Goal: Task Accomplishment & Management: Use online tool/utility

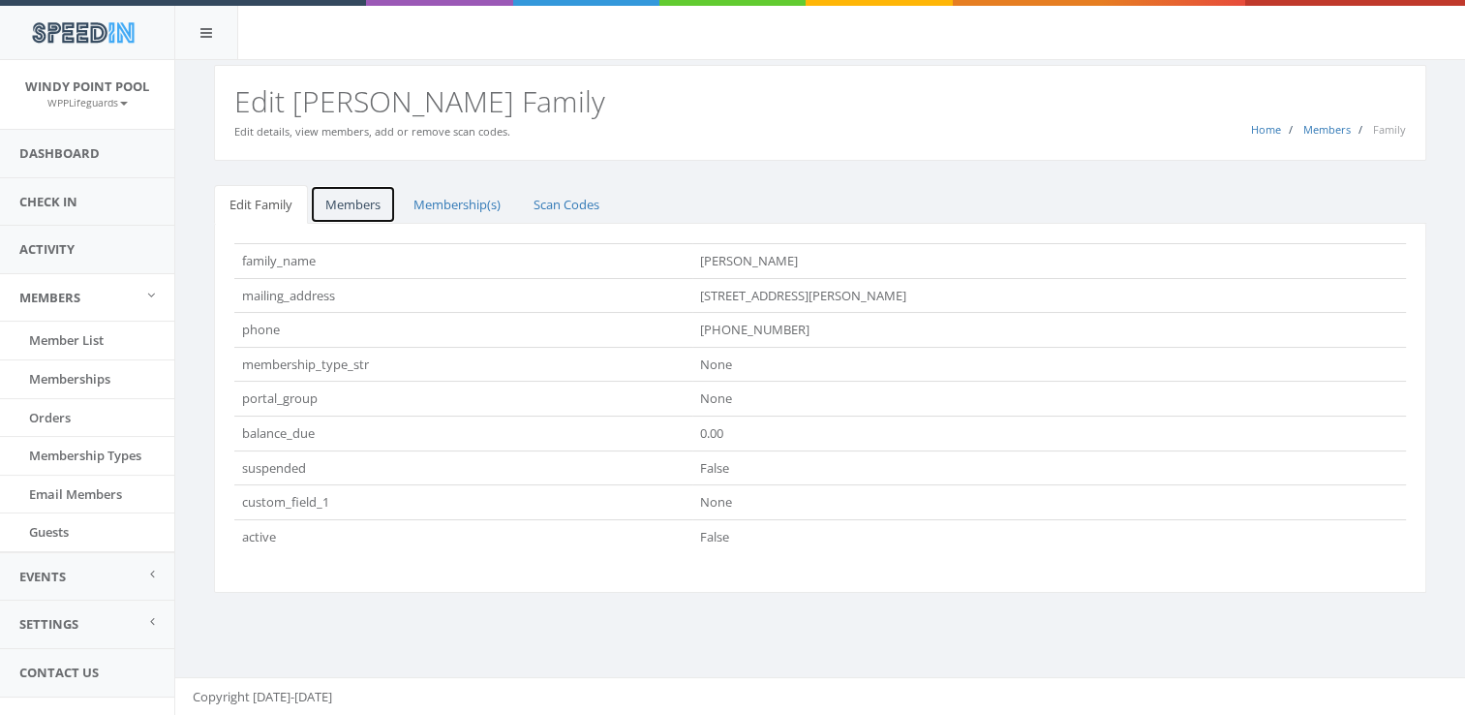
click at [333, 200] on link "Members" at bounding box center [353, 205] width 86 height 40
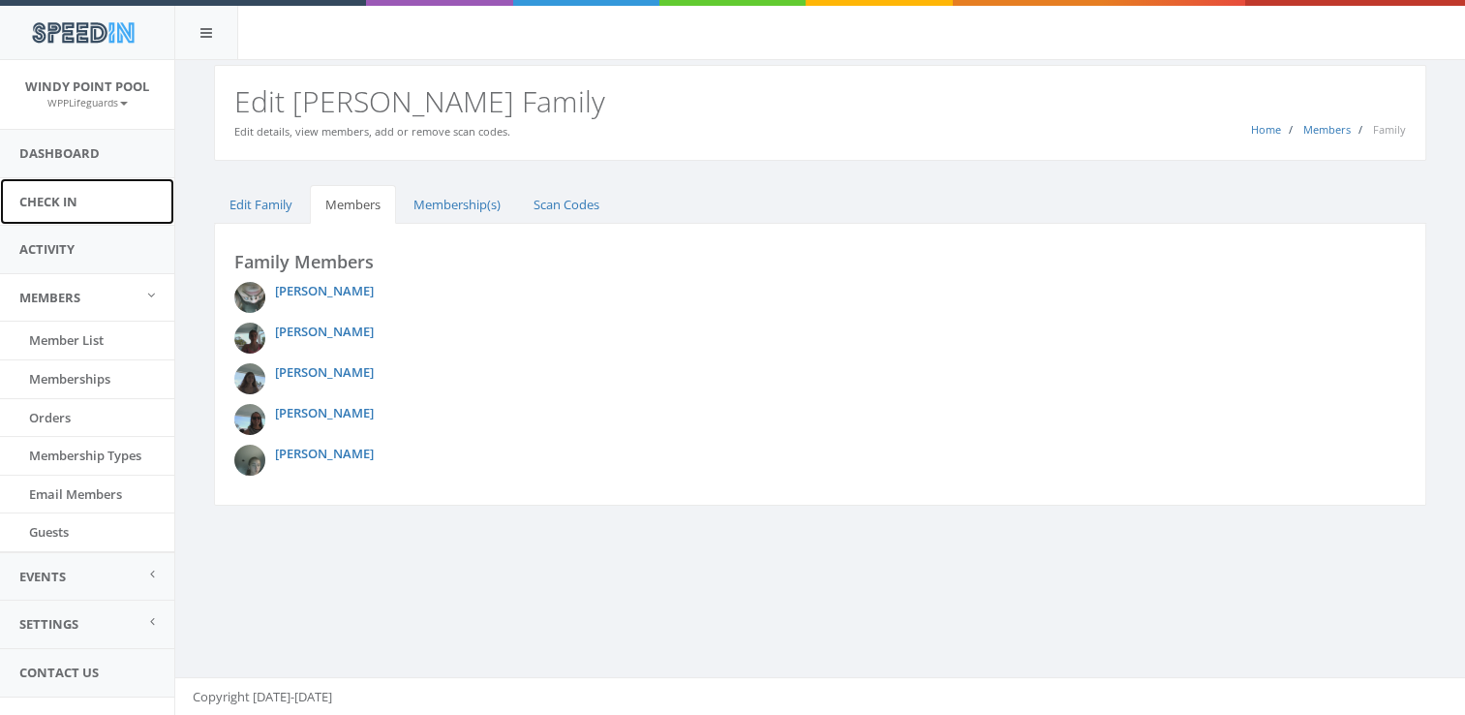
click at [115, 200] on link "Check In" at bounding box center [87, 201] width 174 height 47
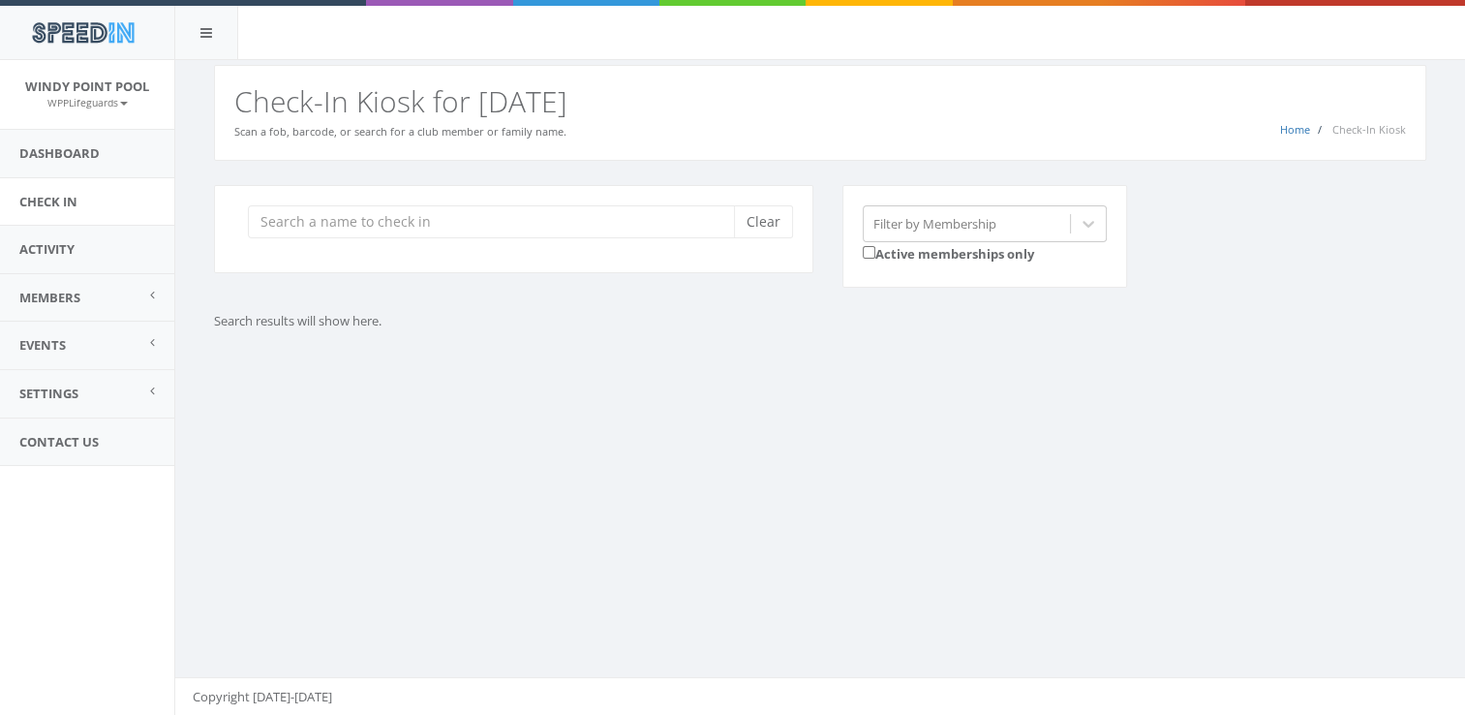
click at [306, 218] on input "search" at bounding box center [498, 221] width 501 height 33
type input "a"
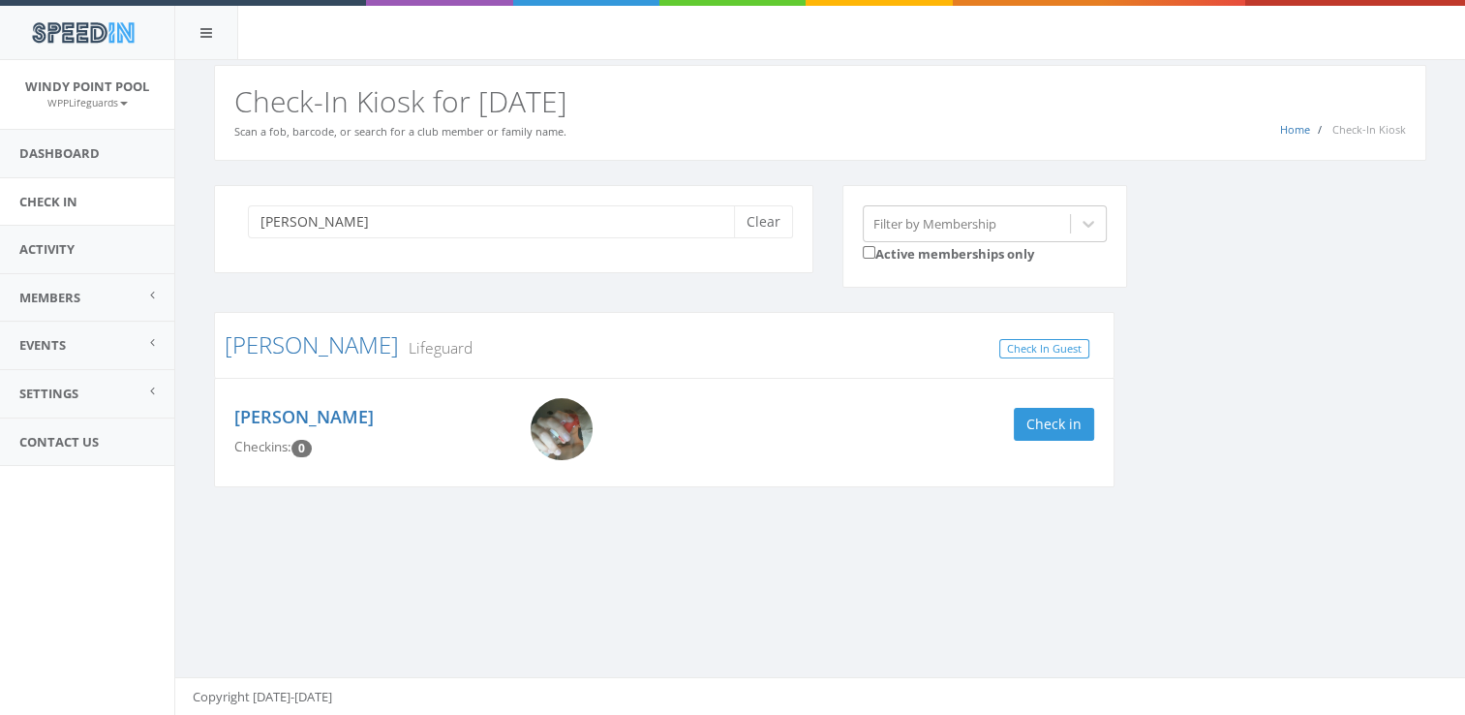
type input "miller"
click at [563, 436] on img at bounding box center [562, 429] width 62 height 62
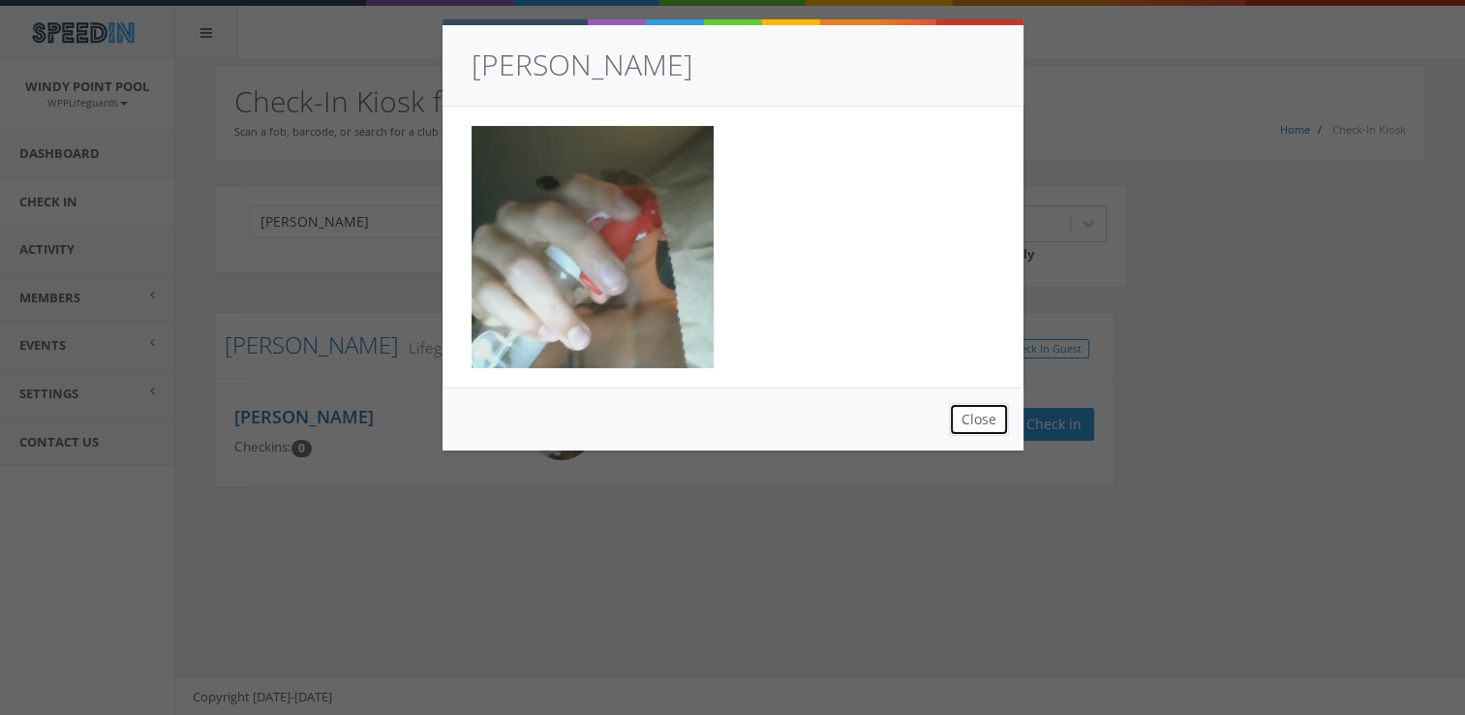
click at [977, 432] on button "Close" at bounding box center [979, 419] width 60 height 33
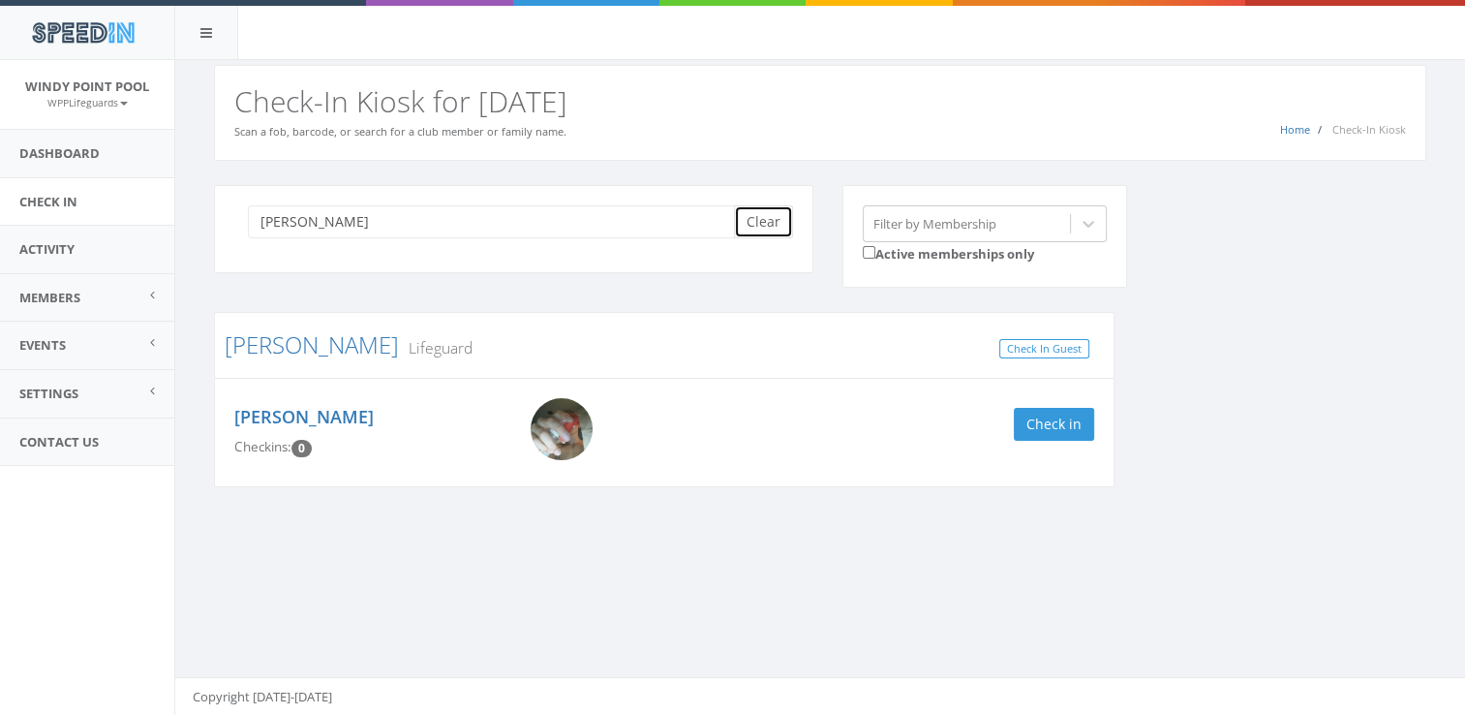
click at [763, 220] on button "Clear" at bounding box center [763, 221] width 59 height 33
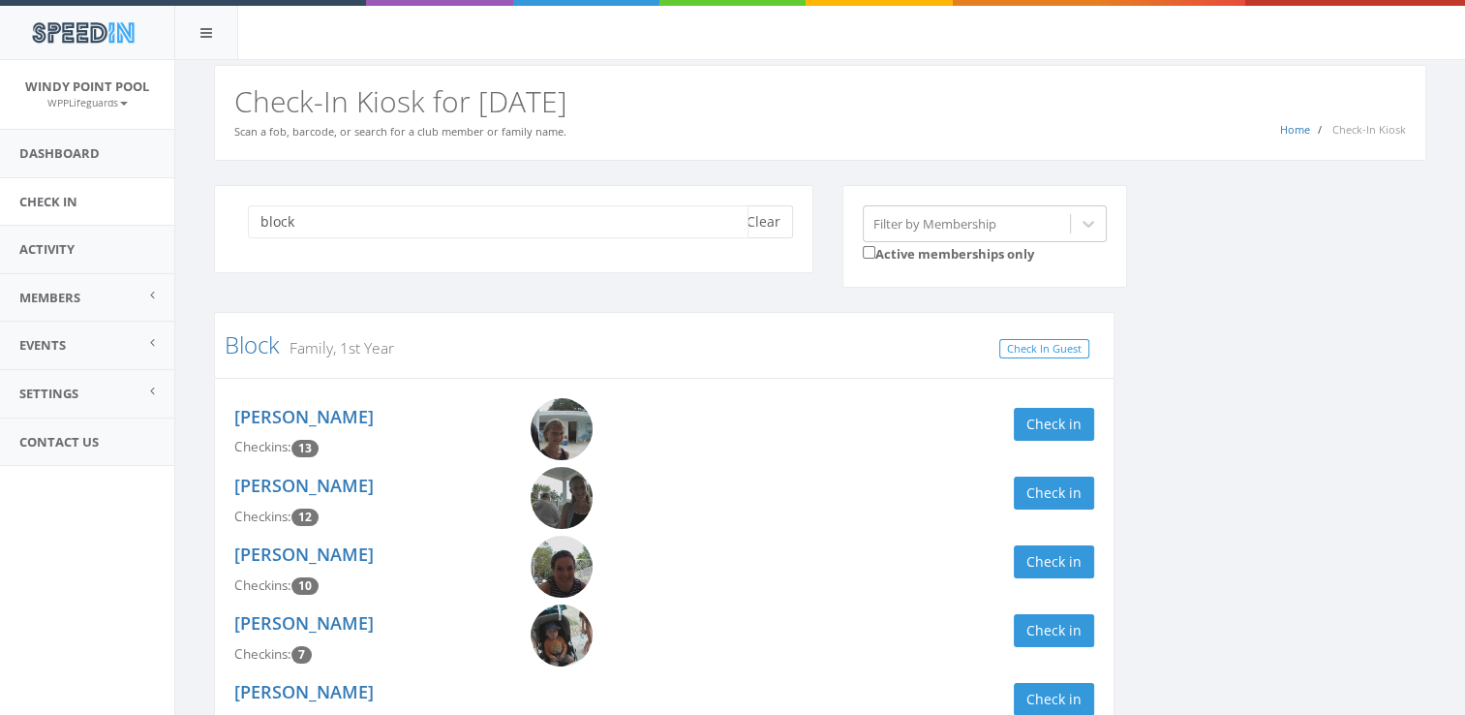
type input "block"
click at [771, 207] on button "Clear" at bounding box center [763, 221] width 59 height 33
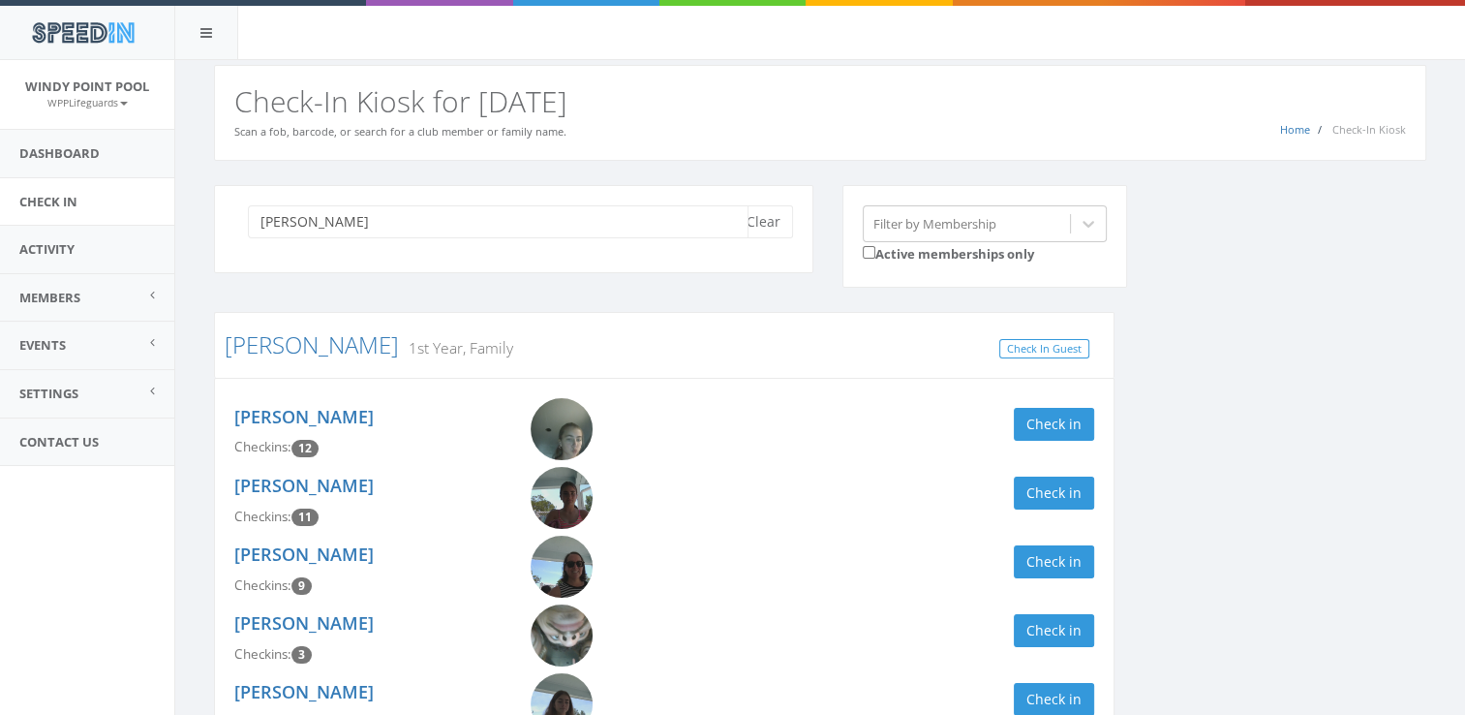
type input "blackmon"
drag, startPoint x: 1396, startPoint y: 222, endPoint x: 1406, endPoint y: 283, distance: 61.9
click at [1406, 283] on div "blackmon Clear Filter by Membership Active memberships only" at bounding box center [828, 249] width 1256 height 128
click at [341, 420] on link "Zoe Blackmon" at bounding box center [303, 416] width 139 height 23
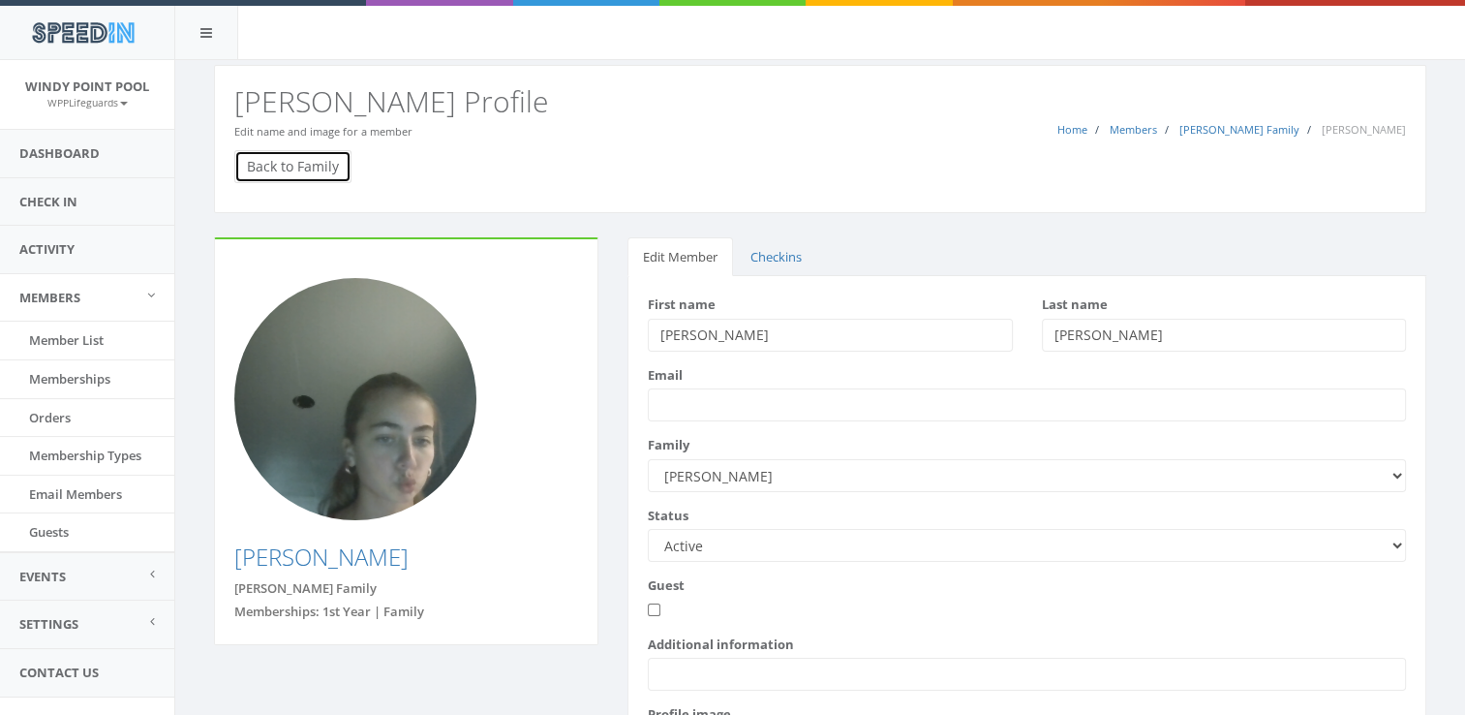
click at [318, 165] on link "Back to Family" at bounding box center [292, 166] width 117 height 33
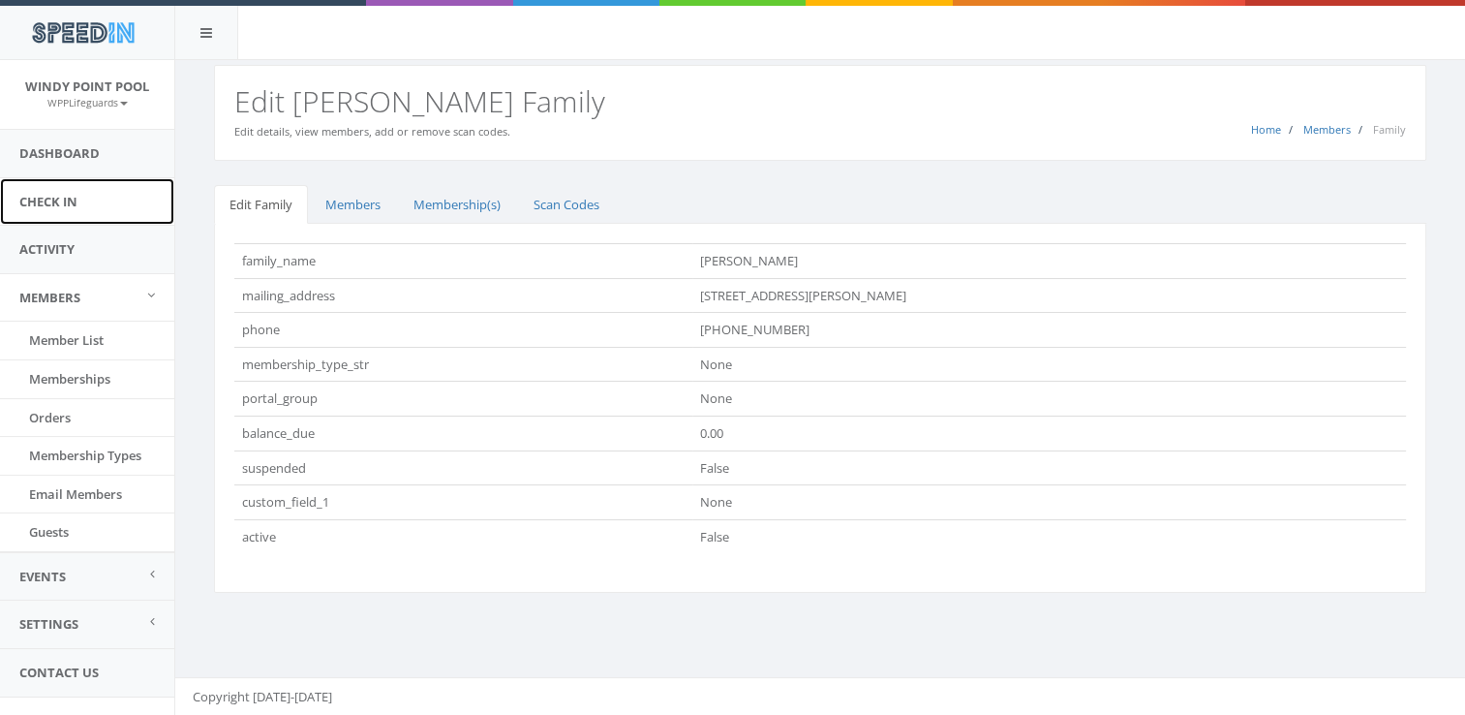
click at [149, 195] on link "Check In" at bounding box center [87, 201] width 174 height 47
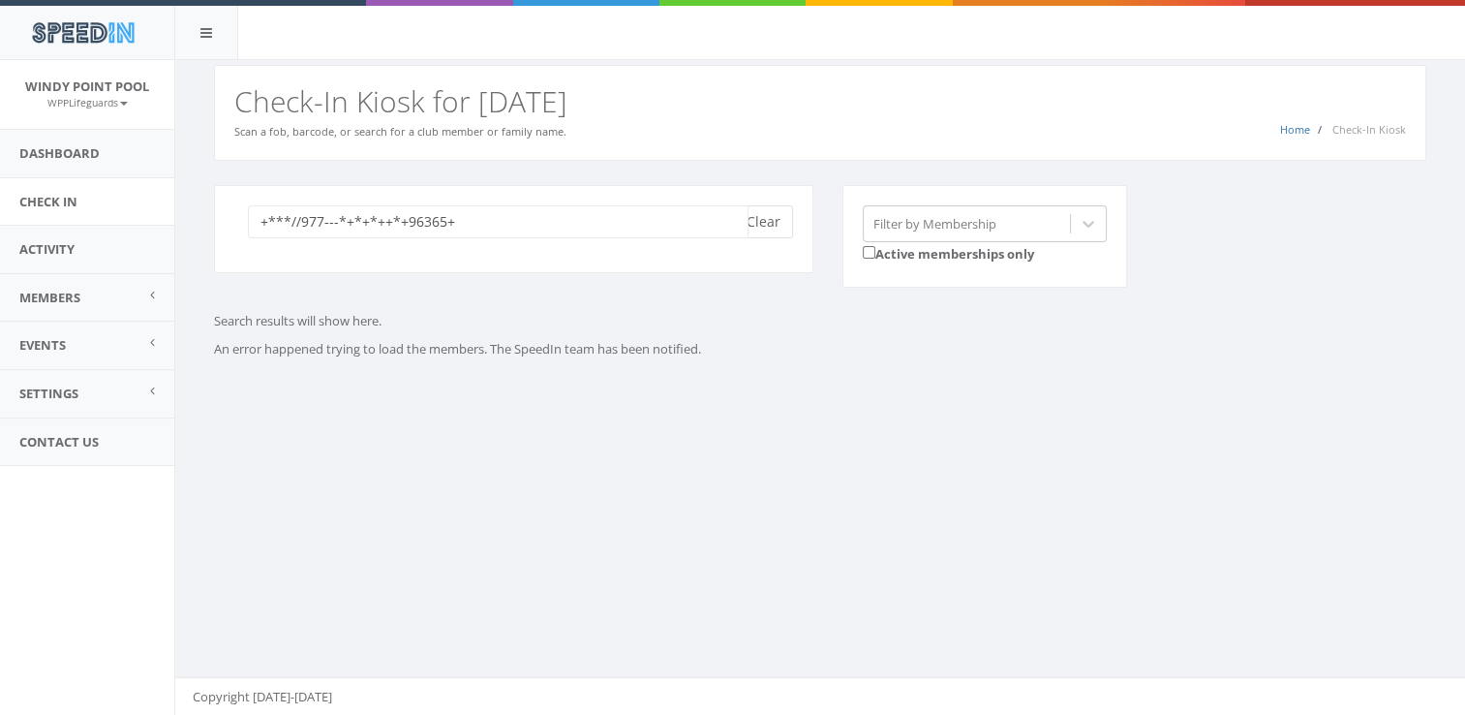
type input "+***//977---*+*+*++*+96365+"
click at [763, 221] on button "Clear" at bounding box center [763, 221] width 59 height 33
type input "bailey"
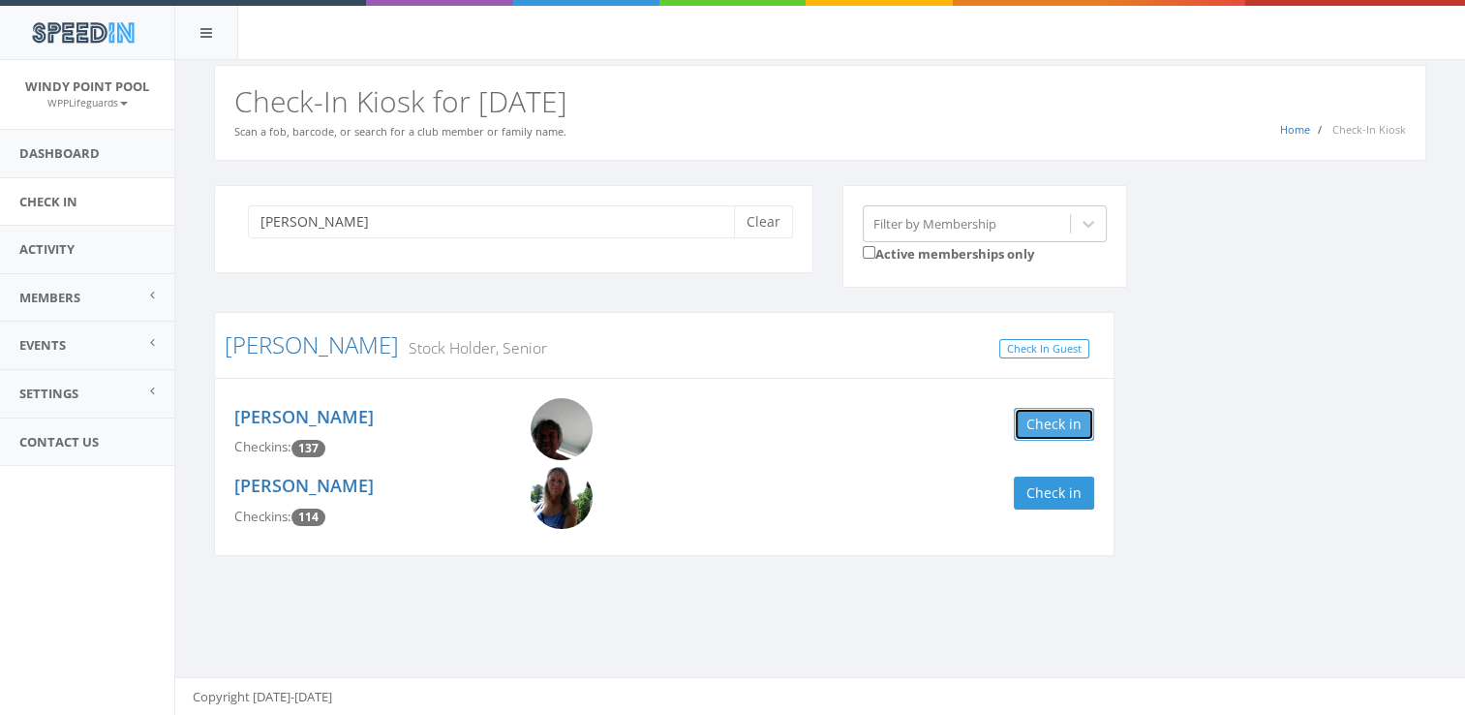
click at [1048, 420] on button "Check in" at bounding box center [1054, 424] width 80 height 33
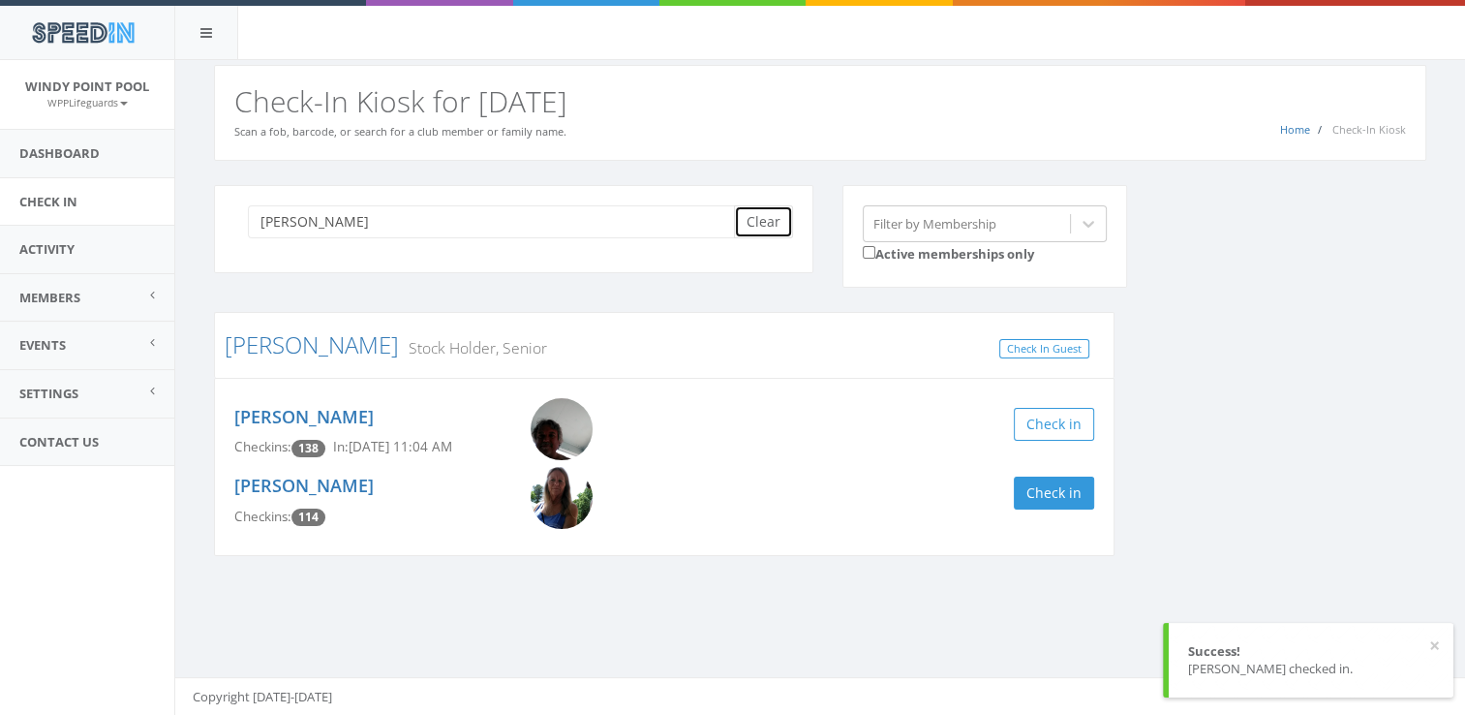
click at [767, 222] on button "Clear" at bounding box center [763, 221] width 59 height 33
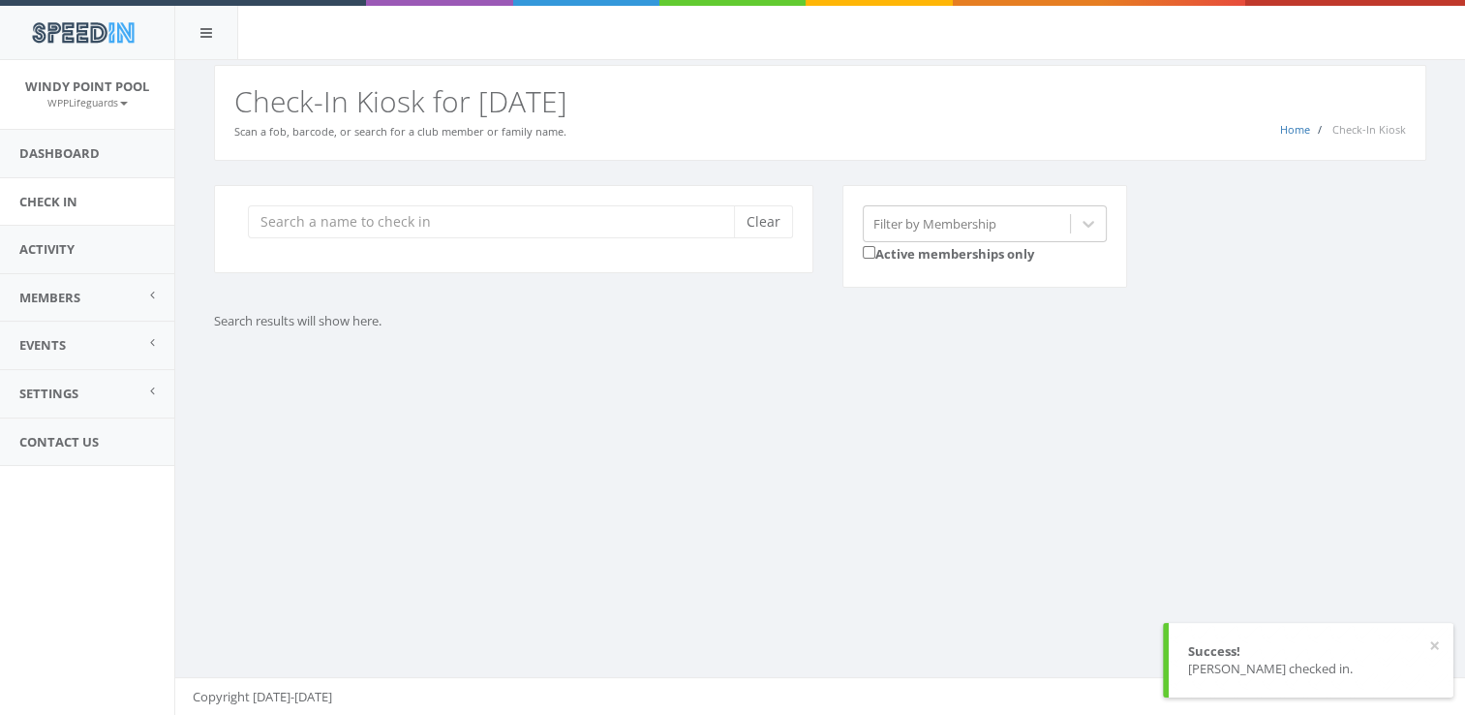
click at [727, 423] on div "You are using Internet Explorer, which is an old, insecure browser that does no…" at bounding box center [819, 388] width 1291 height 656
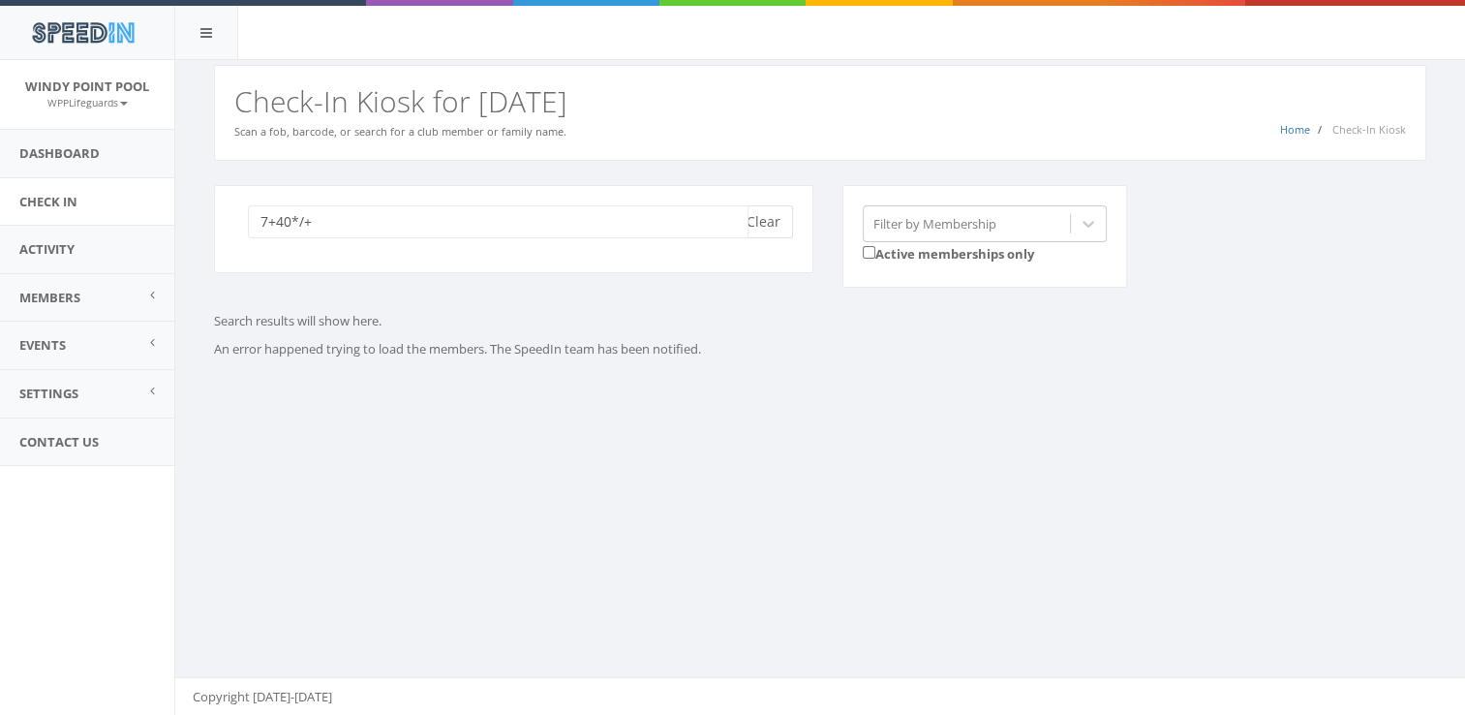
type input "7+40*/+"
click at [771, 229] on button "Clear" at bounding box center [763, 221] width 59 height 33
type input "p"
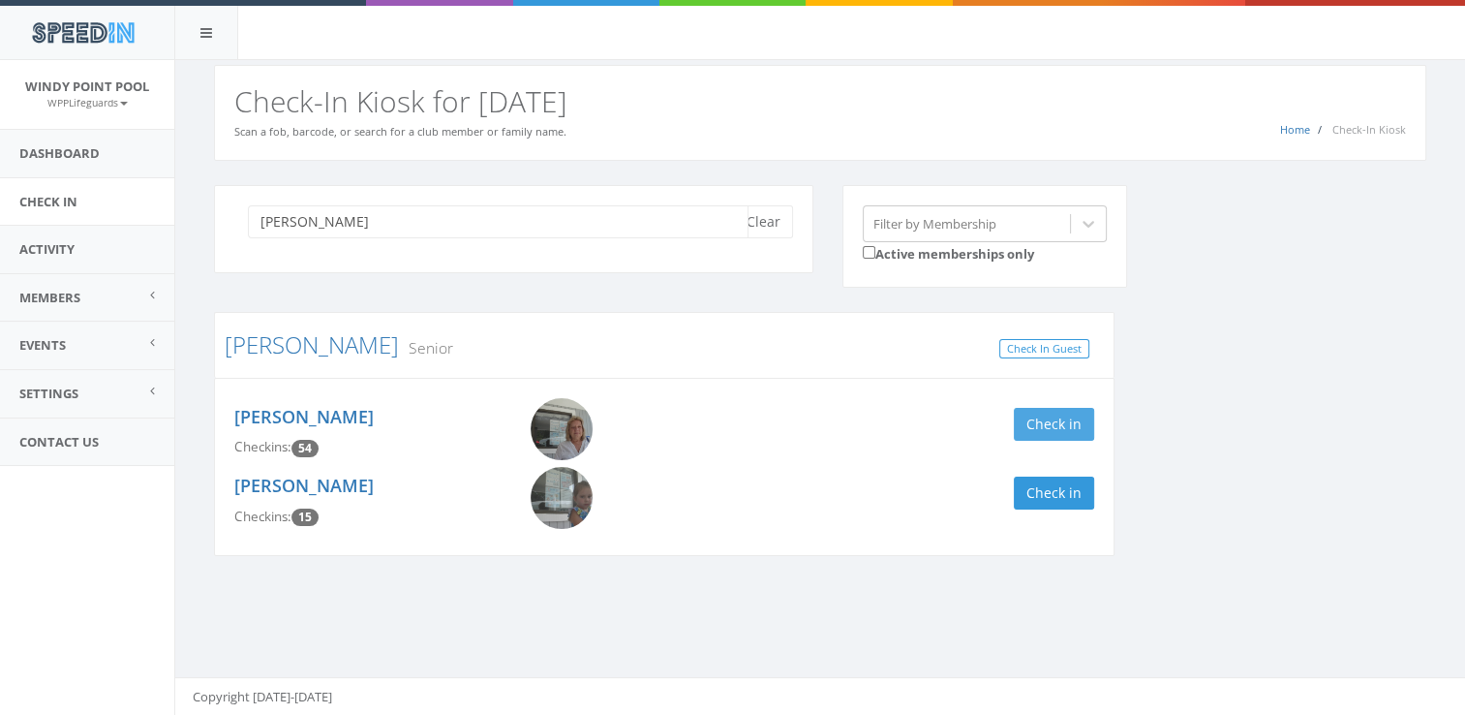
type input "reynol"
click at [1064, 409] on button "Check in" at bounding box center [1054, 424] width 80 height 33
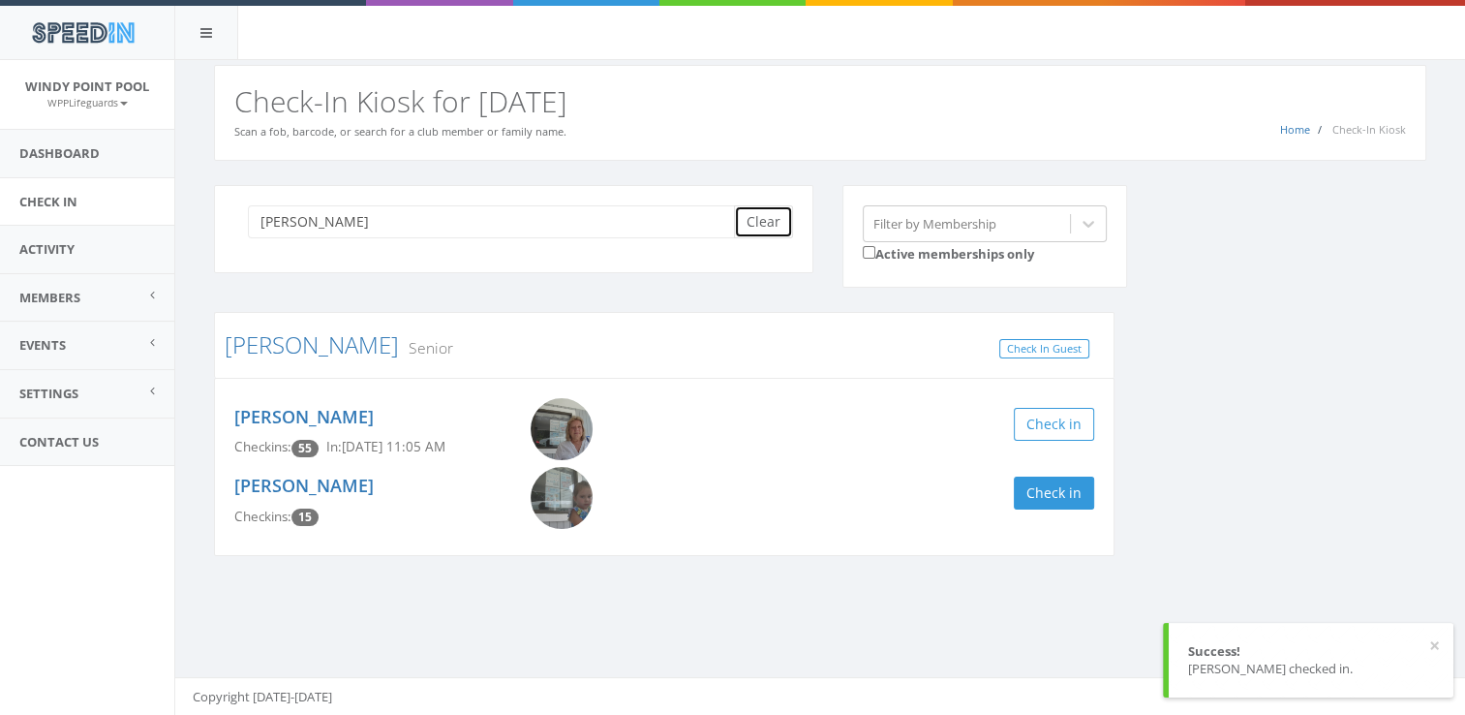
click at [774, 225] on button "Clear" at bounding box center [763, 221] width 59 height 33
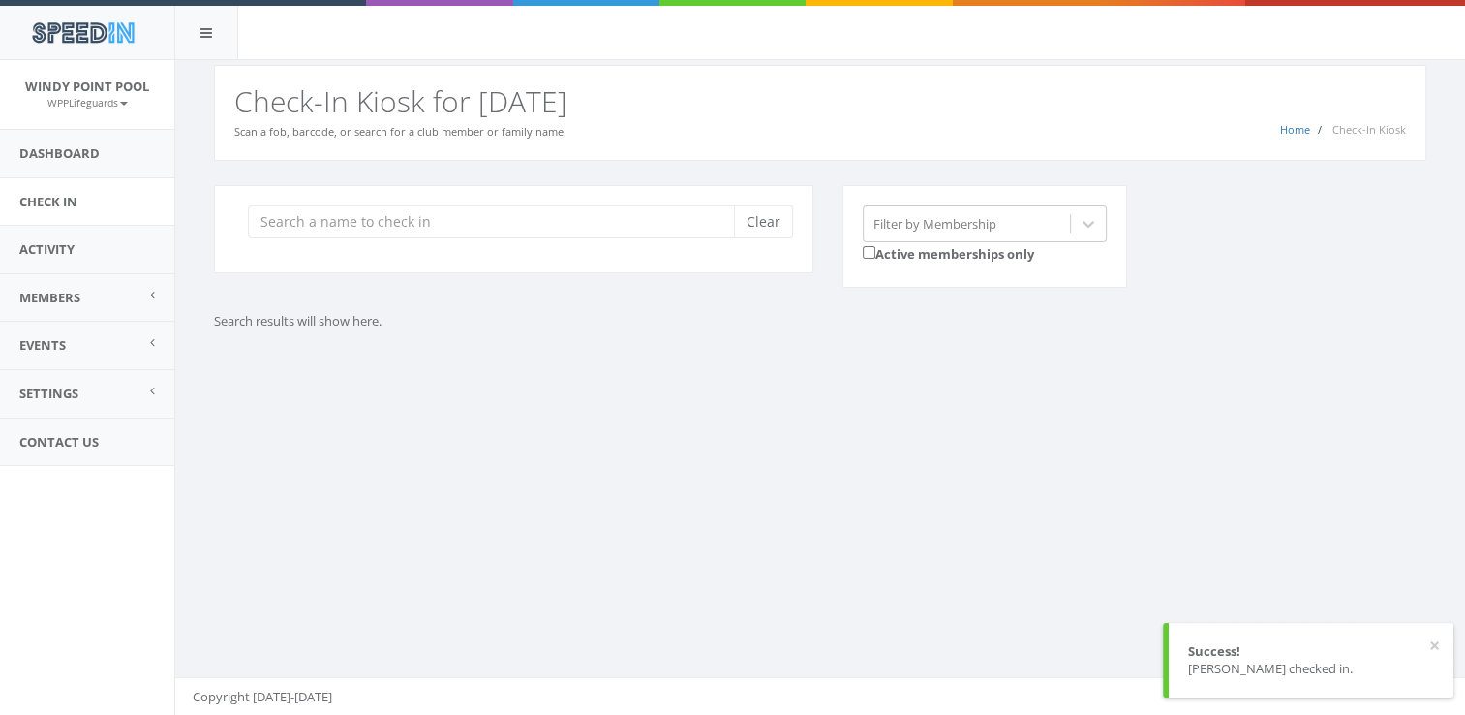
click at [709, 455] on div "You are using Internet Explorer, which is an old, insecure browser that does no…" at bounding box center [819, 388] width 1291 height 656
click at [515, 216] on input "search" at bounding box center [498, 221] width 501 height 33
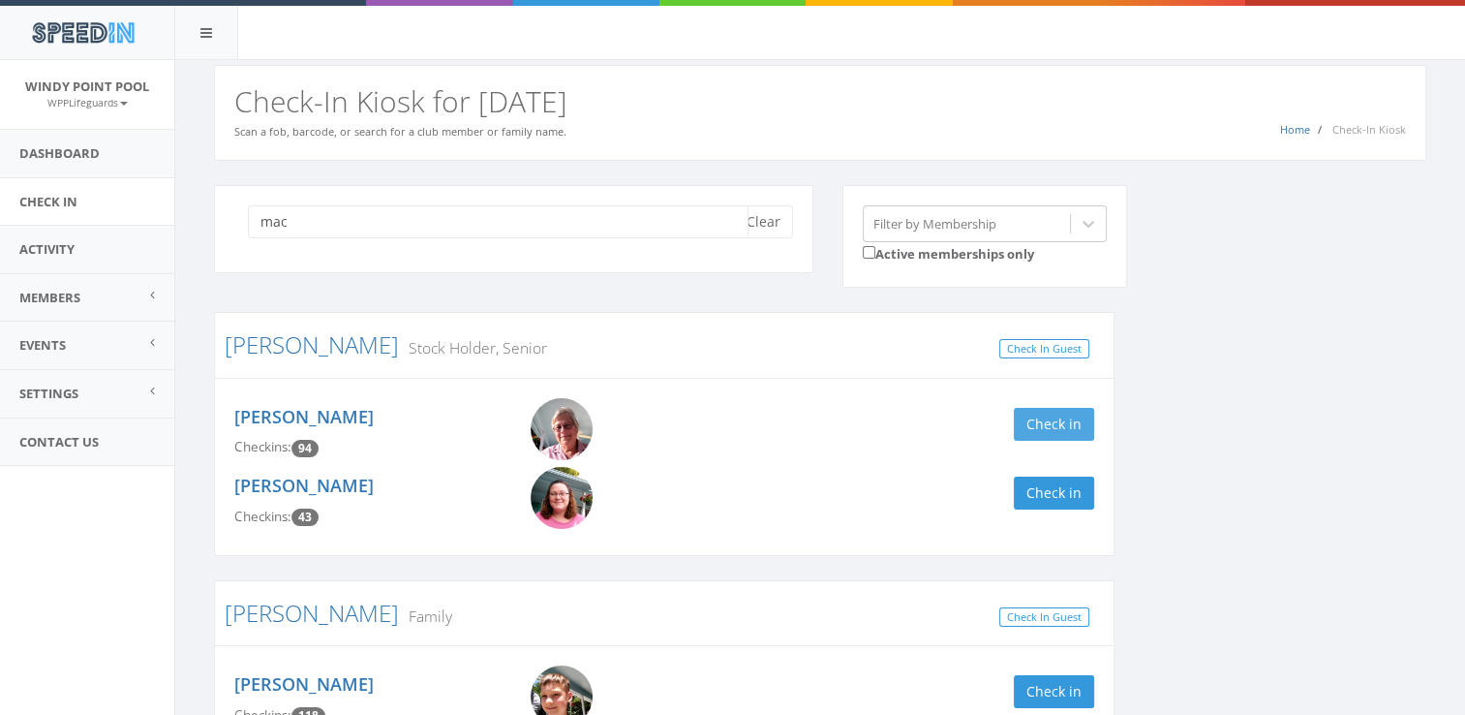
type input "mac"
click at [1046, 420] on button "Check in" at bounding box center [1054, 424] width 80 height 33
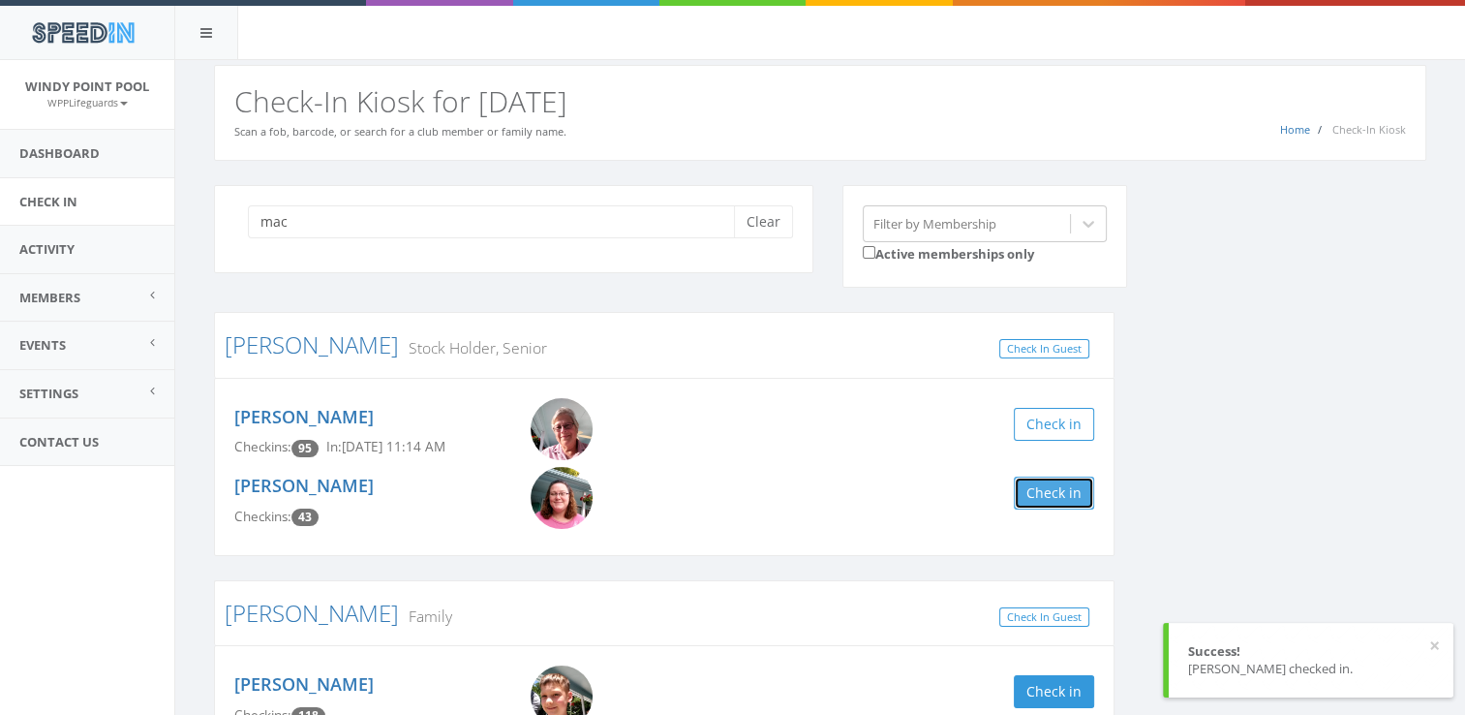
click at [1050, 491] on button "Check in" at bounding box center [1054, 493] width 80 height 33
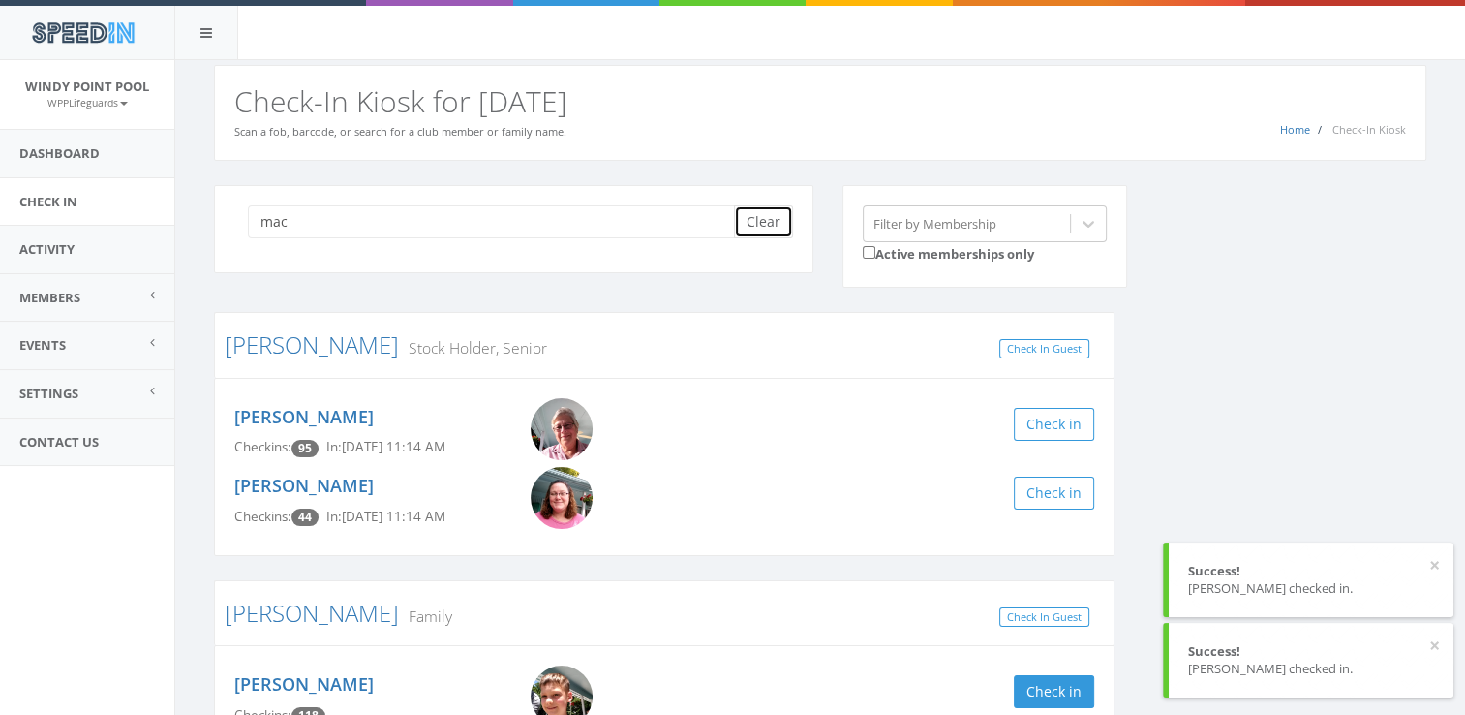
click at [761, 209] on button "Clear" at bounding box center [763, 221] width 59 height 33
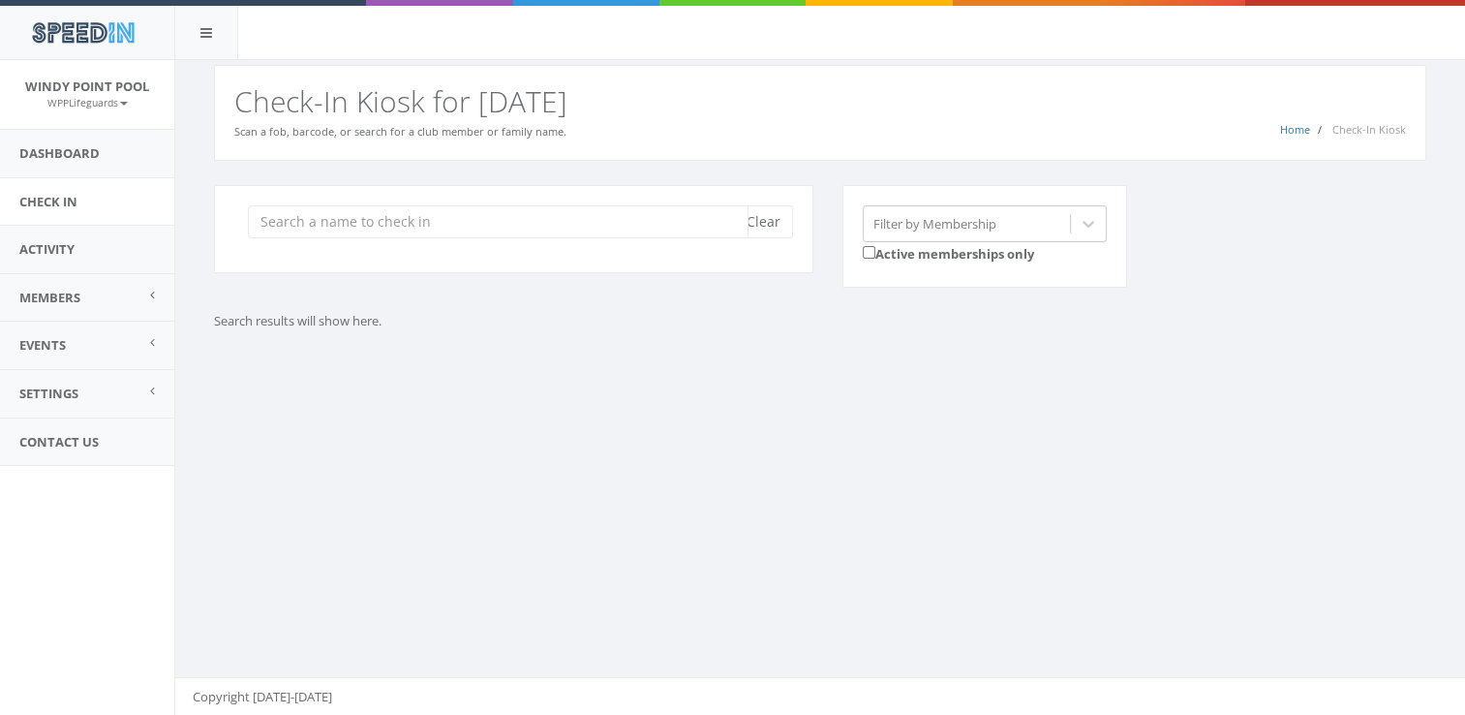
click at [470, 235] on input "search" at bounding box center [498, 221] width 501 height 33
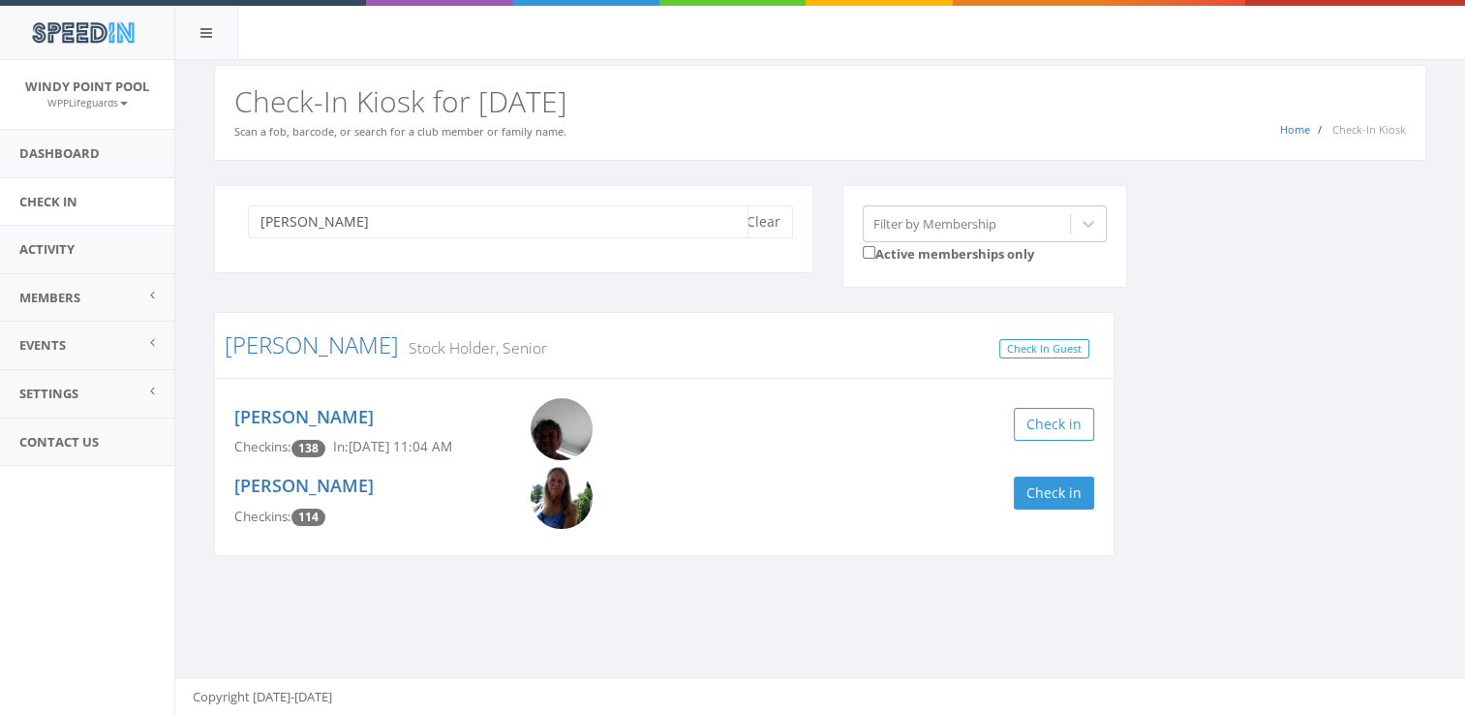
type input "bailey"
click at [1047, 472] on div "Dianne Bailey Checkins: 114 Check in" at bounding box center [664, 501] width 889 height 69
click at [1047, 477] on button "Check in" at bounding box center [1054, 493] width 80 height 33
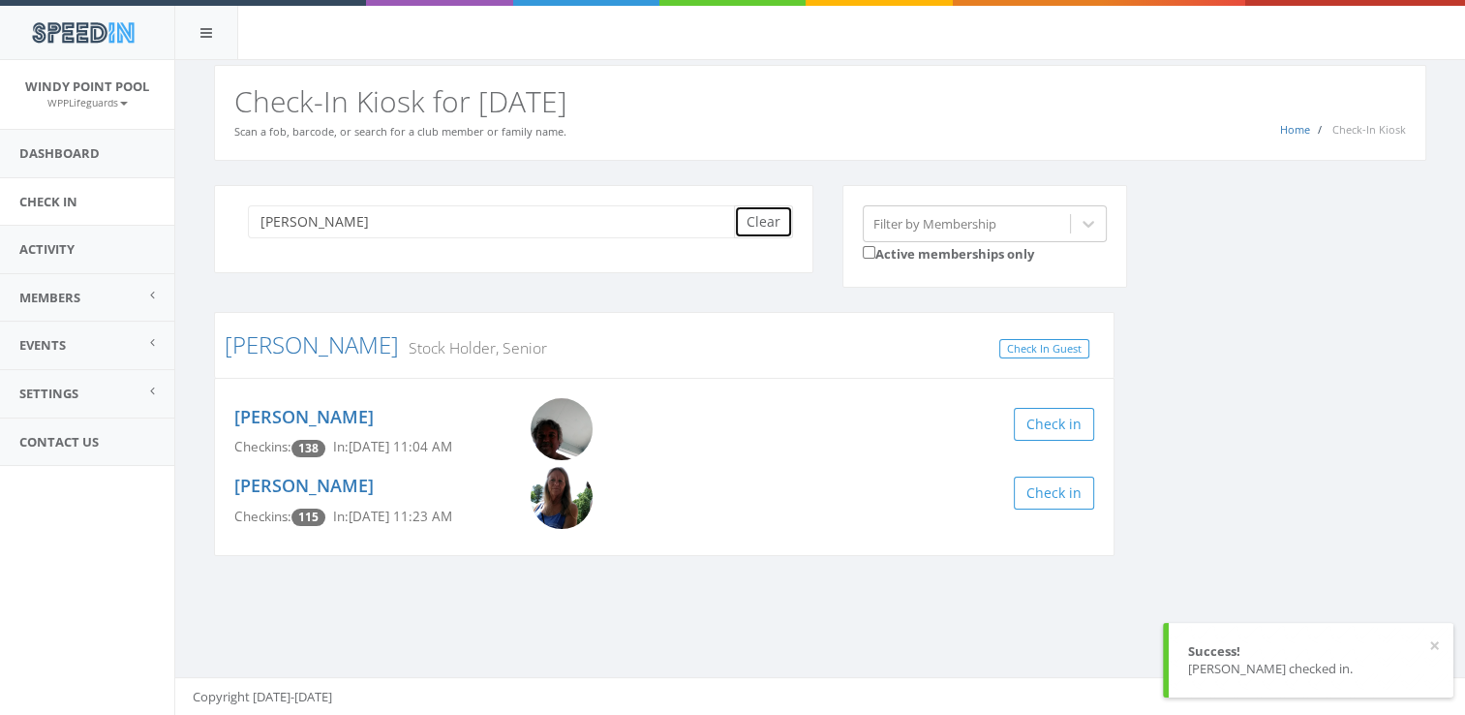
click at [745, 214] on button "Clear" at bounding box center [763, 221] width 59 height 33
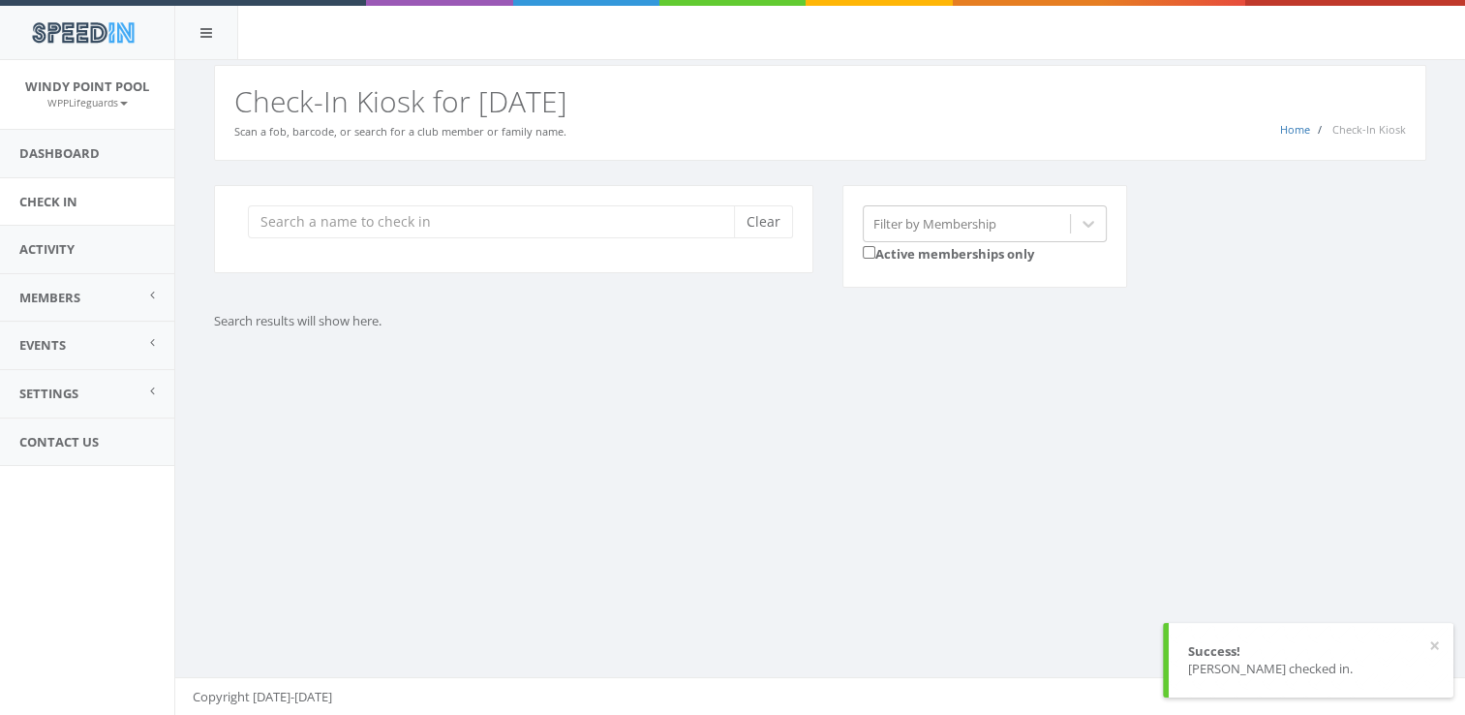
click at [607, 387] on div "Clear Filter by Membership Active memberships only Search results will show her…" at bounding box center [820, 282] width 1290 height 242
click at [542, 228] on input "search" at bounding box center [498, 221] width 501 height 33
click at [531, 231] on input "search" at bounding box center [498, 221] width 501 height 33
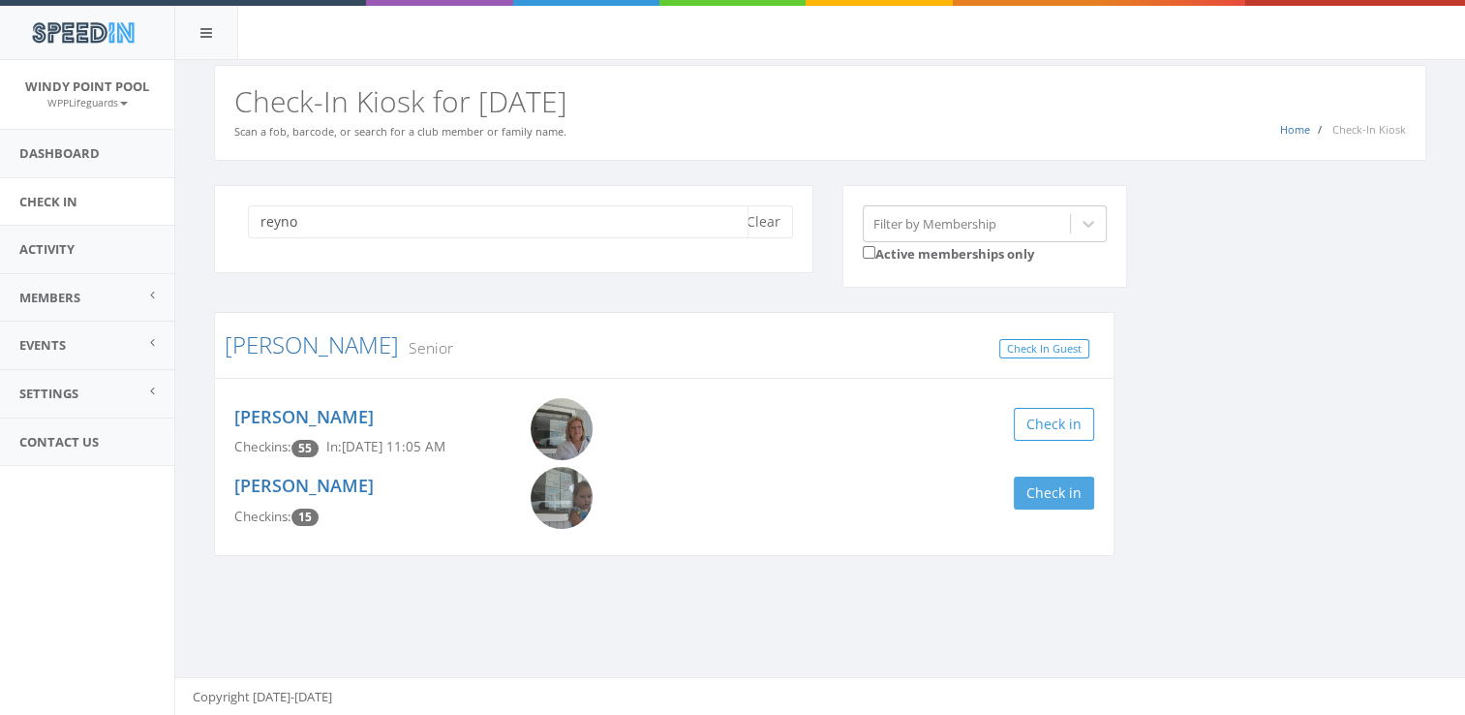
type input "reyno"
click at [1073, 482] on button "Check in" at bounding box center [1054, 493] width 80 height 33
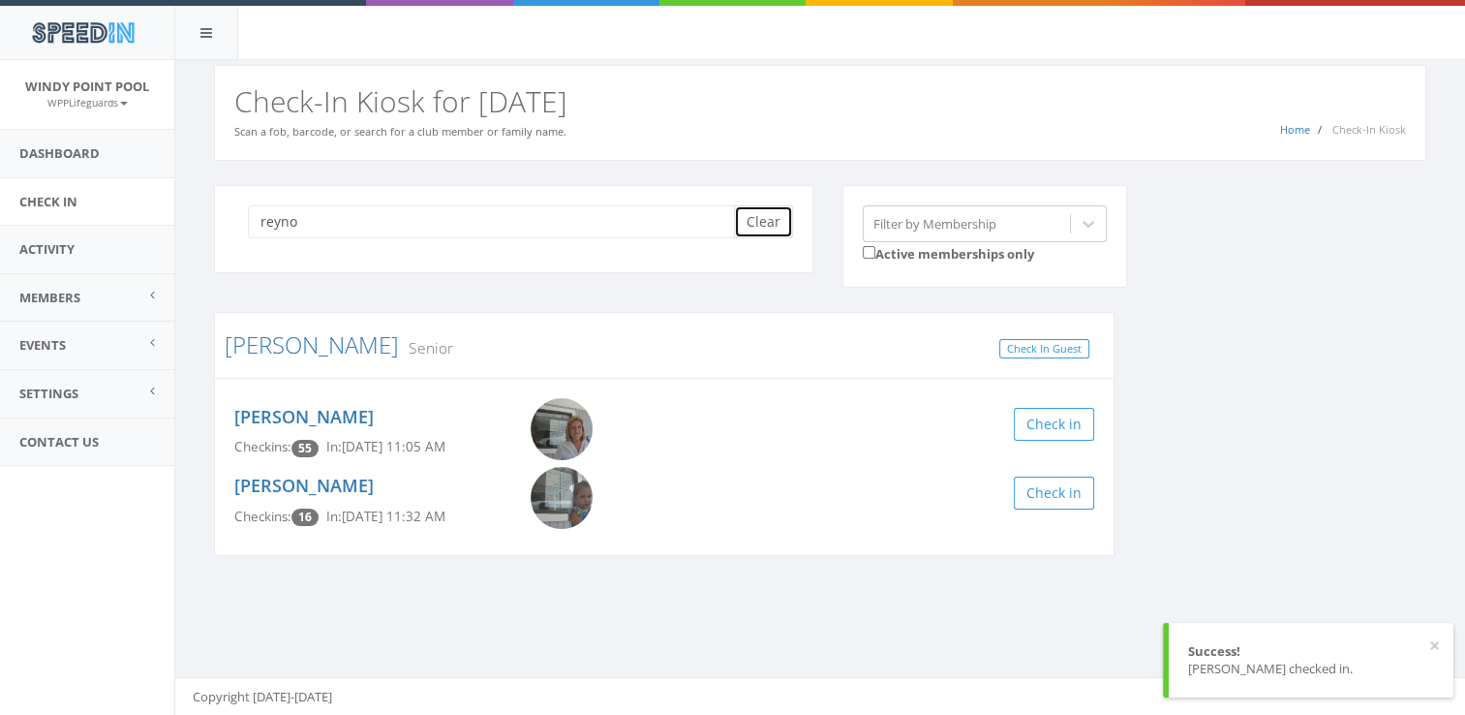
click at [755, 217] on button "Clear" at bounding box center [763, 221] width 59 height 33
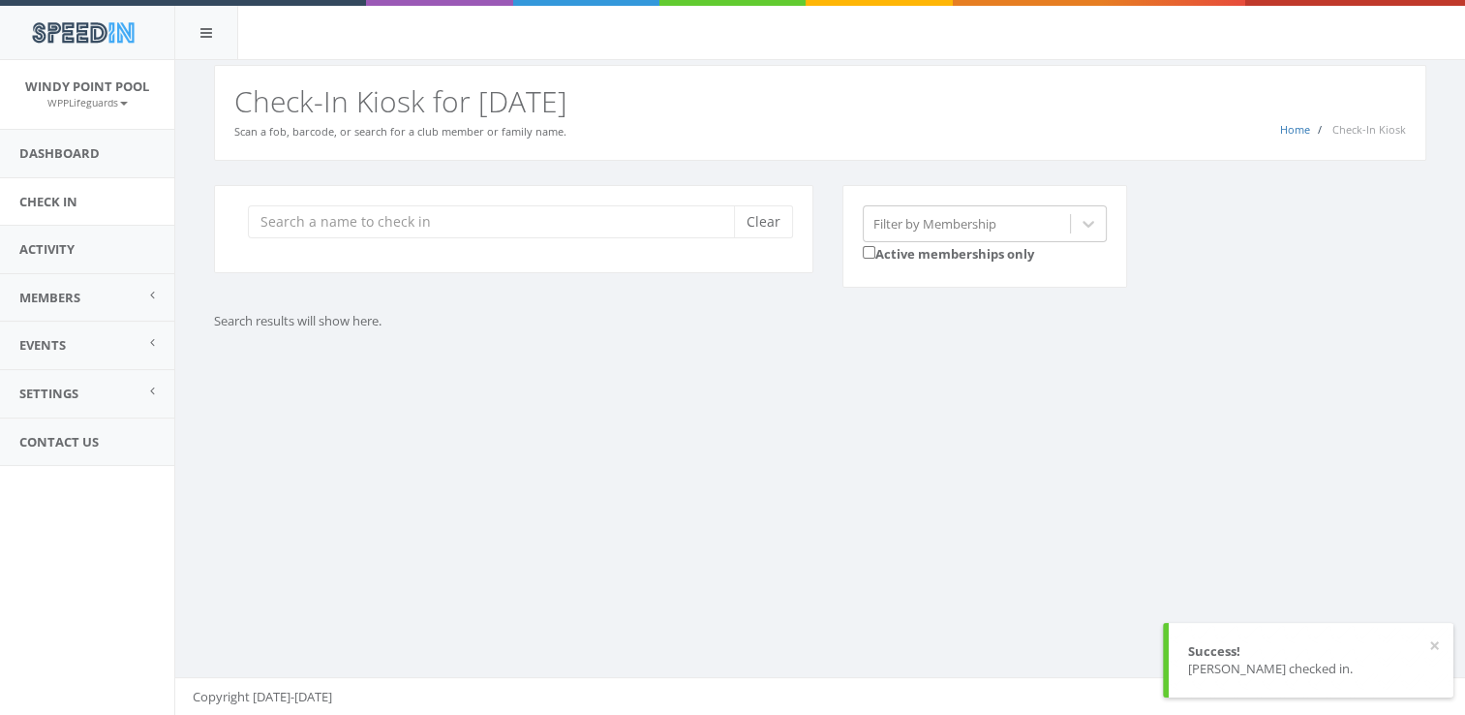
click at [654, 475] on div "You are using Internet Explorer, which is an old, insecure browser that does no…" at bounding box center [819, 388] width 1291 height 656
click at [271, 227] on input "search" at bounding box center [498, 221] width 501 height 33
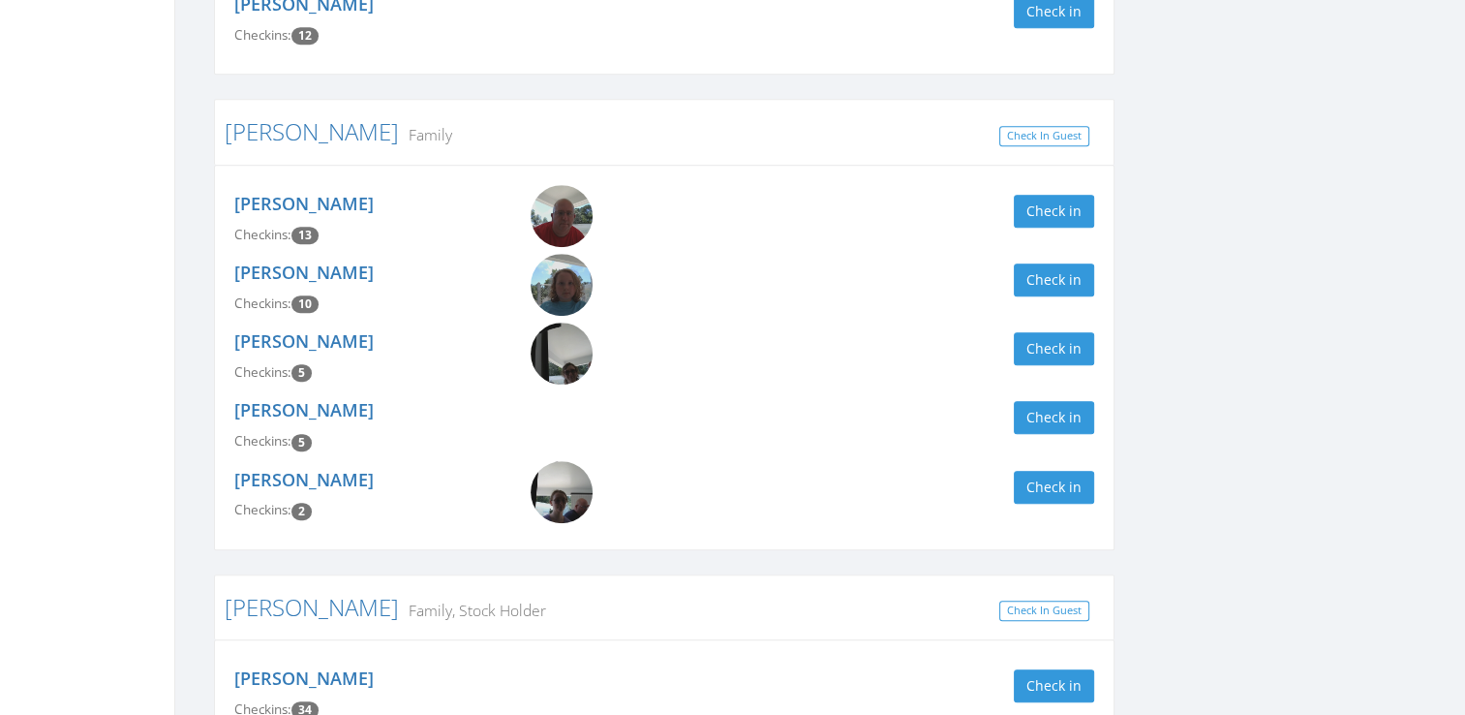
scroll to position [1047, 0]
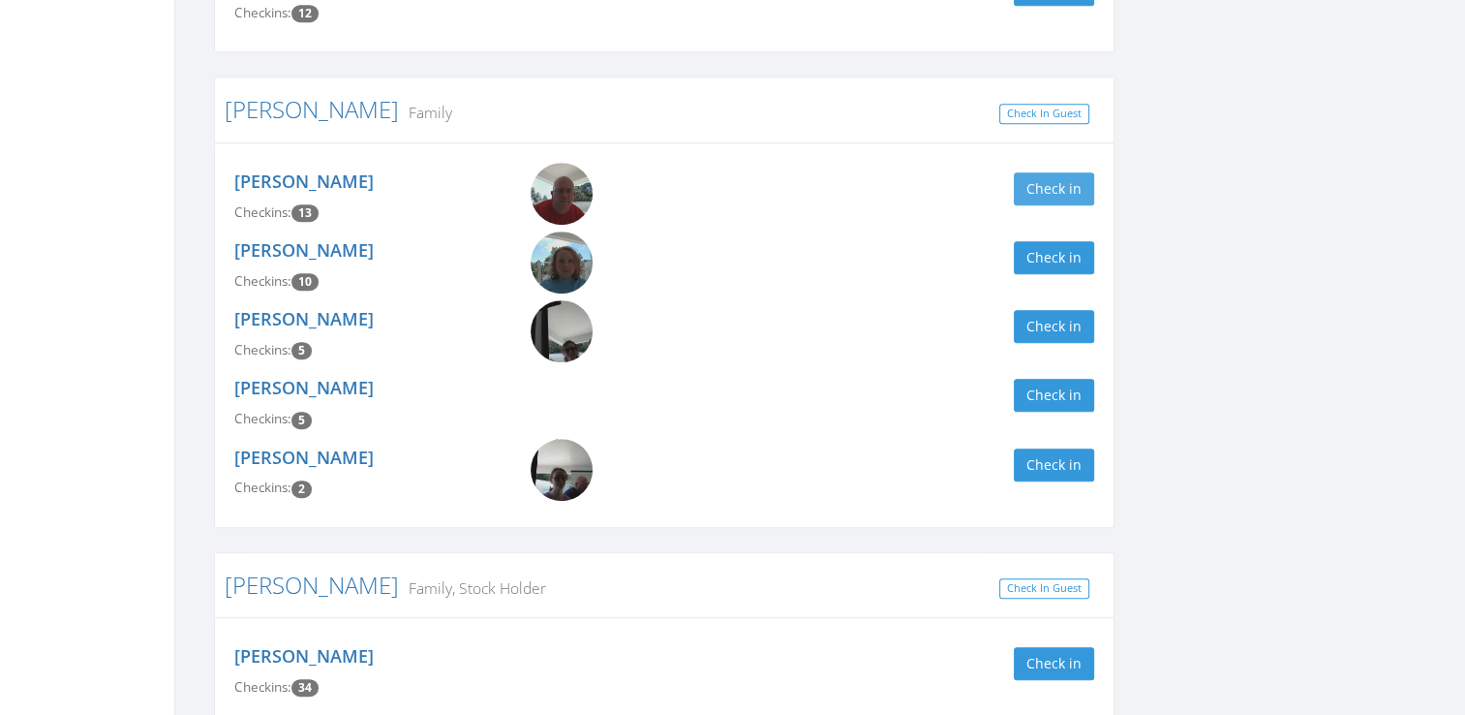
type input "Az"
click at [1070, 175] on button "Check in" at bounding box center [1054, 188] width 80 height 33
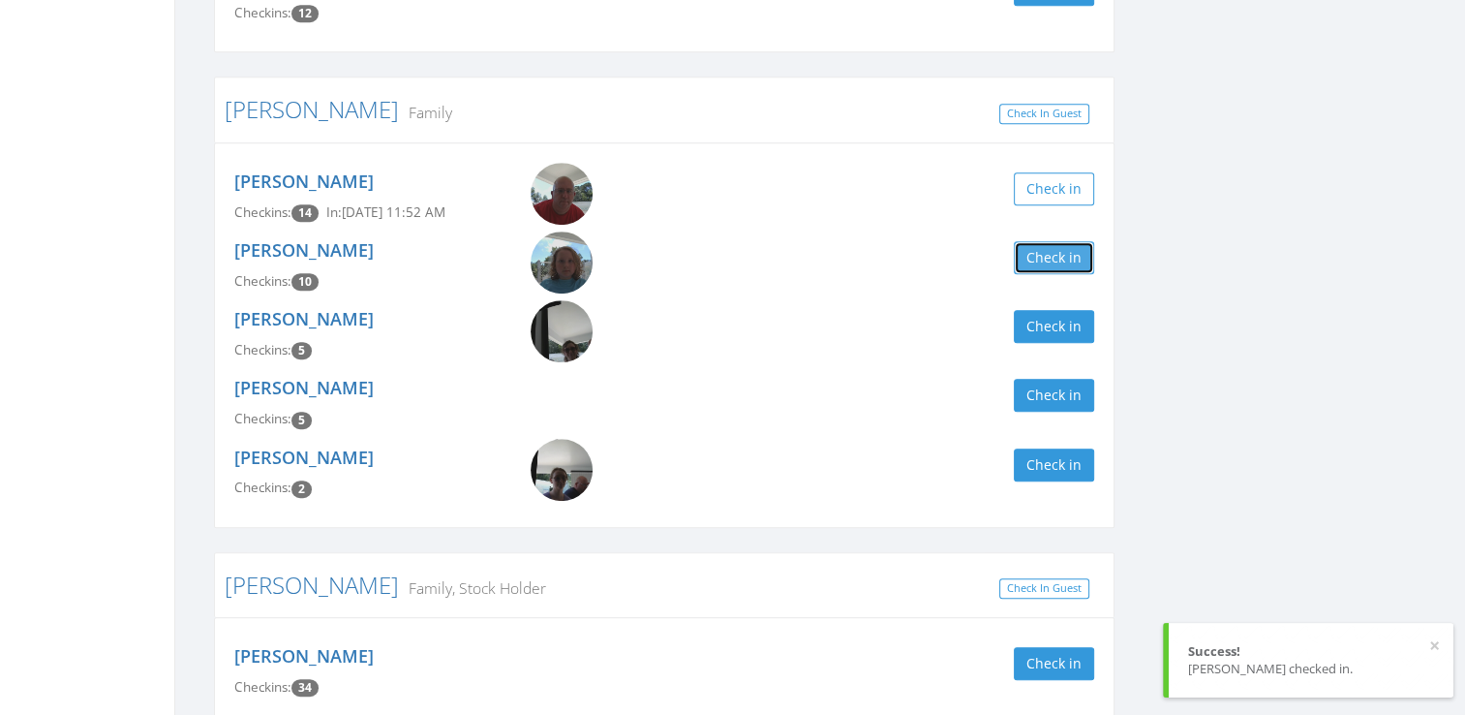
click at [1075, 256] on button "Check in" at bounding box center [1054, 257] width 80 height 33
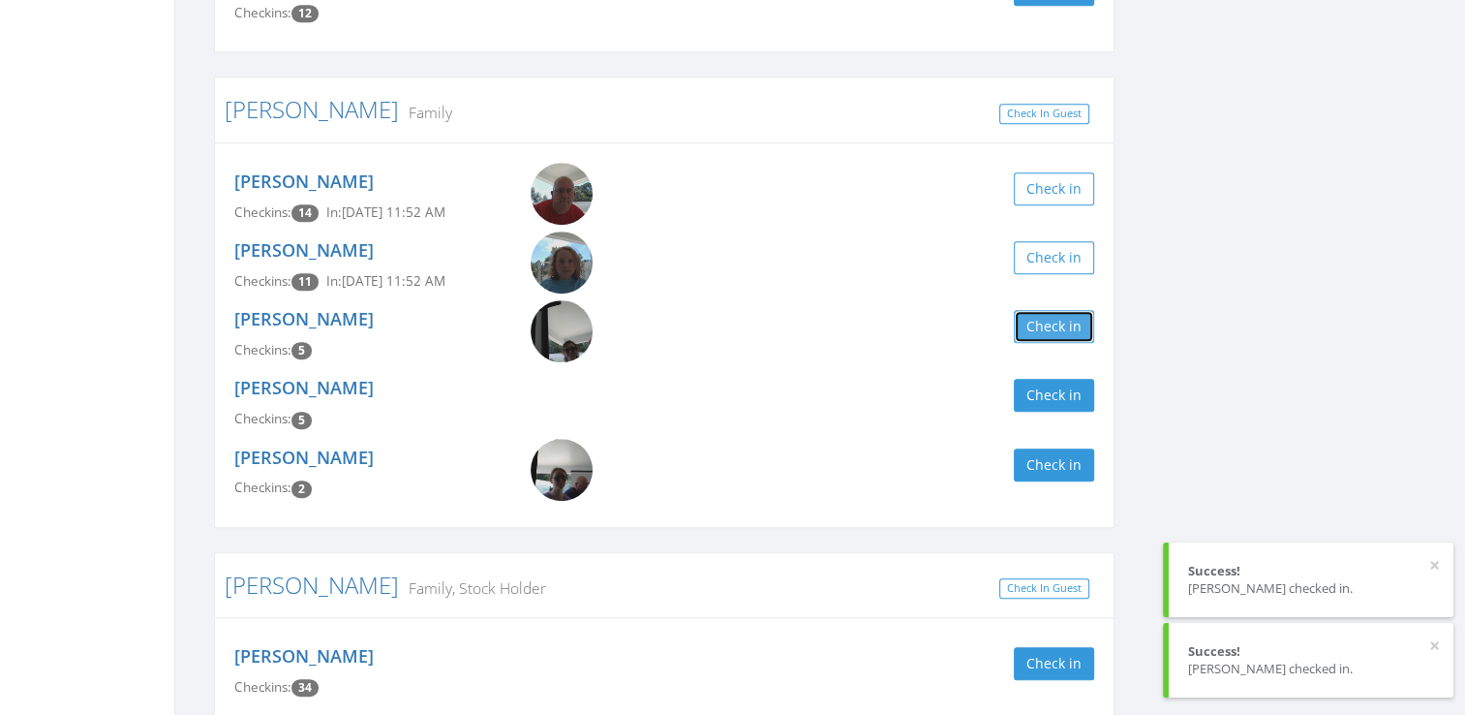
click at [1076, 329] on button "Check in" at bounding box center [1054, 326] width 80 height 33
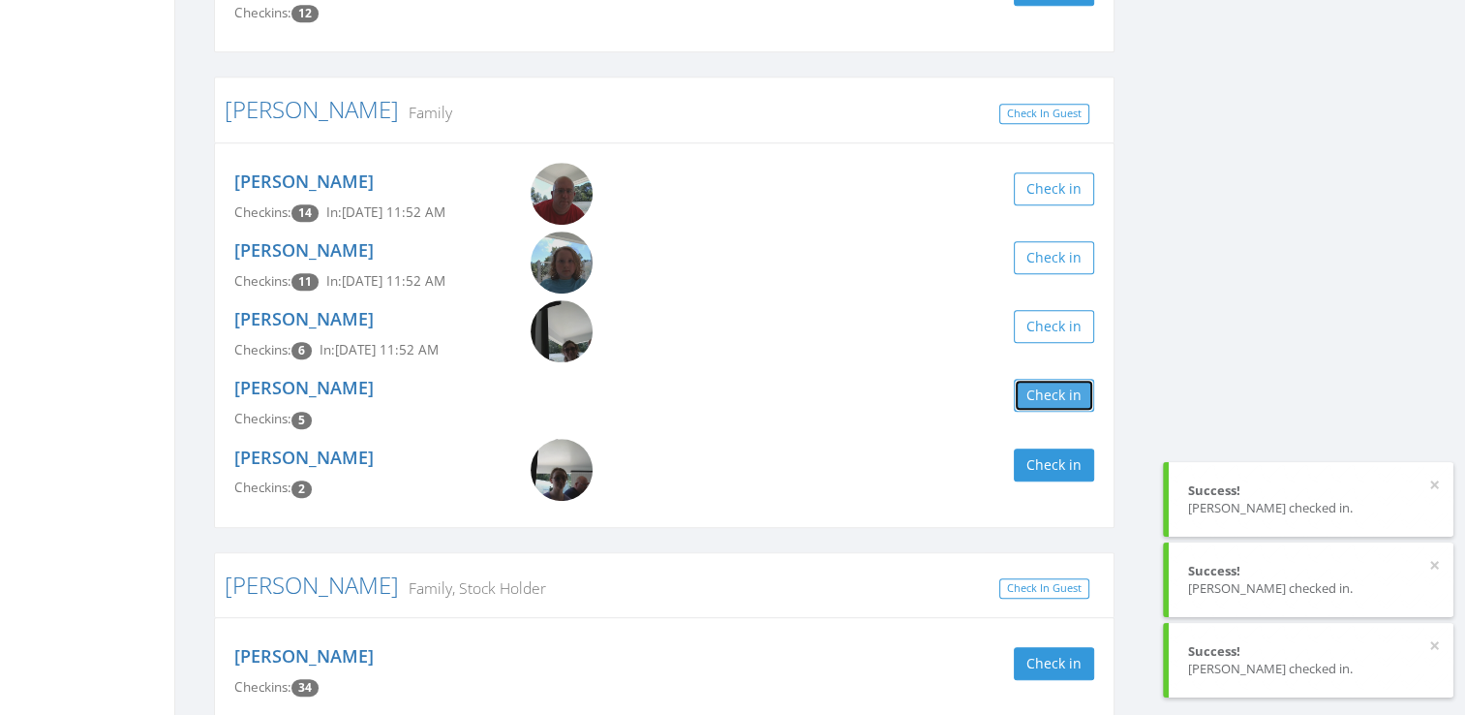
click at [1065, 394] on button "Check in" at bounding box center [1054, 395] width 80 height 33
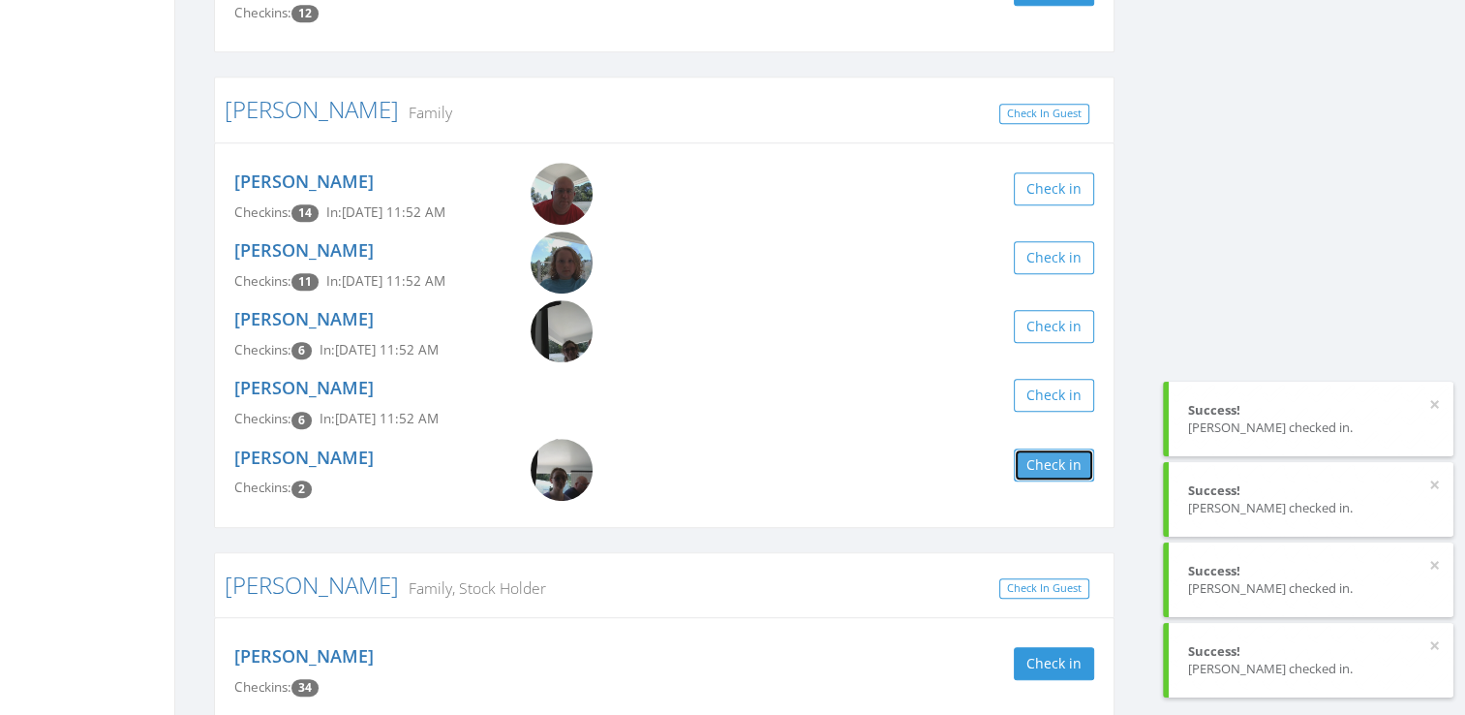
click at [1077, 464] on button "Check in" at bounding box center [1054, 464] width 80 height 33
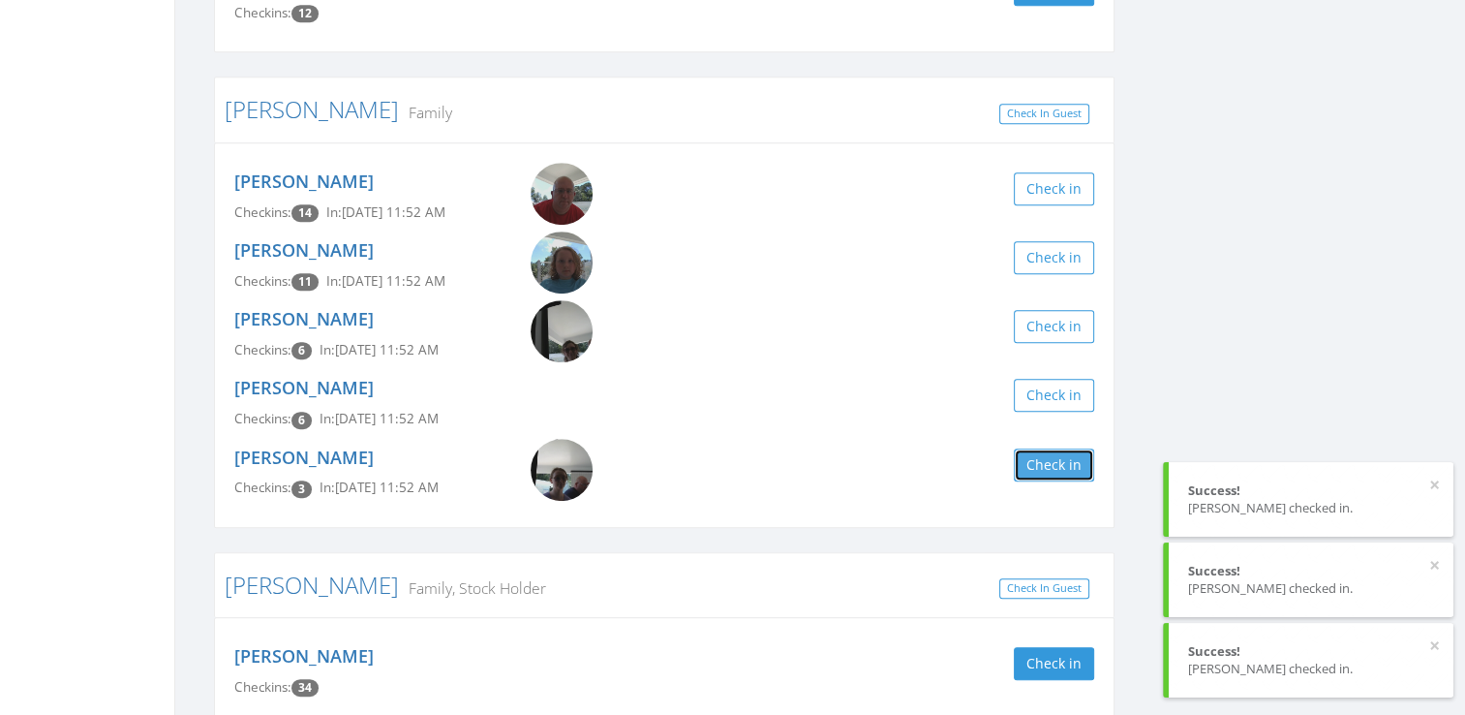
scroll to position [0, 0]
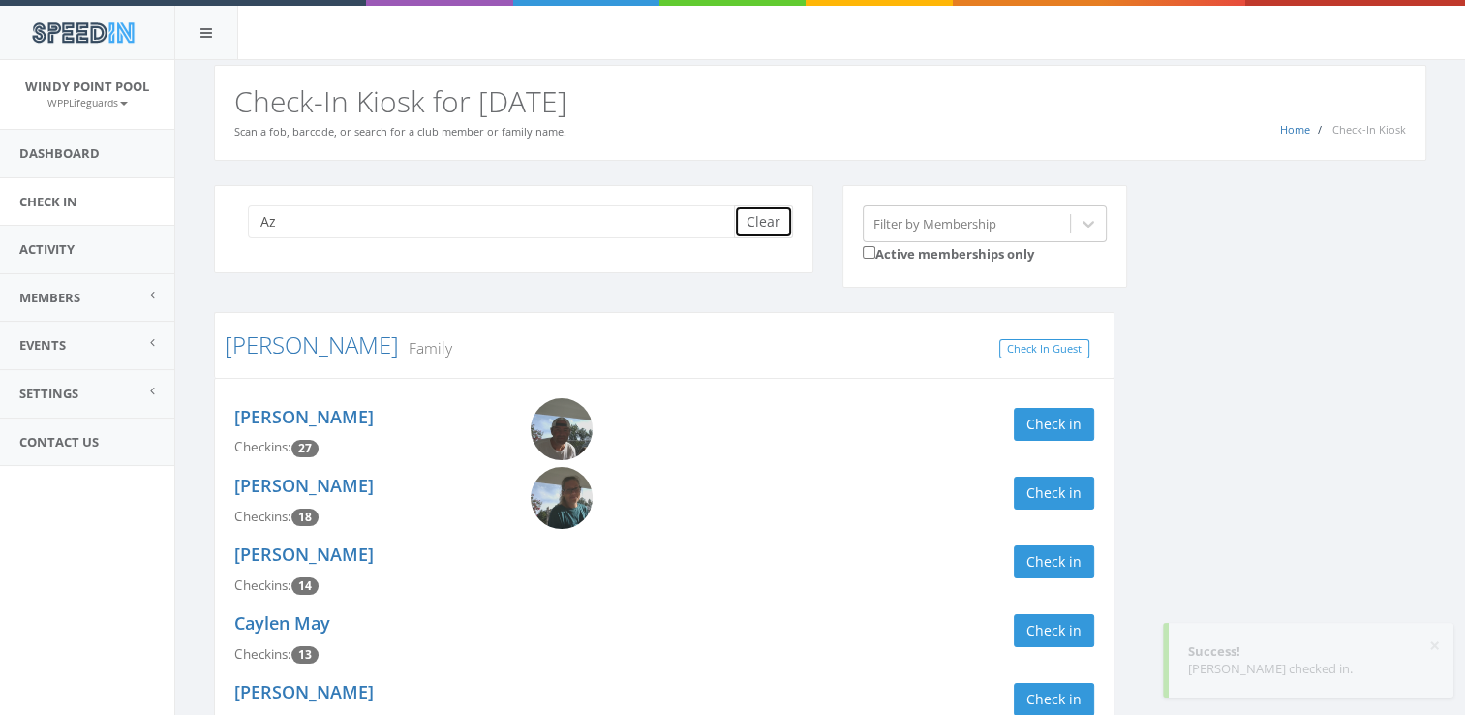
click at [777, 219] on button "Clear" at bounding box center [763, 221] width 59 height 33
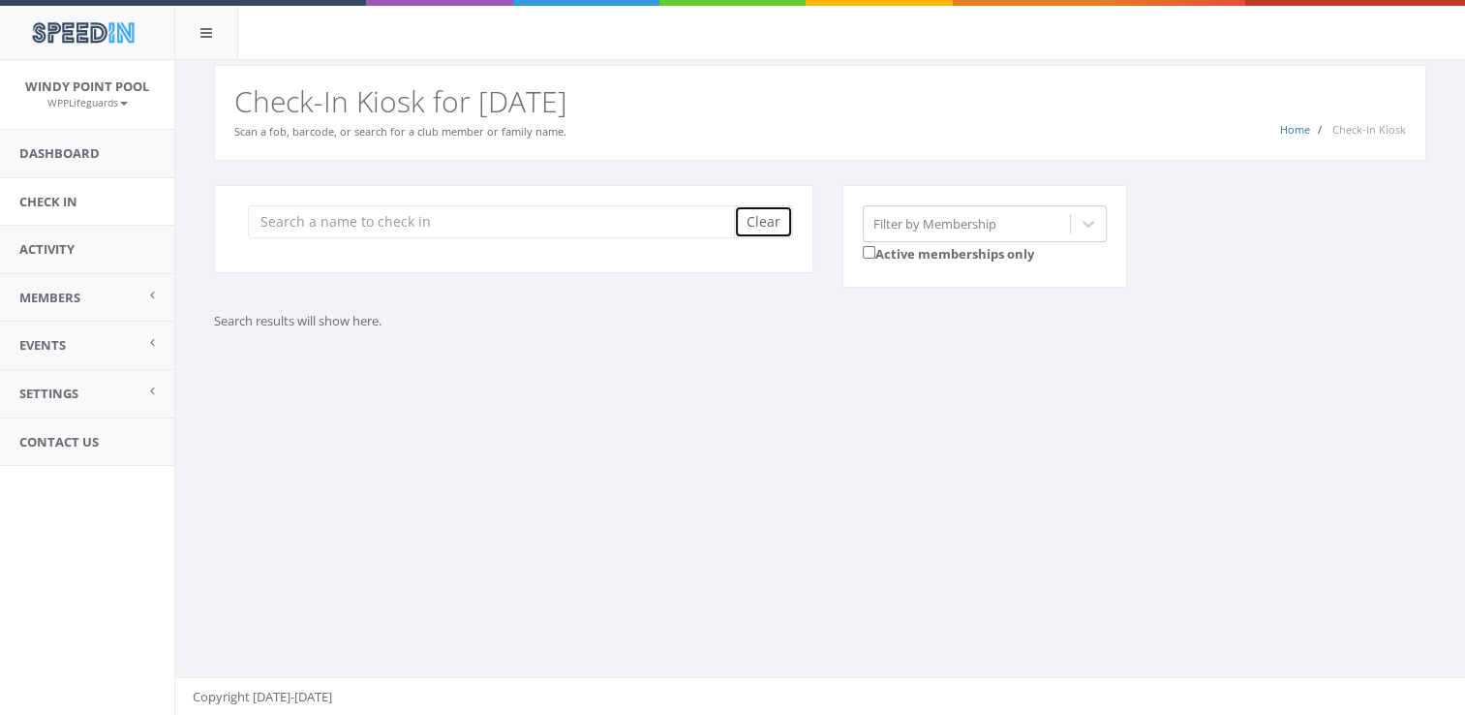
click at [777, 216] on button "Clear" at bounding box center [763, 221] width 59 height 33
type input "a"
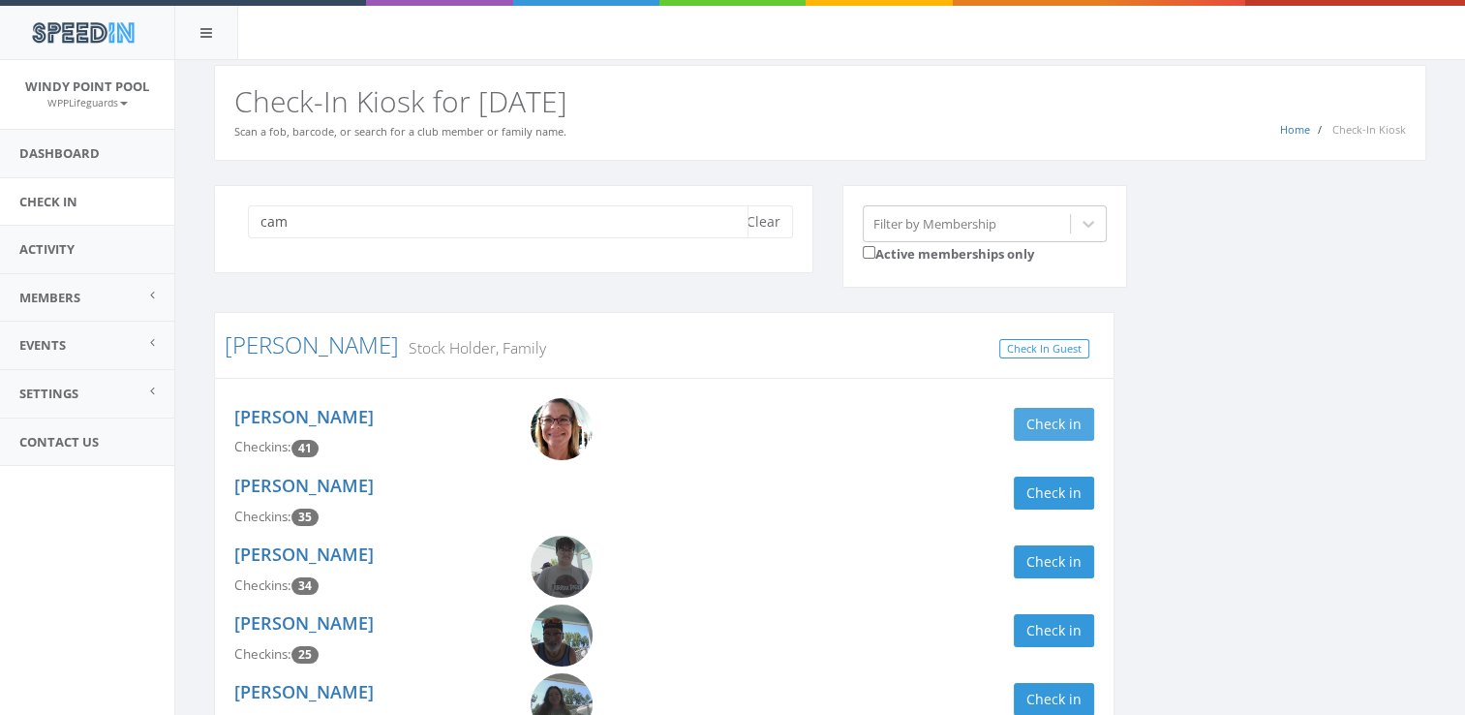
type input "cam"
click at [1045, 426] on button "Check in" at bounding box center [1054, 424] width 80 height 33
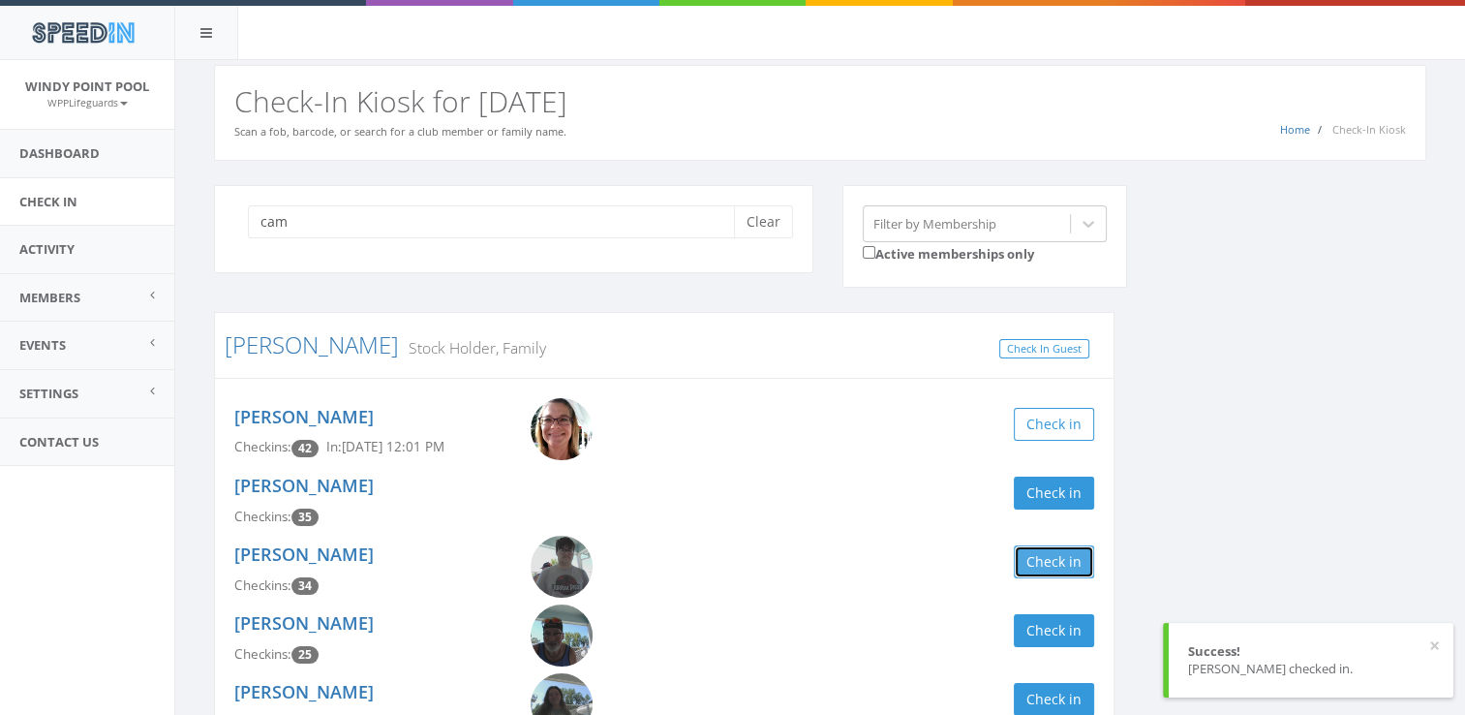
click at [1049, 563] on button "Check in" at bounding box center [1054, 561] width 80 height 33
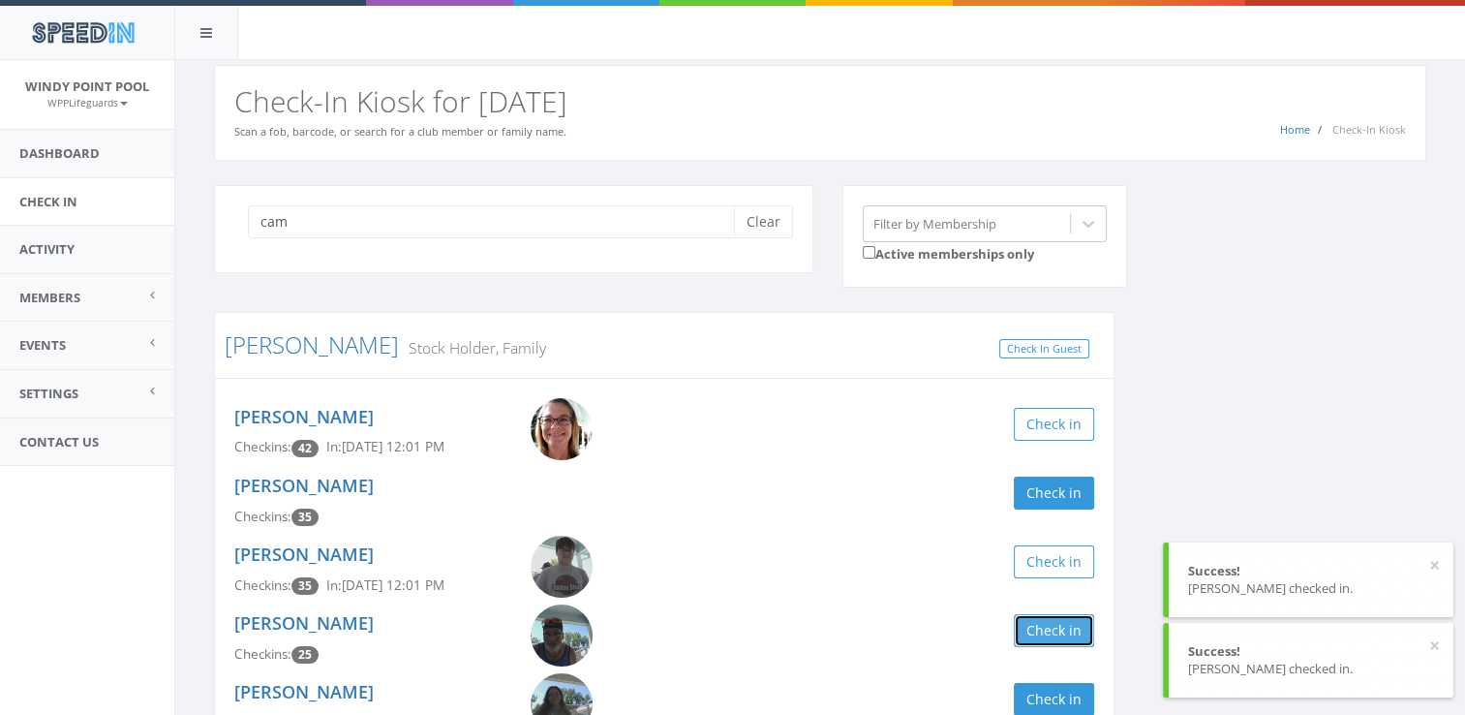
click at [1058, 628] on button "Check in" at bounding box center [1054, 630] width 80 height 33
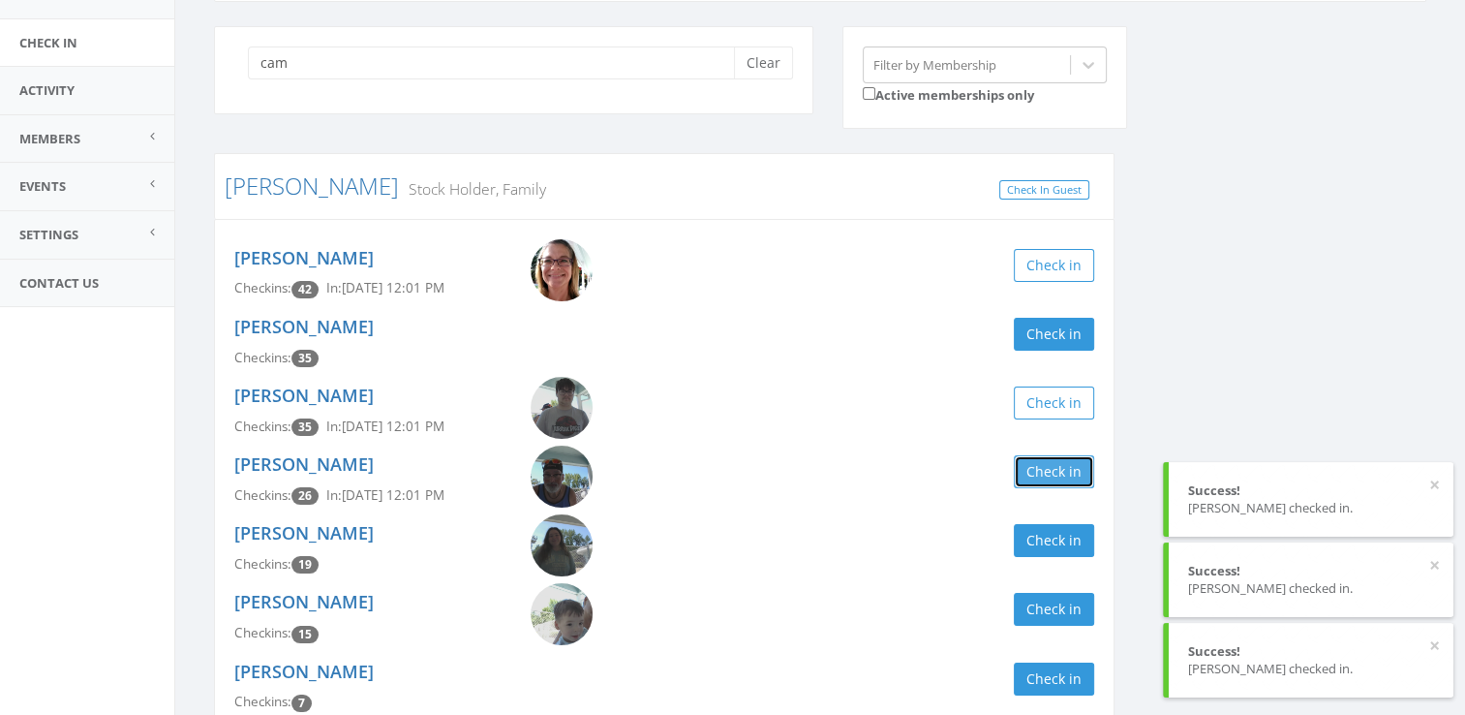
scroll to position [160, 0]
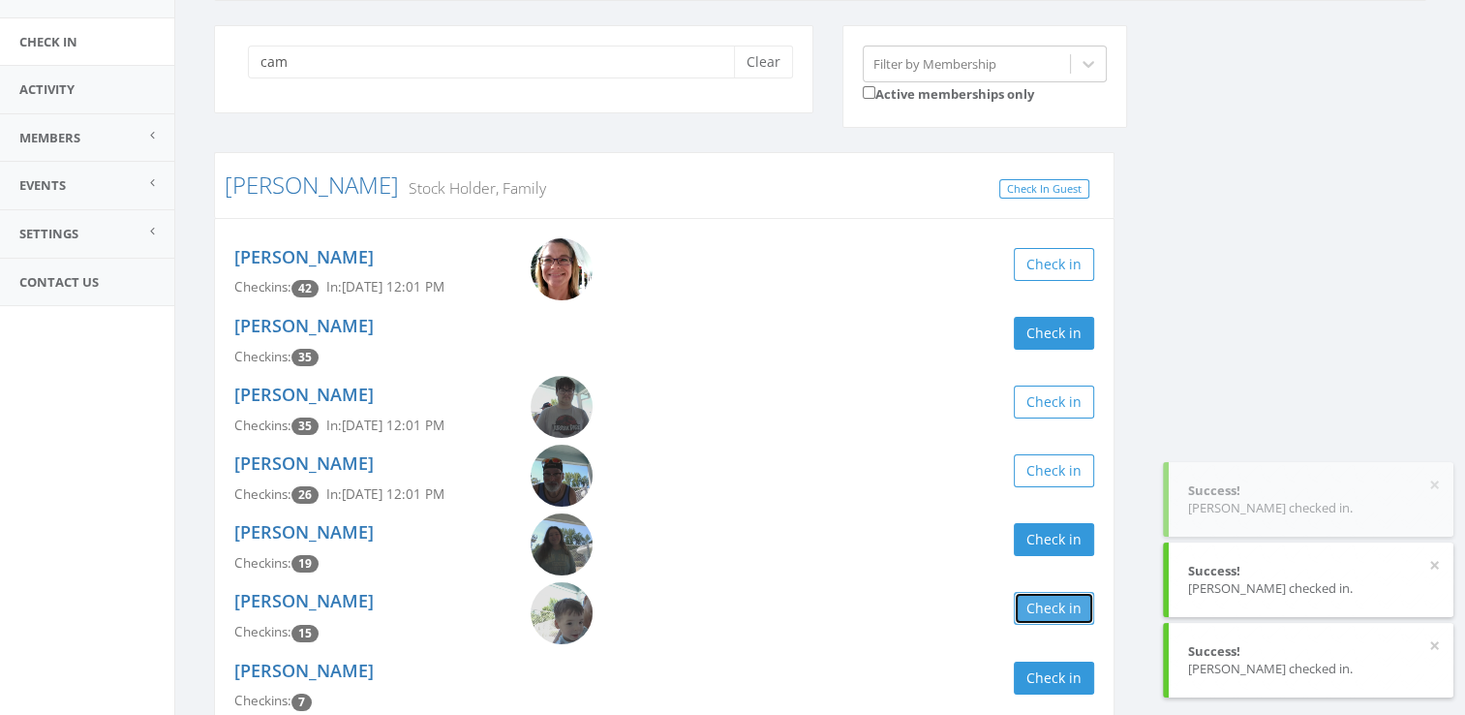
click at [1042, 599] on button "Check in" at bounding box center [1054, 608] width 80 height 33
click at [771, 64] on button "Clear" at bounding box center [763, 62] width 59 height 33
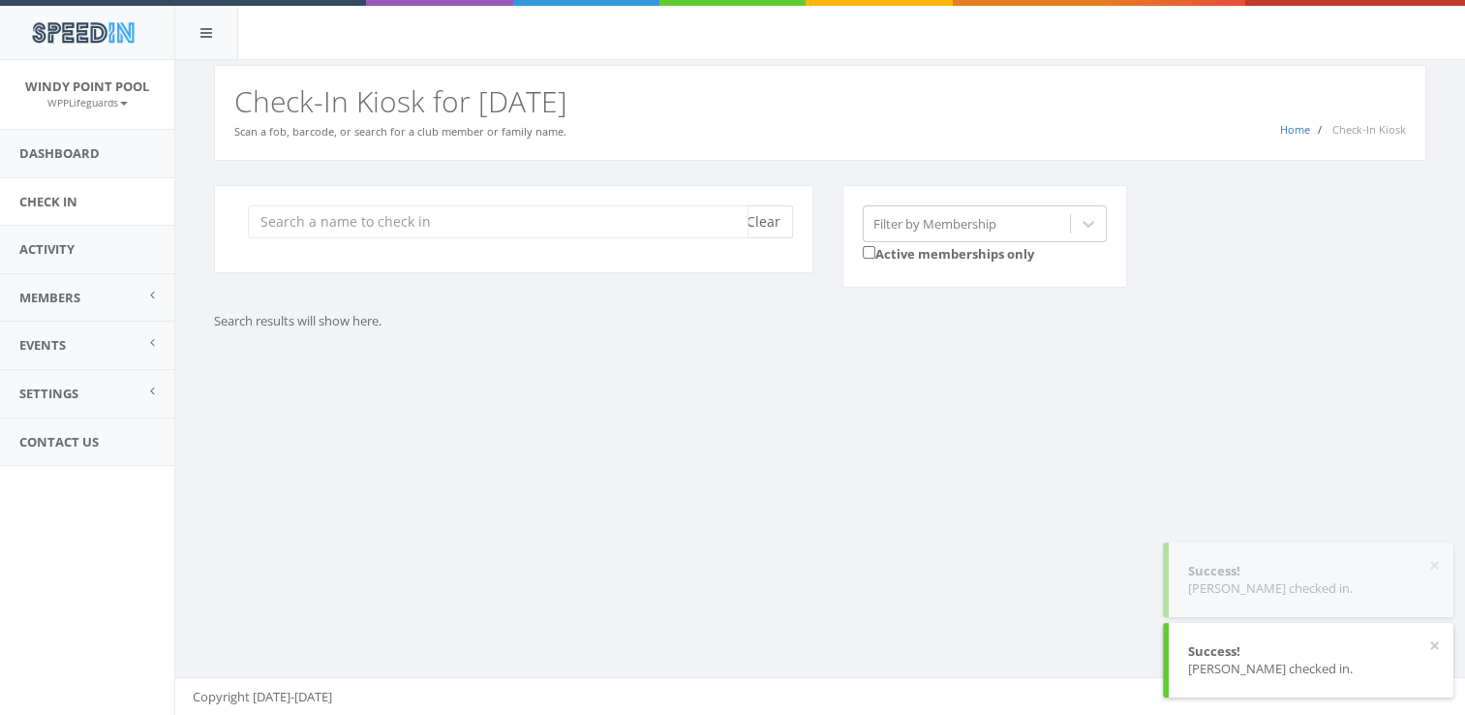
scroll to position [0, 0]
click at [771, 64] on div "You are using Internet Explorer, which is an old, insecure browser that does no…" at bounding box center [820, 110] width 1290 height 101
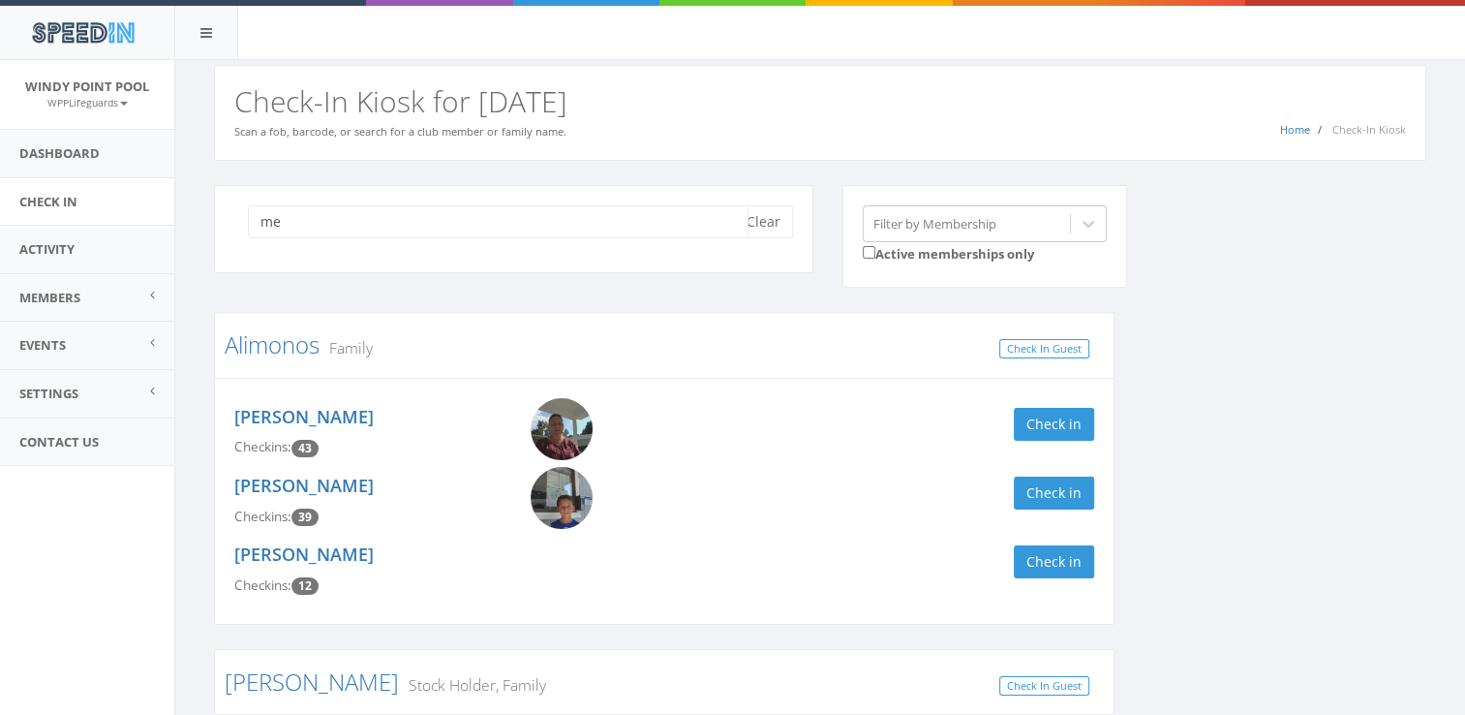
type input "m"
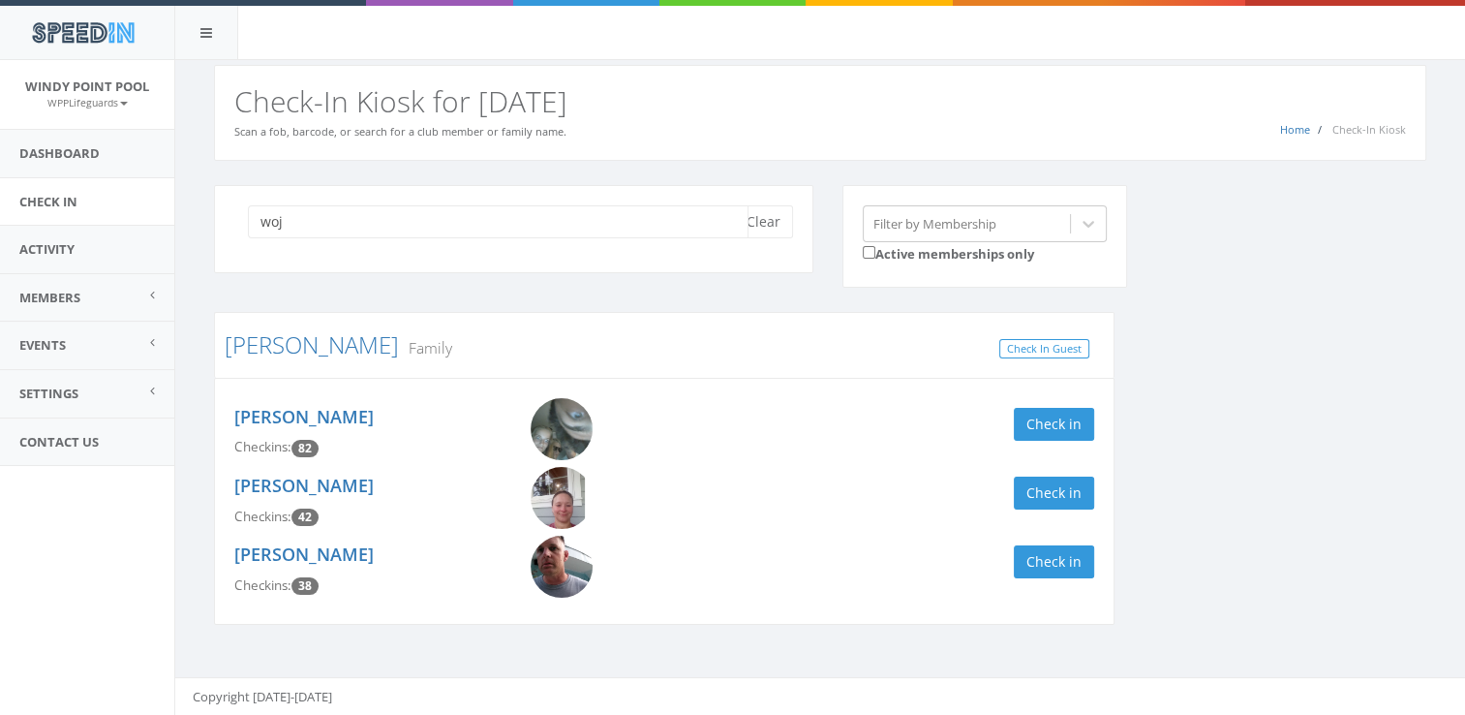
type input "woj"
click at [559, 442] on img at bounding box center [562, 429] width 62 height 62
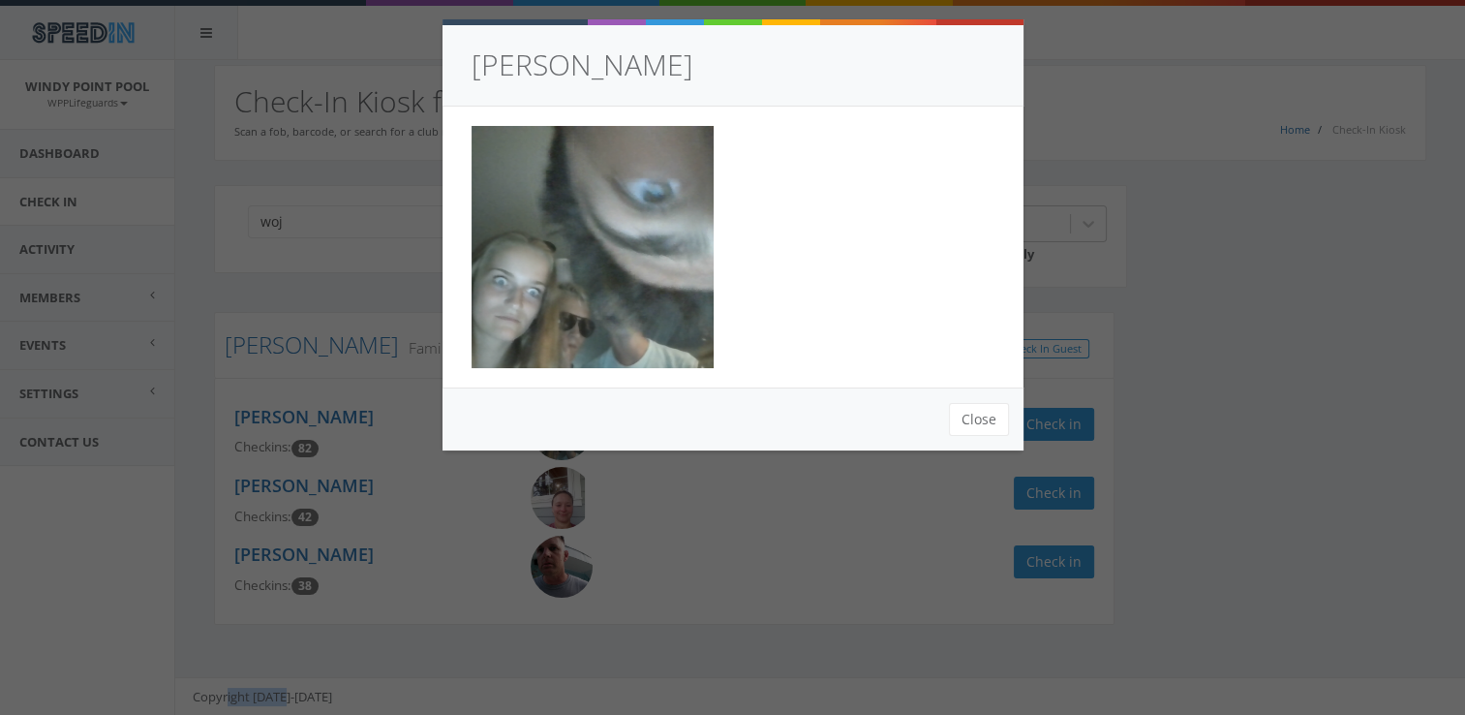
click at [559, 442] on div "Close" at bounding box center [733, 418] width 581 height 63
click at [942, 547] on div "Melisa Wojcik Close" at bounding box center [732, 357] width 1465 height 715
click at [957, 418] on button "Close" at bounding box center [979, 419] width 60 height 33
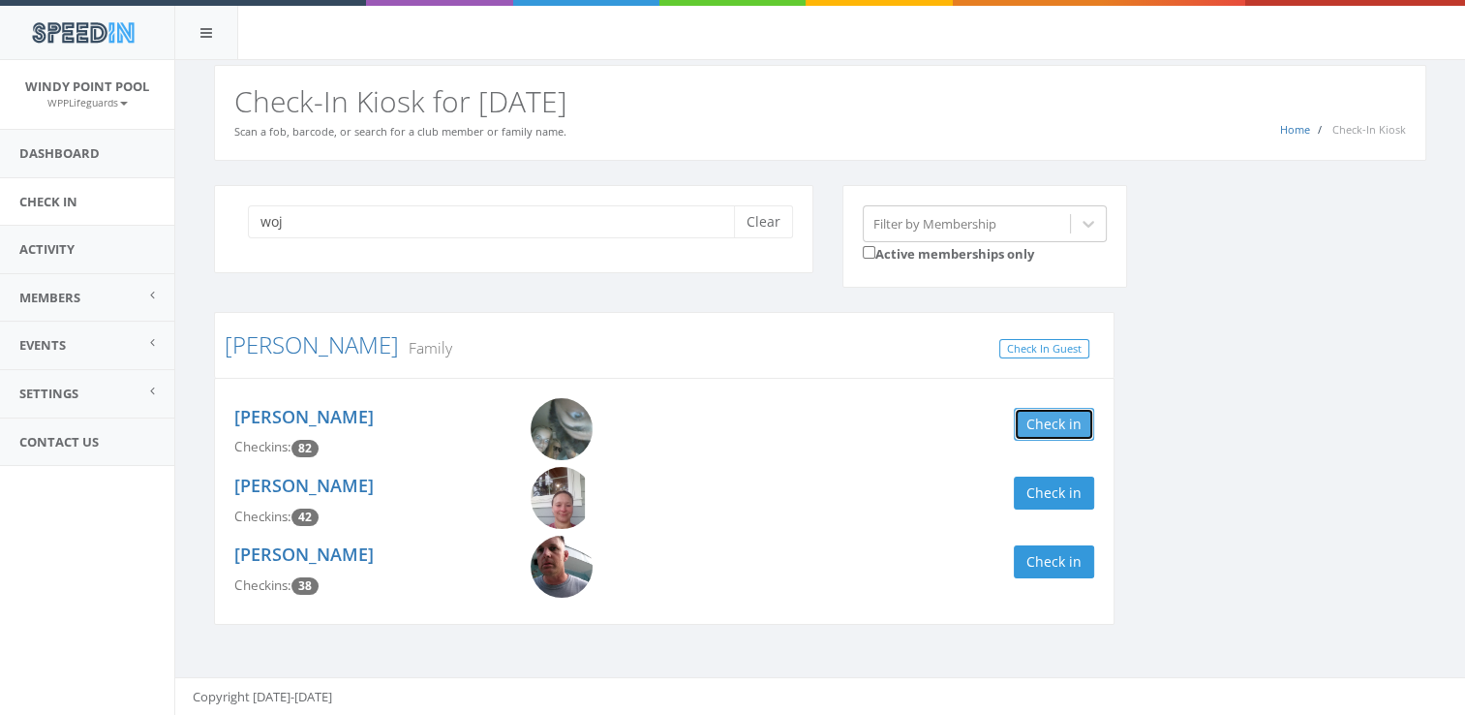
click at [1043, 428] on button "Check in" at bounding box center [1054, 424] width 80 height 33
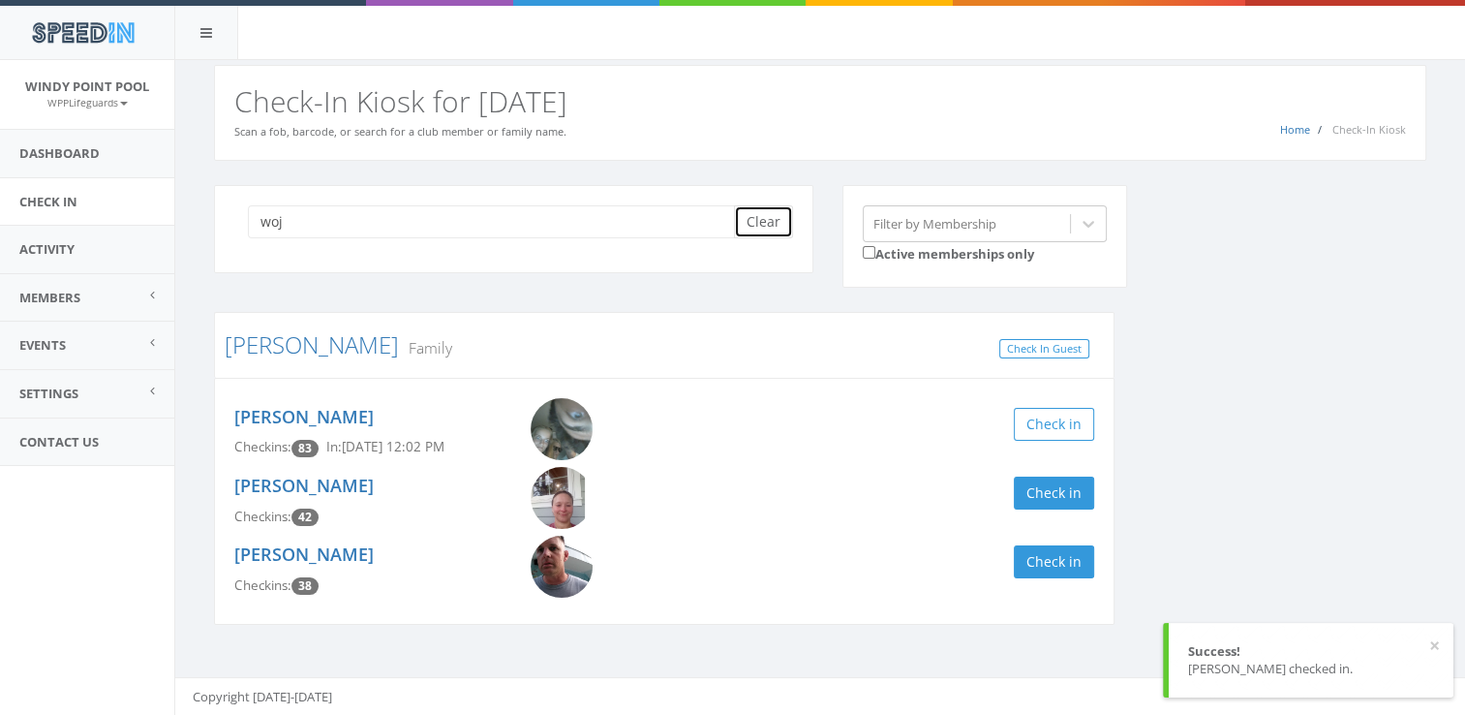
click at [759, 215] on button "Clear" at bounding box center [763, 221] width 59 height 33
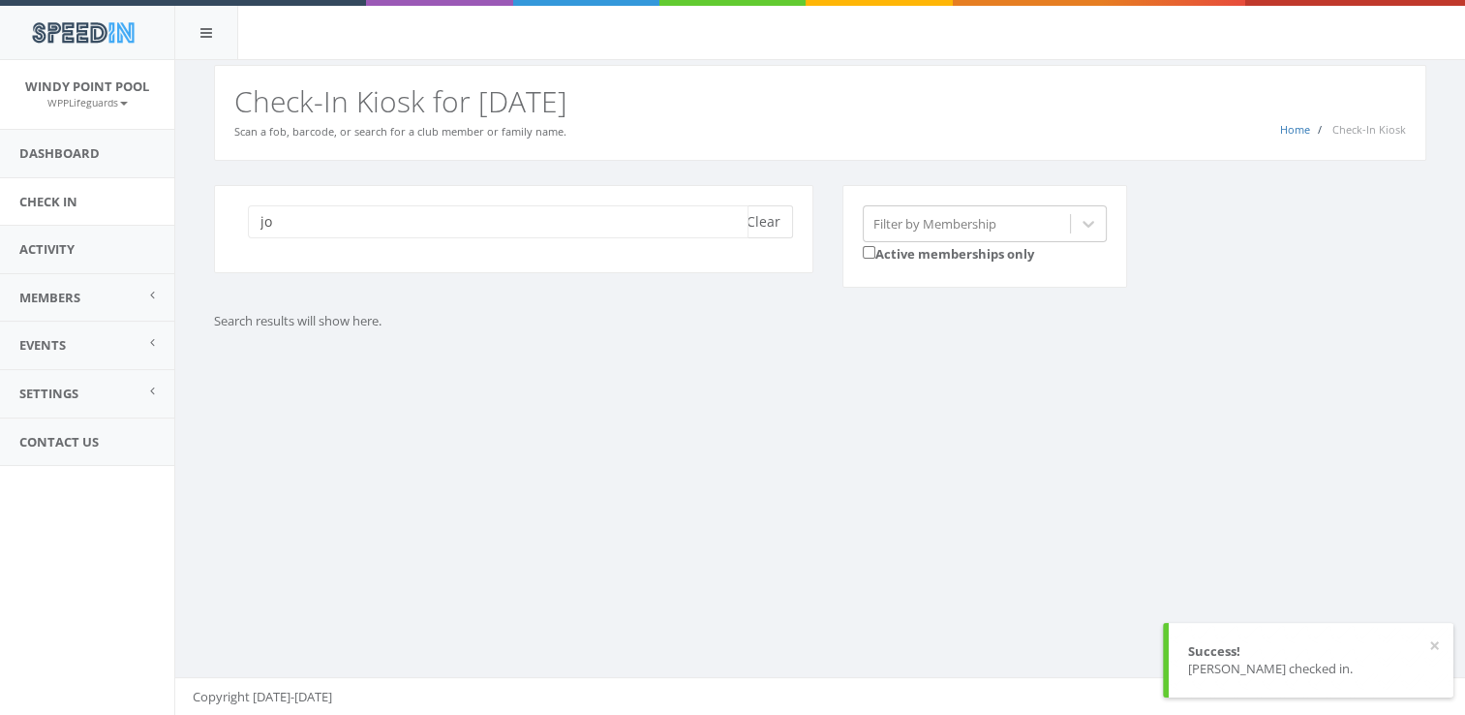
type input "j"
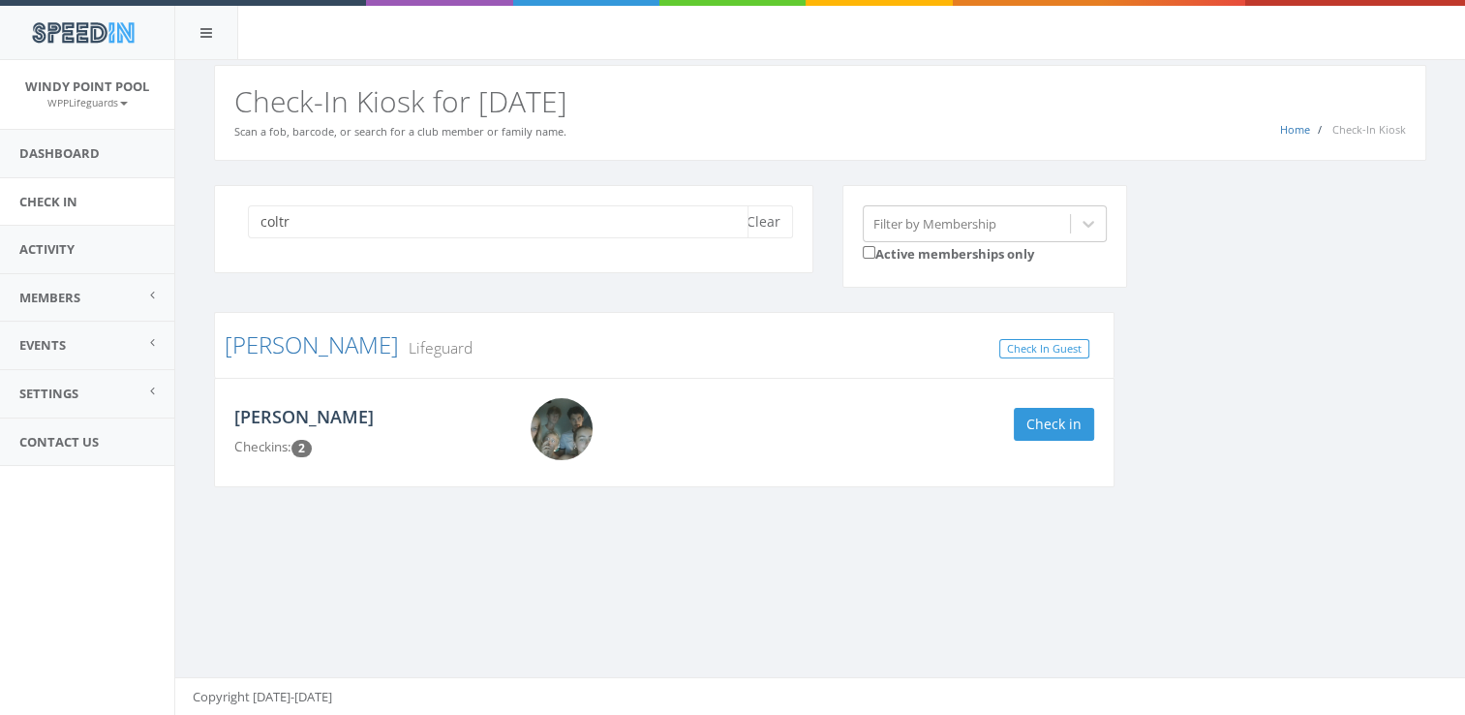
type input "coltr"
click at [329, 420] on link "[PERSON_NAME]" at bounding box center [303, 416] width 139 height 23
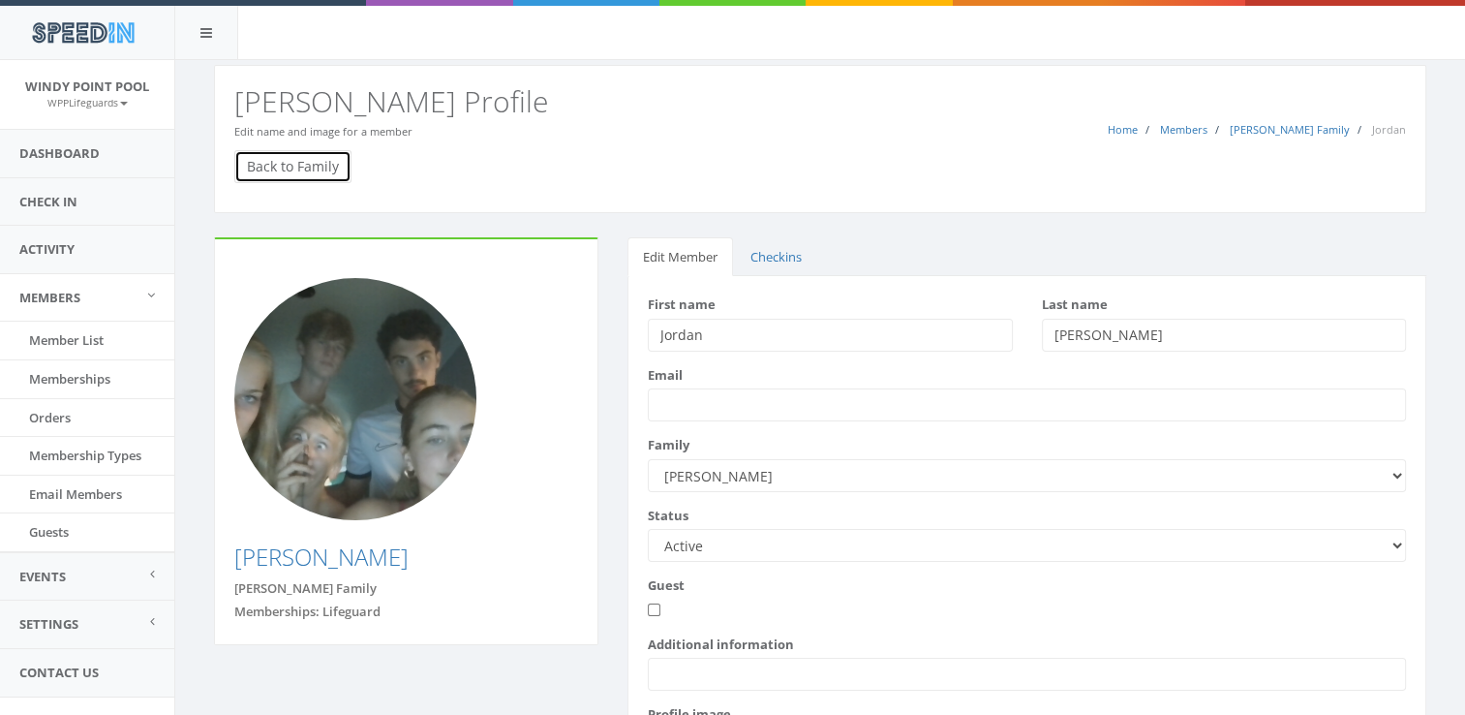
click at [252, 169] on link "Back to Family" at bounding box center [292, 166] width 117 height 33
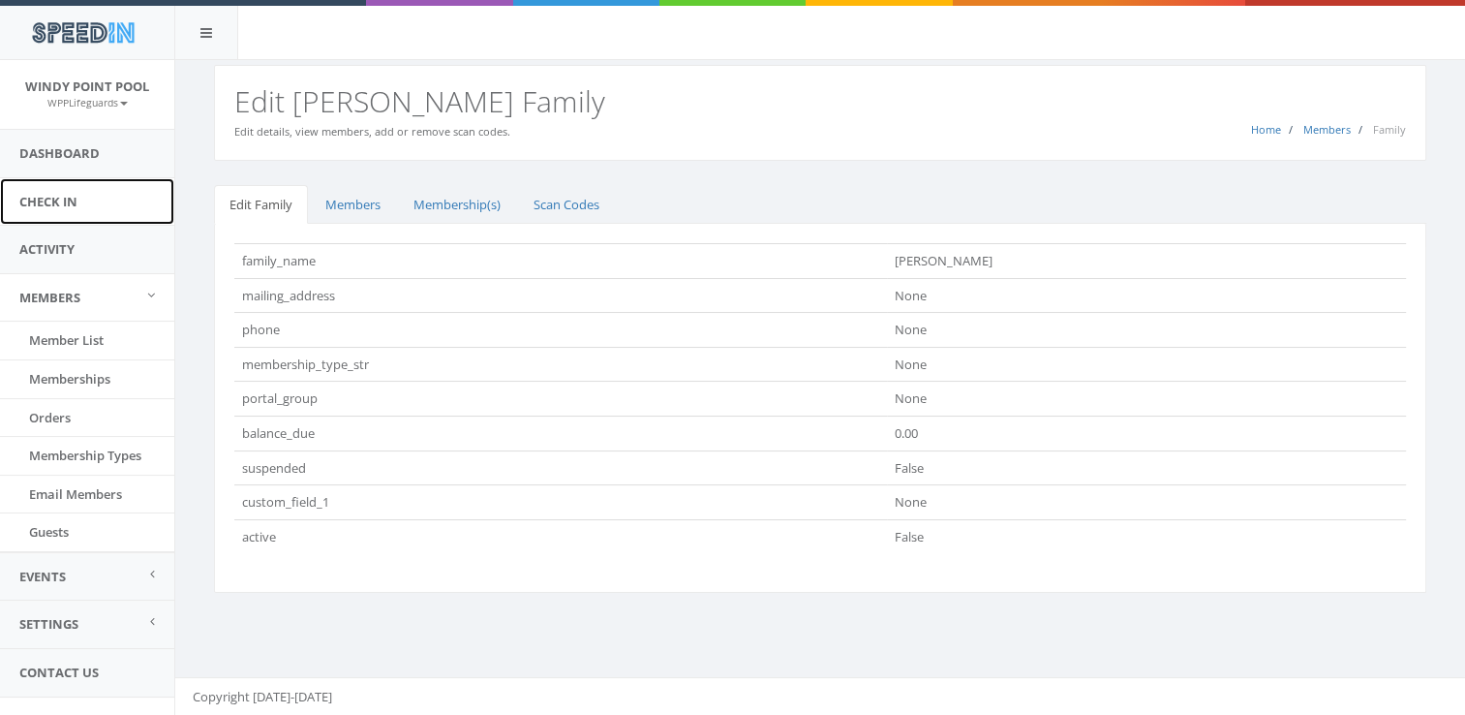
click at [80, 191] on link "Check In" at bounding box center [87, 201] width 174 height 47
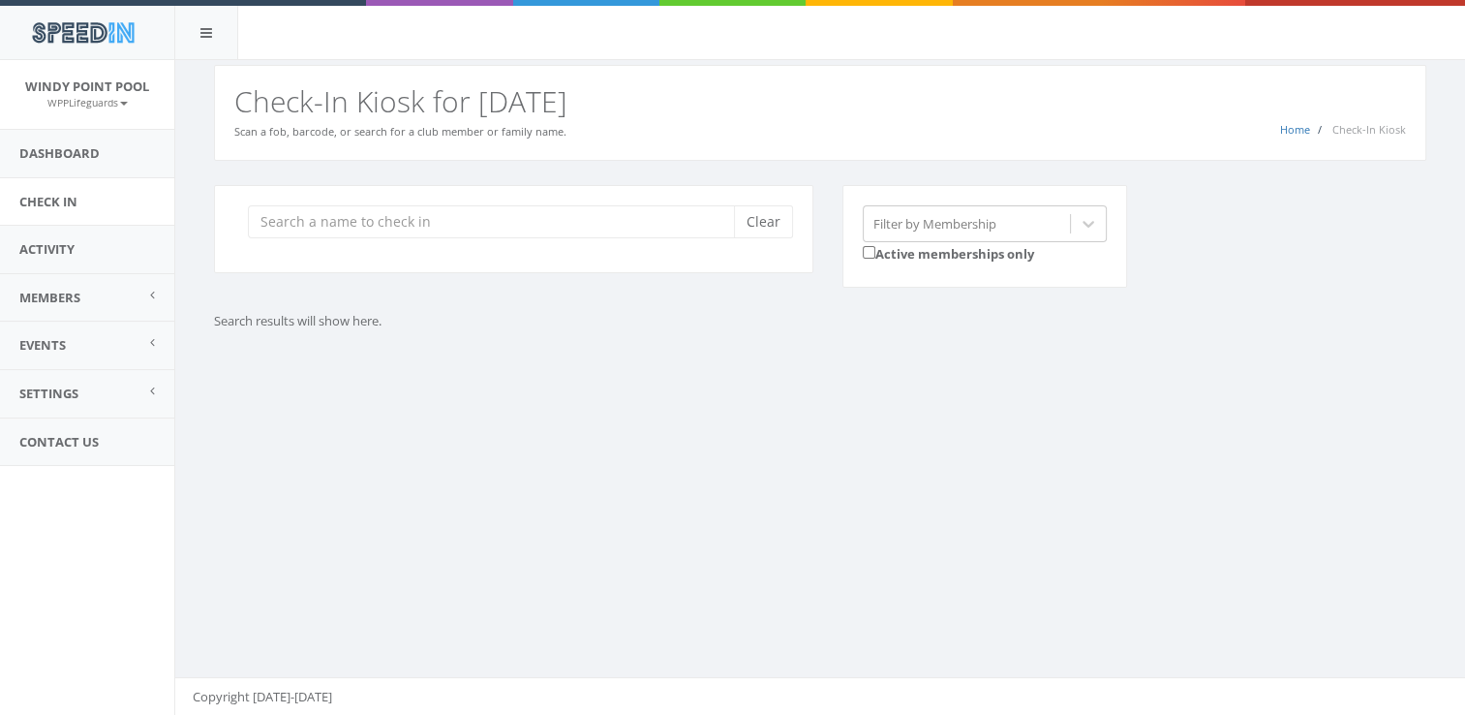
click at [581, 402] on div "You are using Internet Explorer, which is an old, insecure browser that does no…" at bounding box center [819, 388] width 1291 height 656
click at [571, 231] on input "search" at bounding box center [498, 221] width 501 height 33
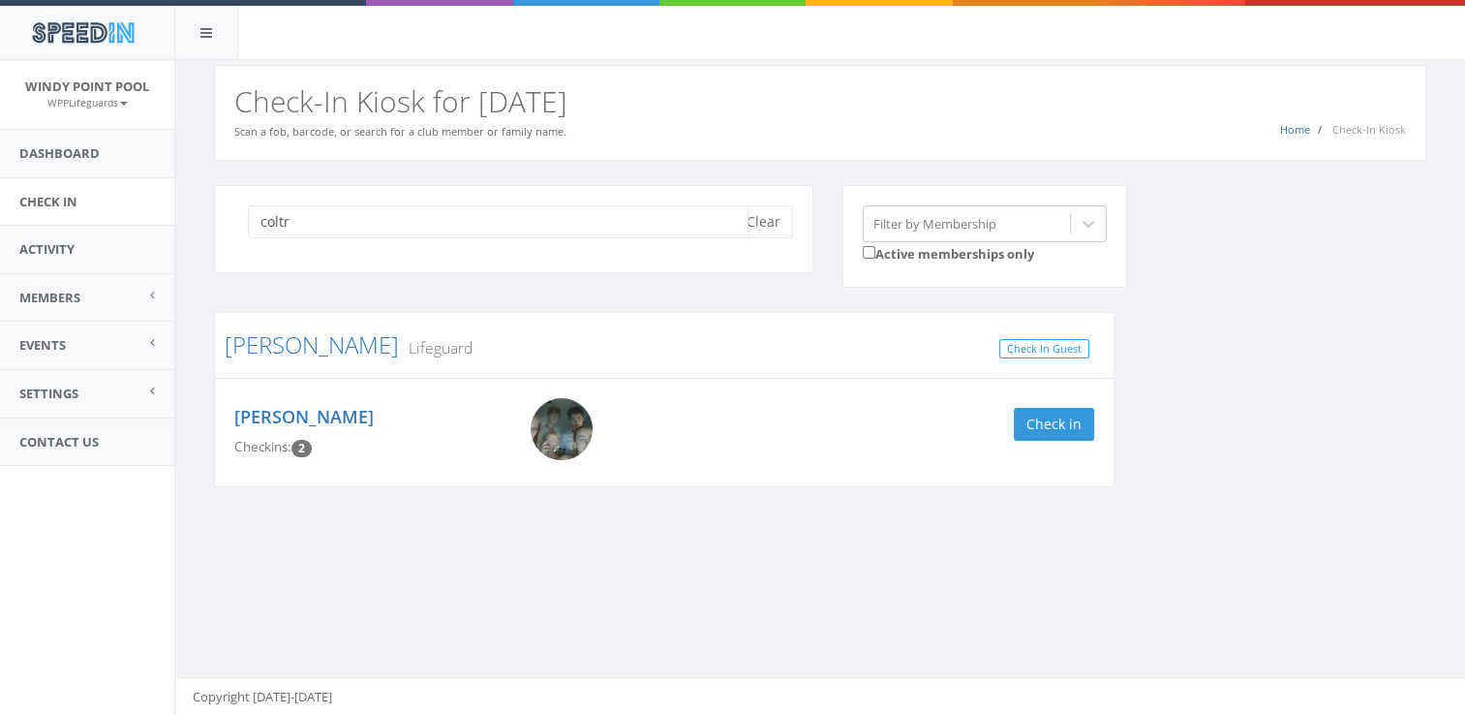
type input "coltr"
click at [368, 412] on h4 "[PERSON_NAME]" at bounding box center [367, 417] width 267 height 19
click at [354, 411] on link "[PERSON_NAME]" at bounding box center [303, 416] width 139 height 23
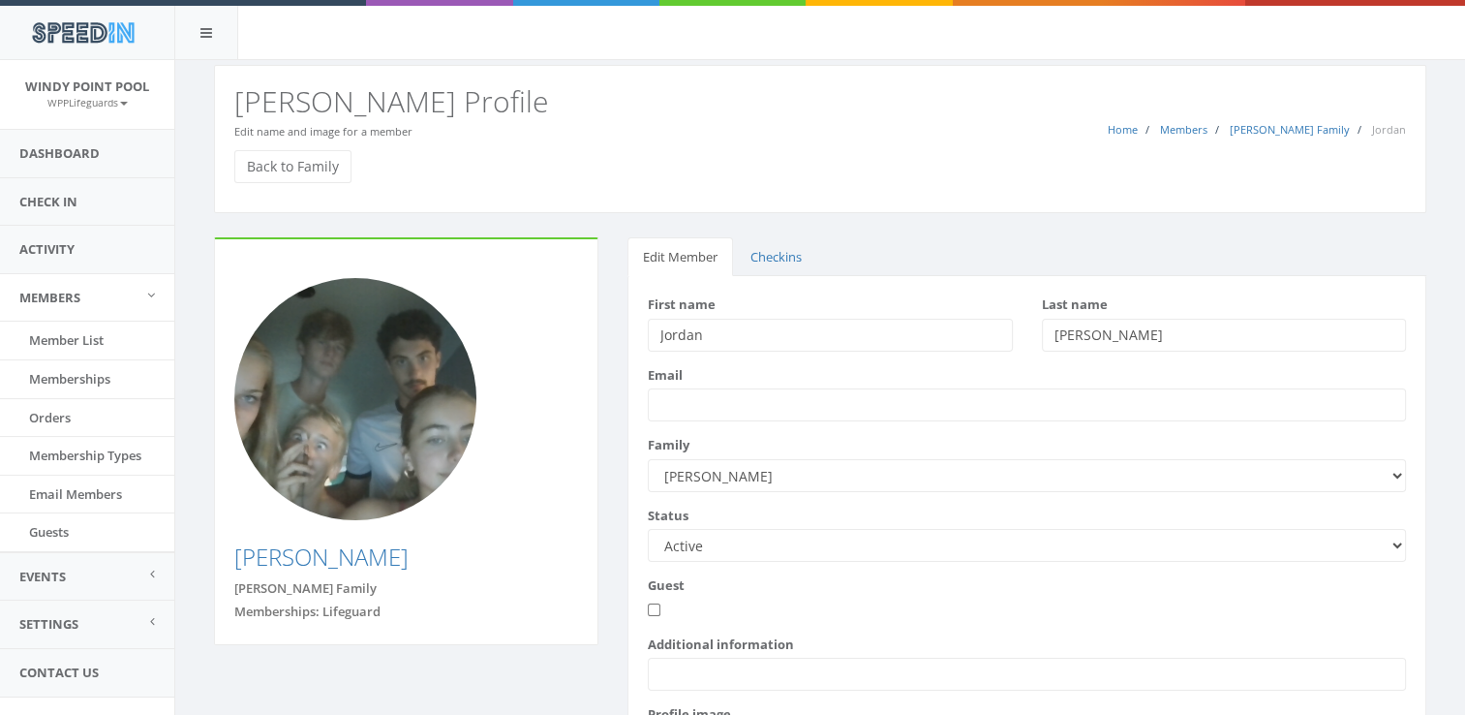
scroll to position [205, 0]
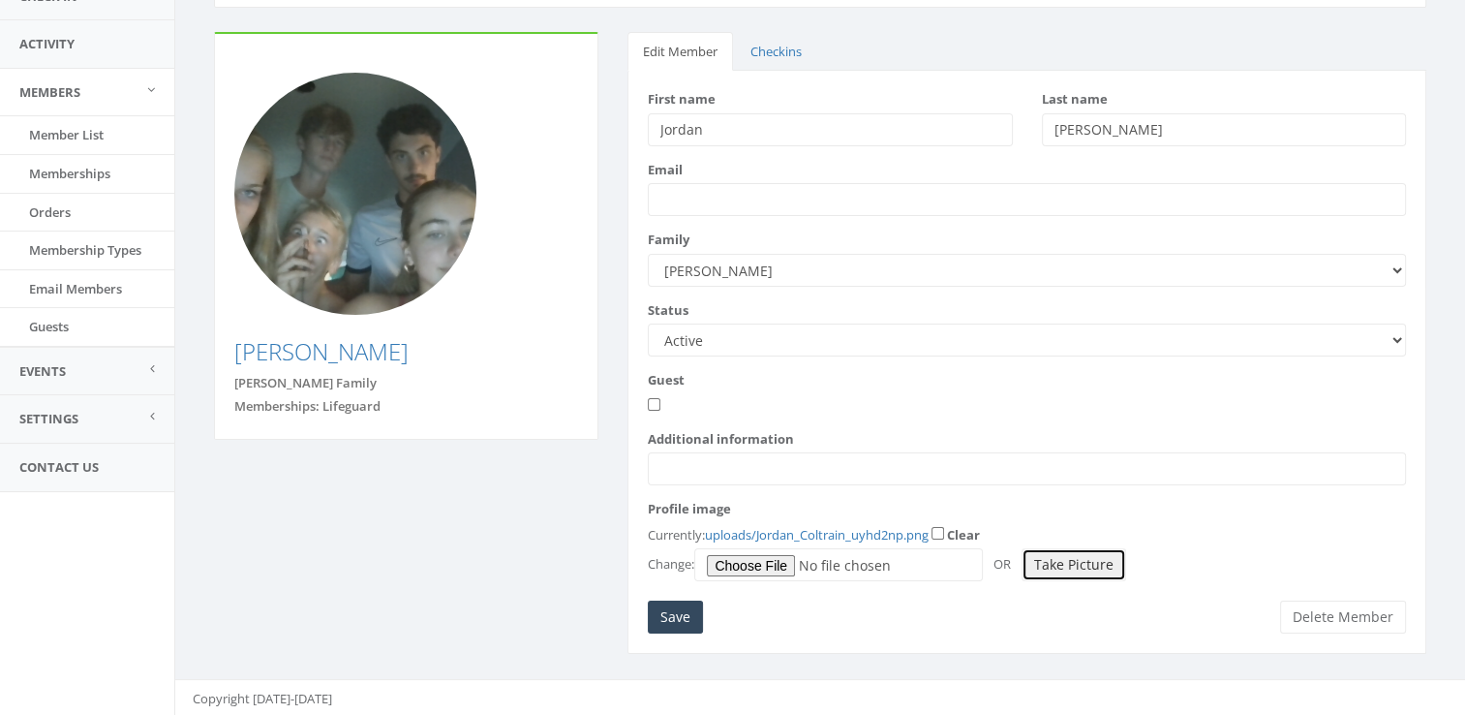
click at [1082, 557] on button "Take Picture" at bounding box center [1074, 564] width 105 height 33
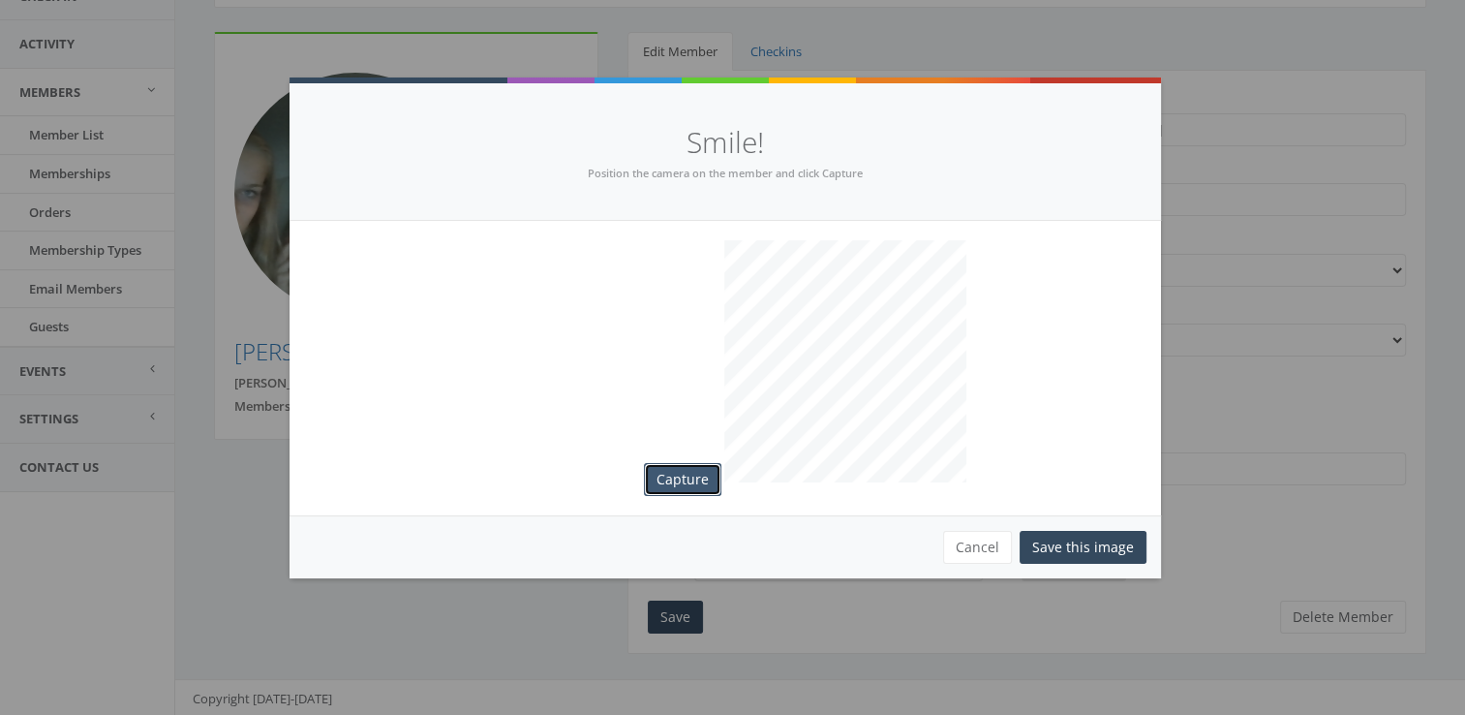
click at [677, 486] on button "Capture" at bounding box center [682, 479] width 77 height 33
click at [1061, 554] on button "Save this image" at bounding box center [1083, 547] width 127 height 33
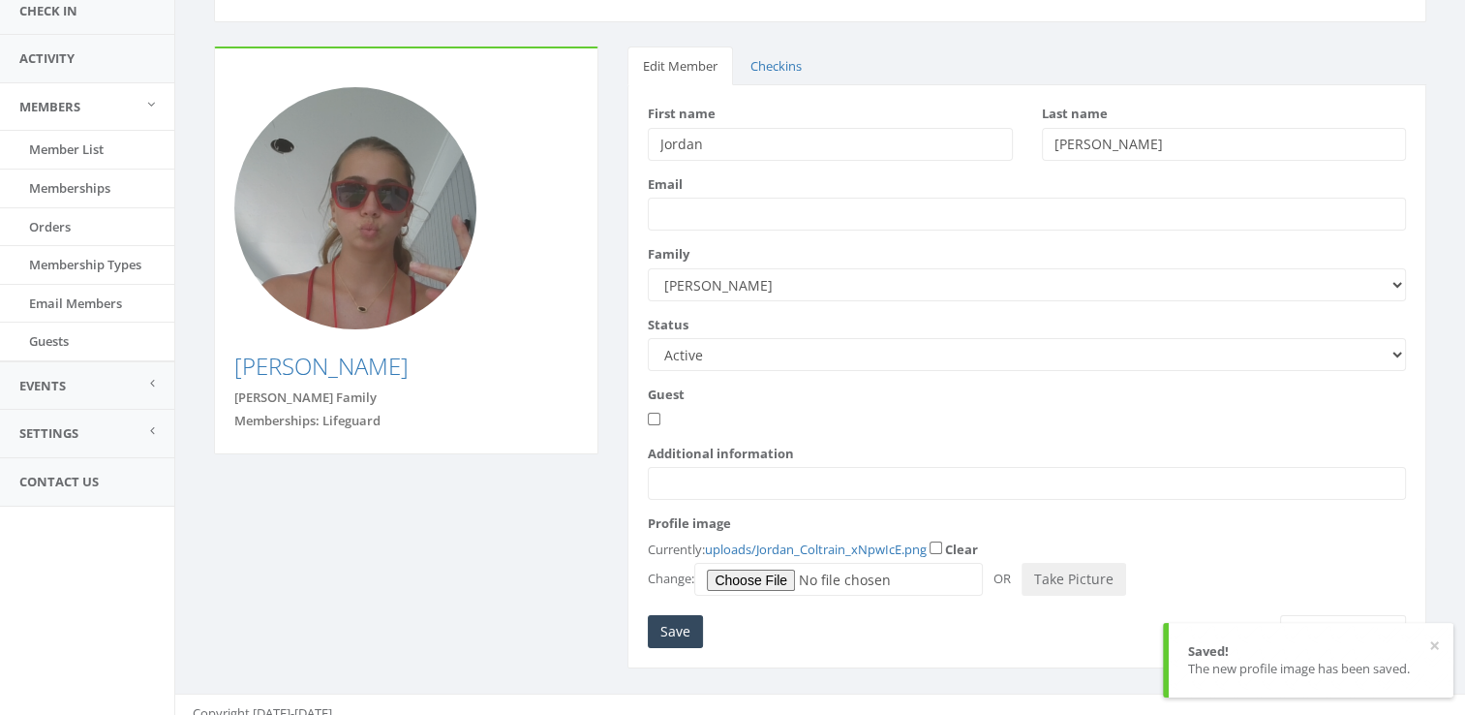
scroll to position [205, 0]
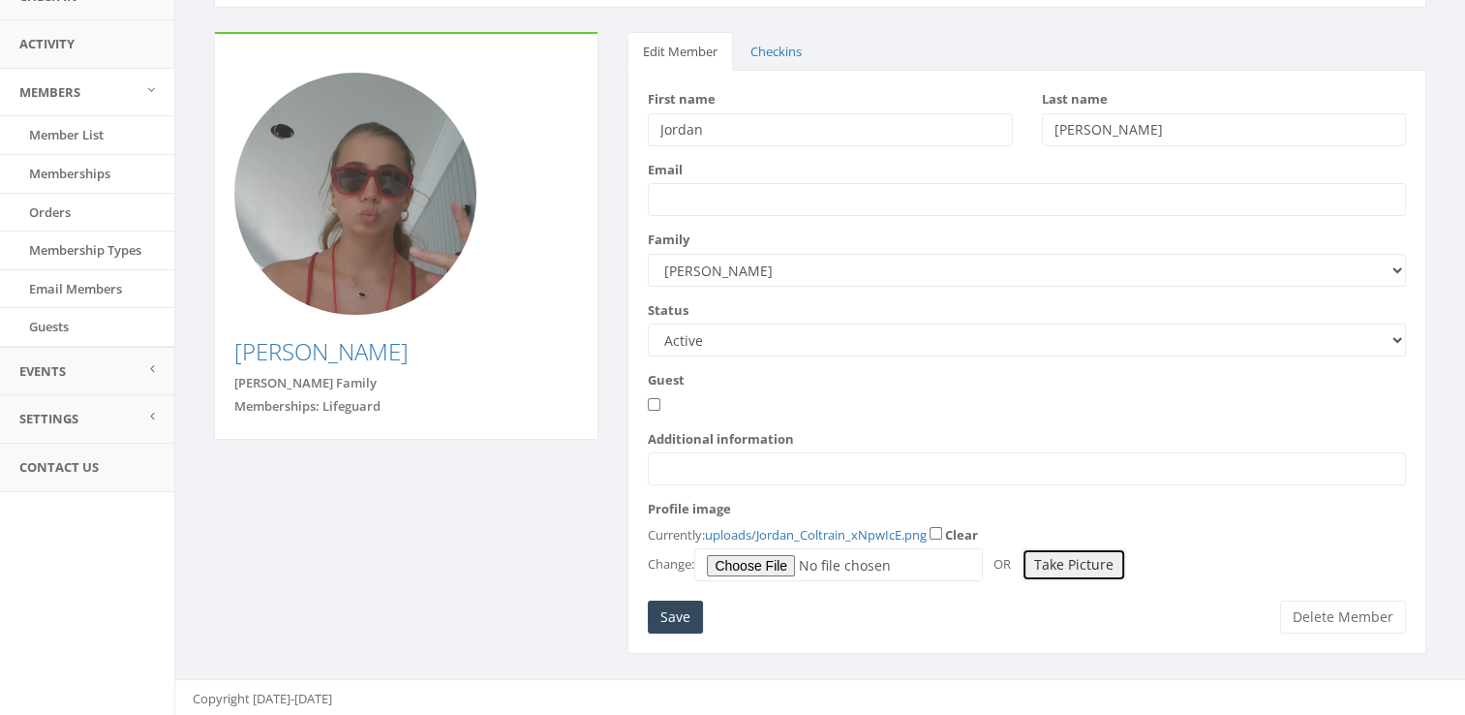
click at [1069, 564] on button "Take Picture" at bounding box center [1074, 564] width 105 height 33
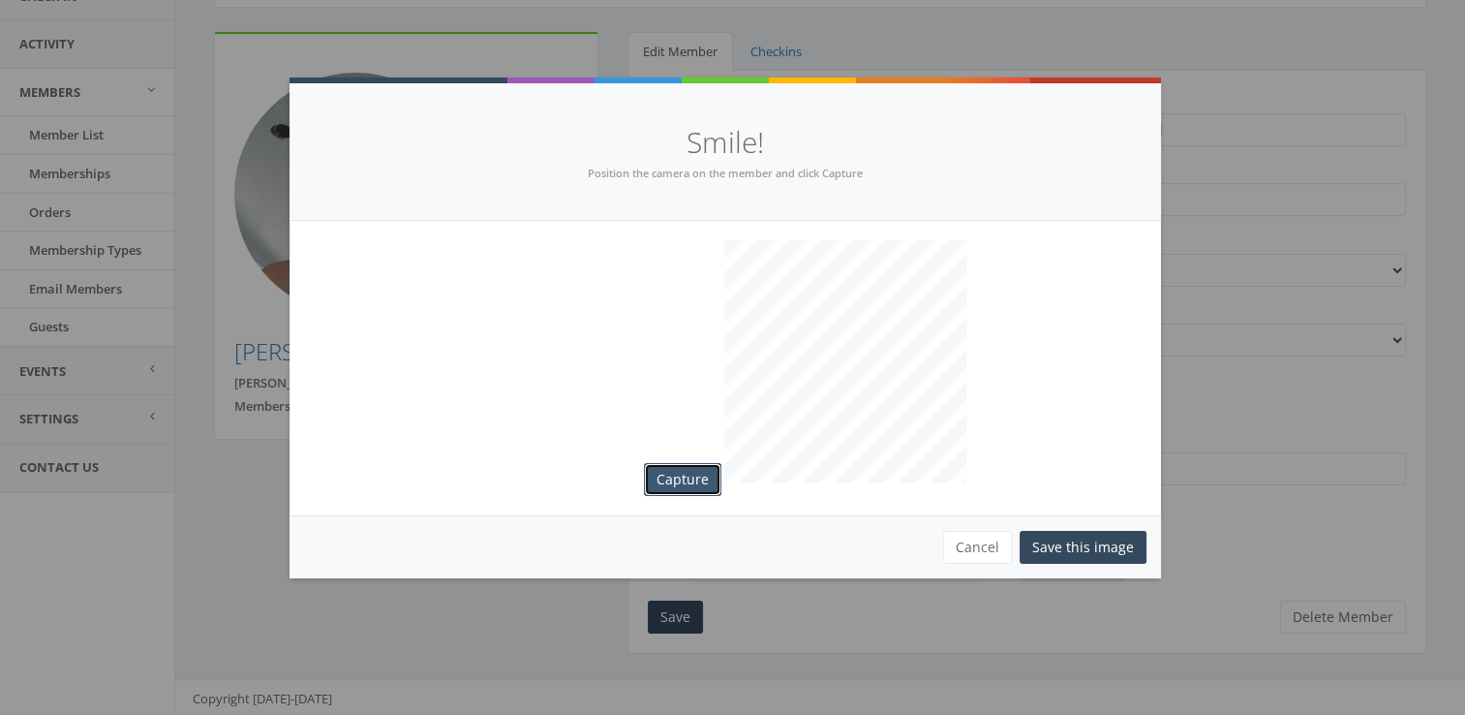
click at [678, 484] on button "Capture" at bounding box center [682, 479] width 77 height 33
click at [974, 555] on button "Cancel" at bounding box center [977, 547] width 69 height 33
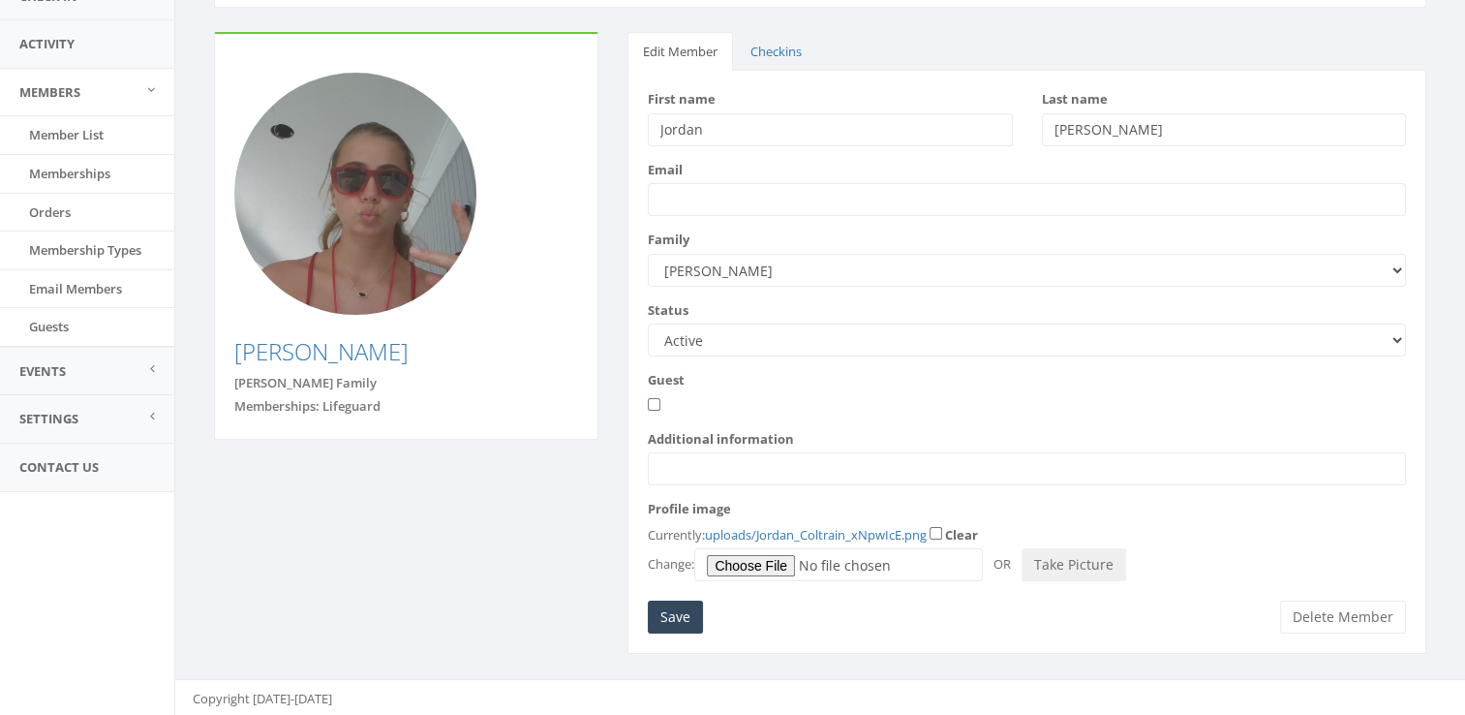
click at [1139, 507] on div "Profile image Currently: uploads/Jordan_Coltrain_xNpwIcE.png Clear Change: OR T…" at bounding box center [1027, 540] width 758 height 81
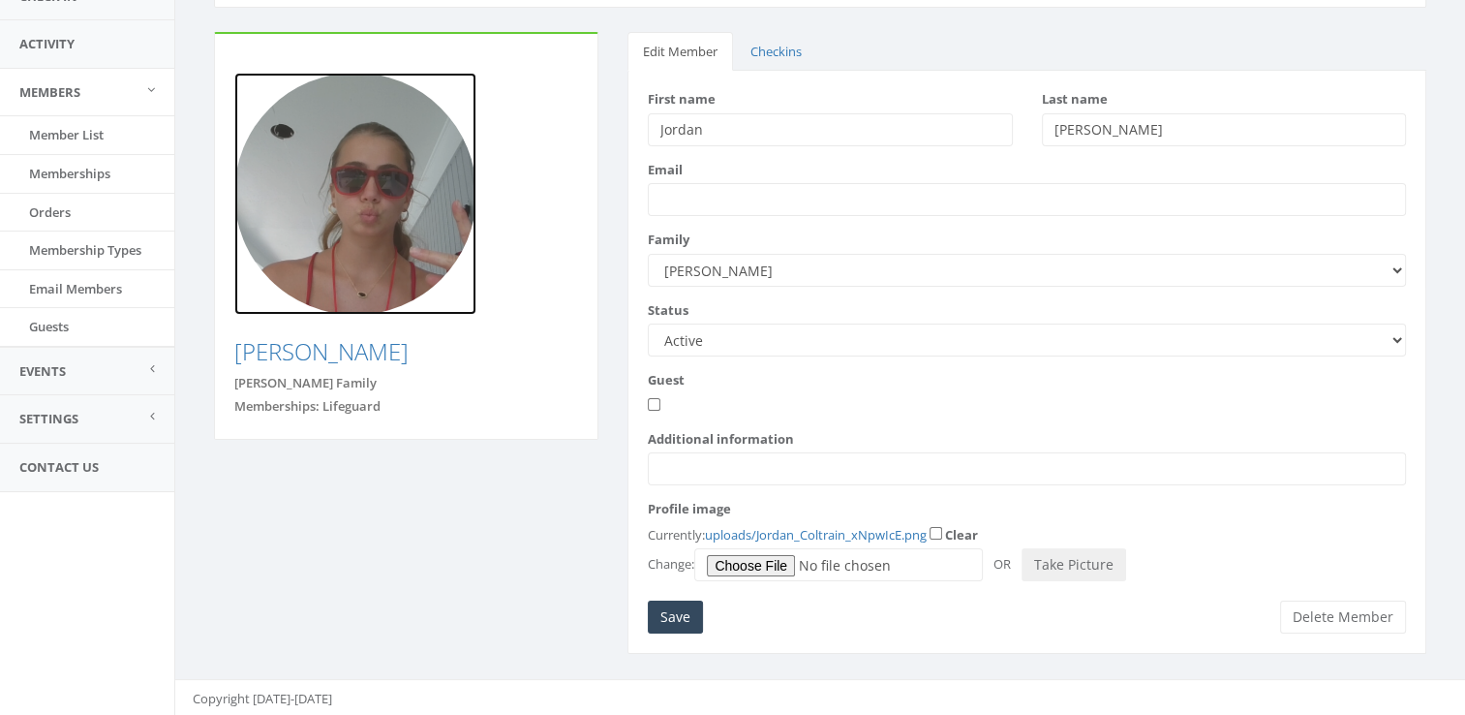
drag, startPoint x: 1479, startPoint y: 238, endPoint x: 469, endPoint y: 192, distance: 1011.2
click at [469, 192] on img at bounding box center [355, 194] width 242 height 242
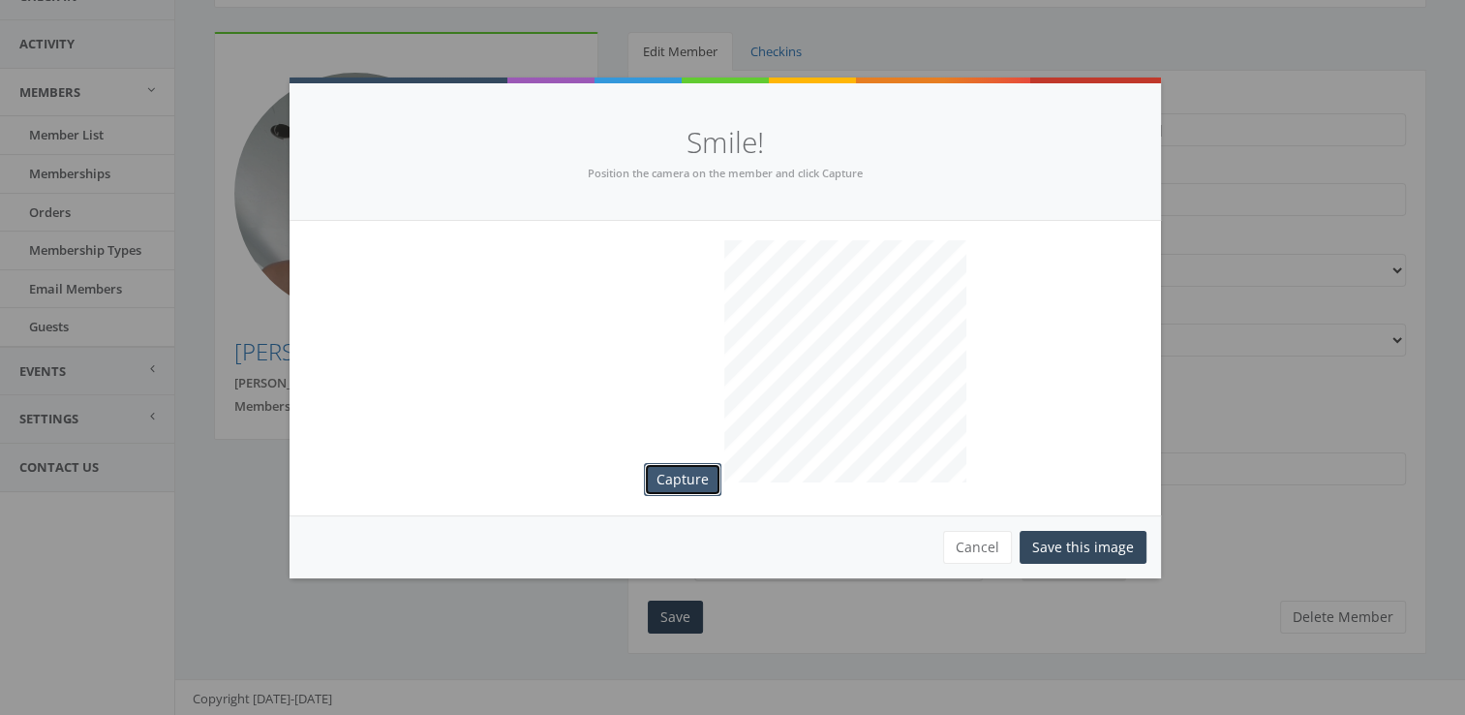
click at [681, 473] on button "Capture" at bounding box center [682, 479] width 77 height 33
click at [1099, 548] on button "Save this image" at bounding box center [1083, 547] width 127 height 33
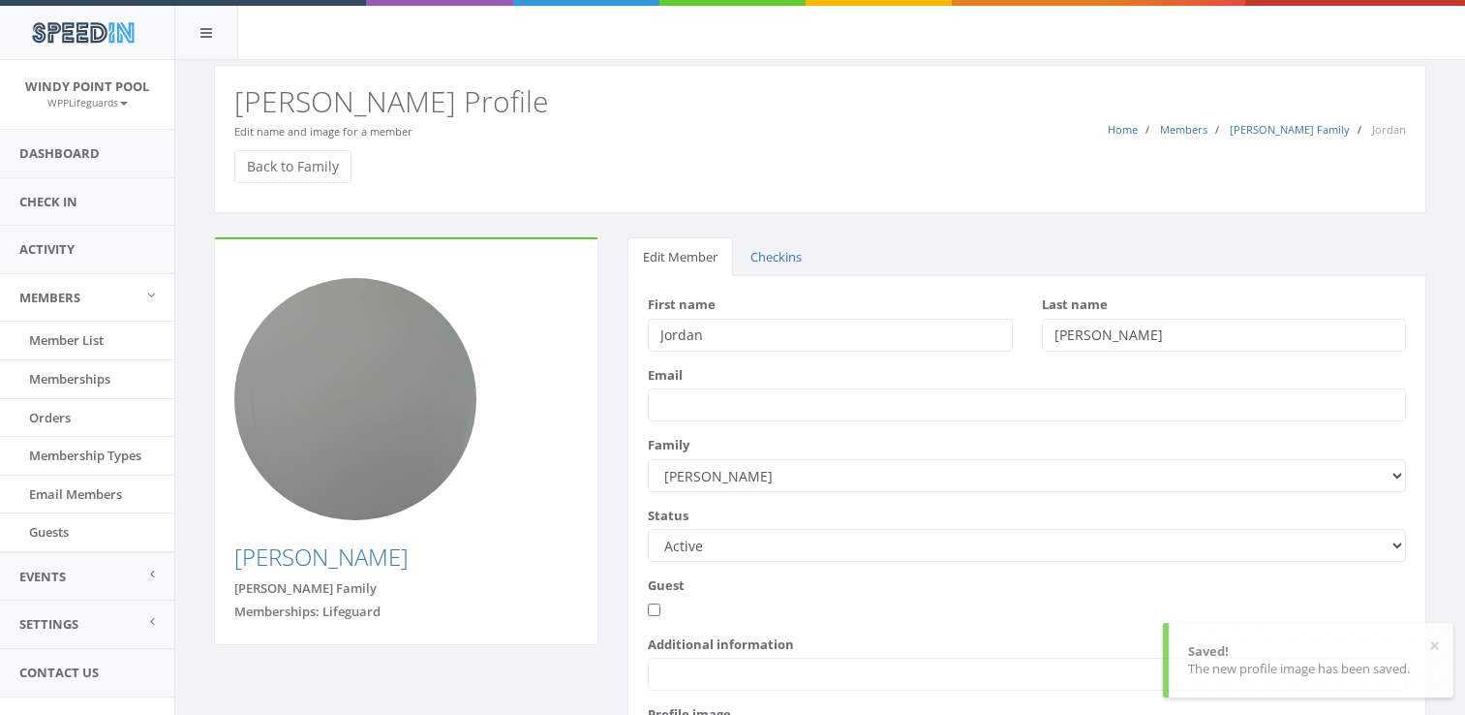
scroll to position [191, 0]
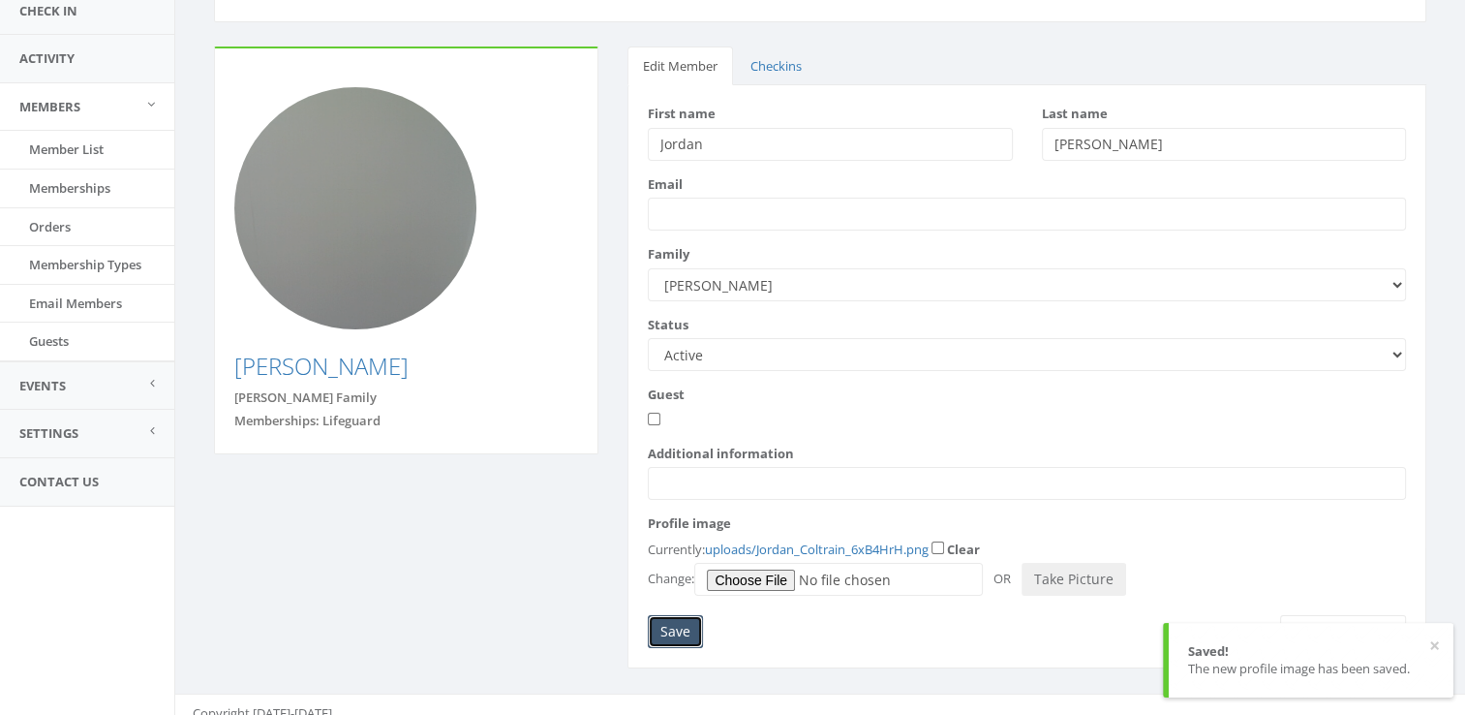
click at [682, 624] on input "Save" at bounding box center [675, 631] width 55 height 33
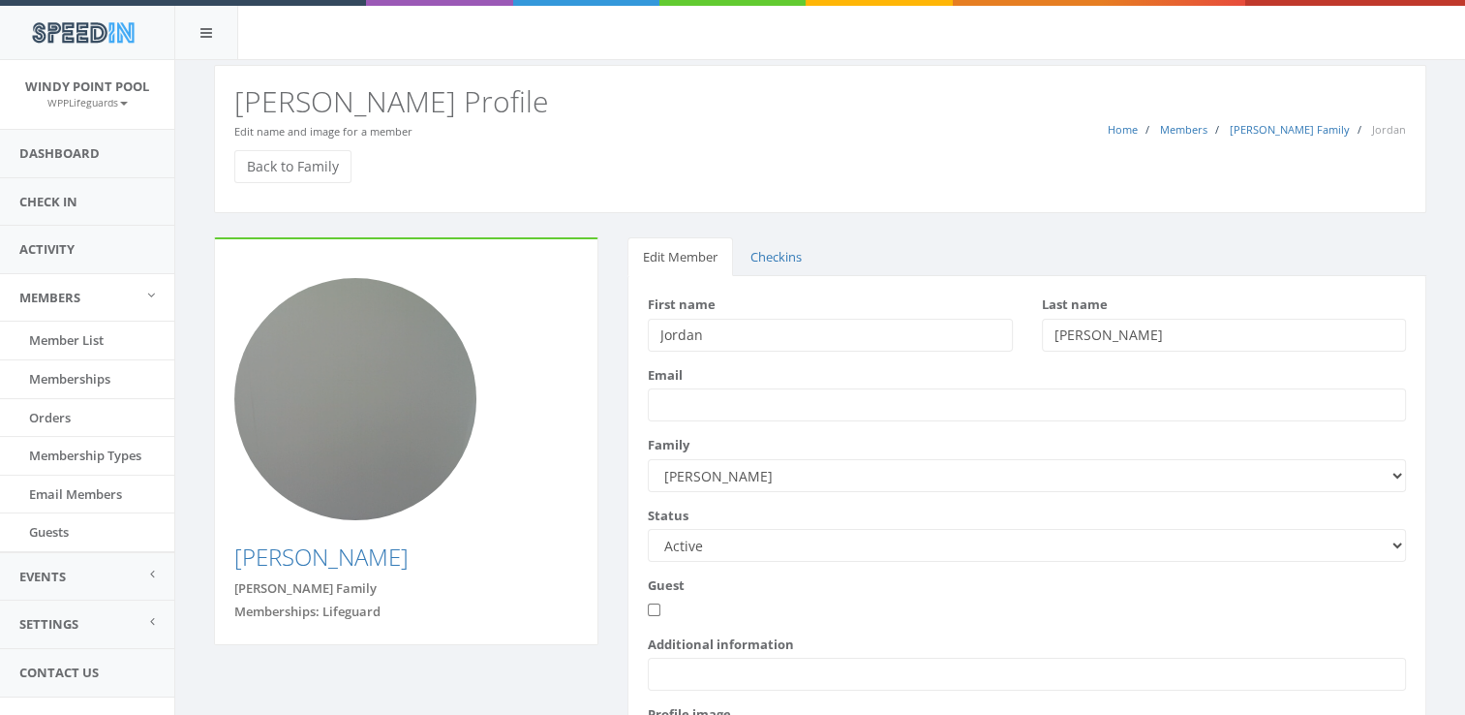
click at [284, 148] on div "Home Members Coltrain Family Jordan Jordan Coltrain Profile Edit name and image…" at bounding box center [820, 139] width 1213 height 148
click at [285, 156] on link "Back to Family" at bounding box center [292, 166] width 117 height 33
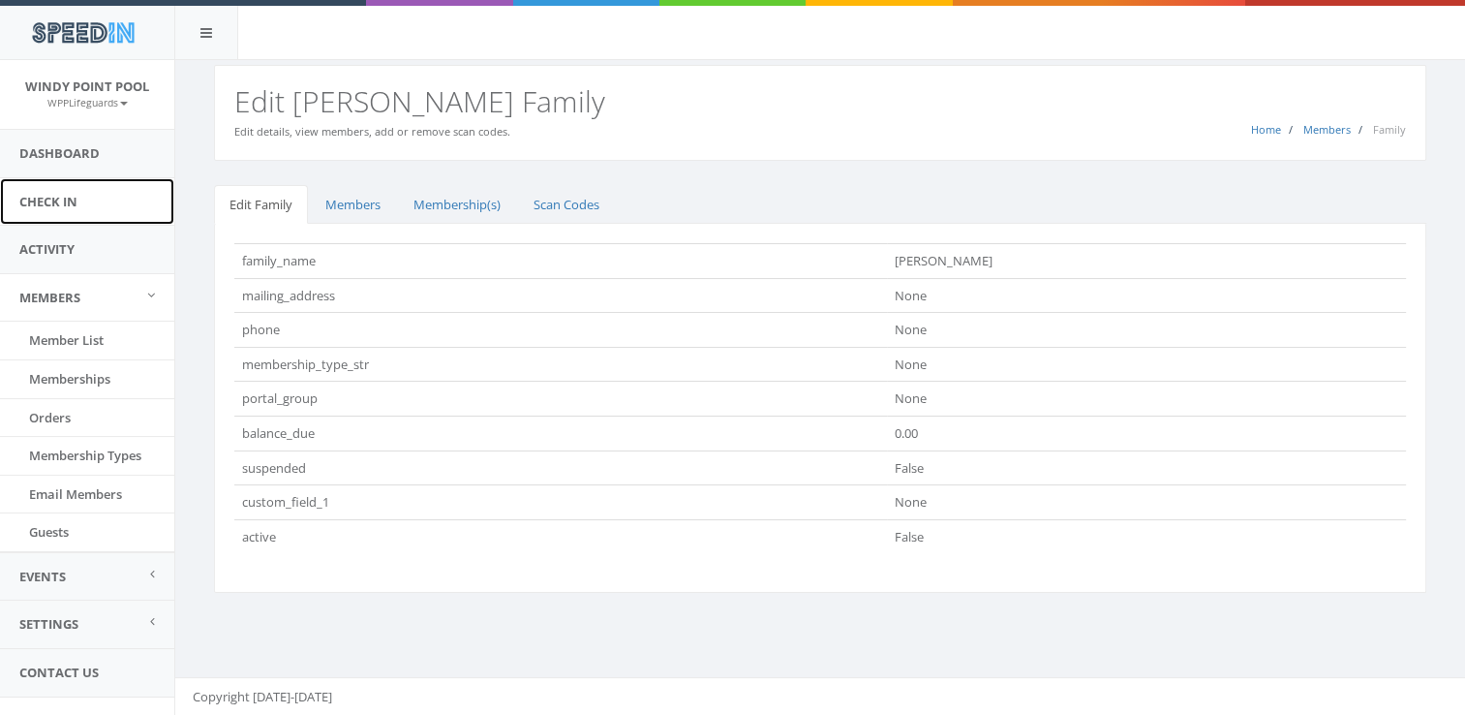
click at [166, 210] on link "Check In" at bounding box center [87, 201] width 174 height 47
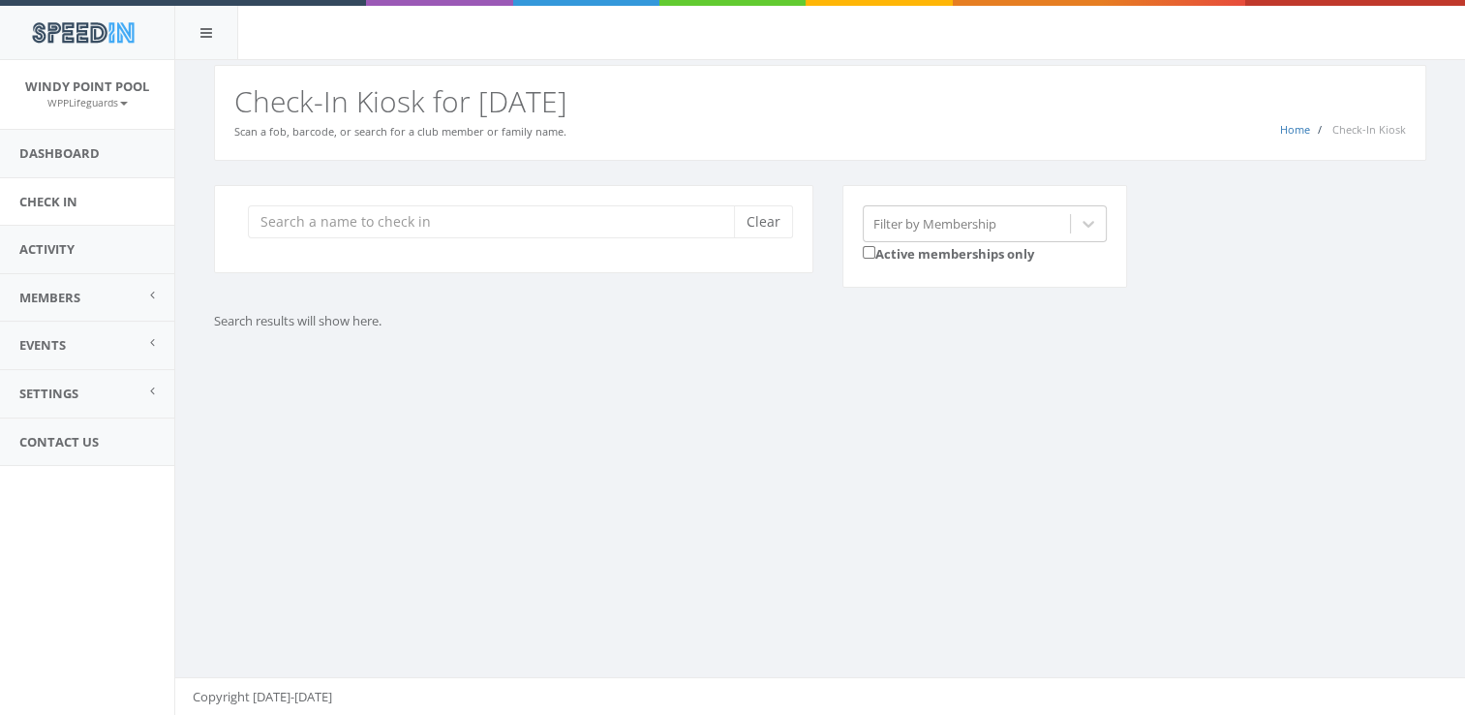
click at [318, 238] on div "Clear" at bounding box center [514, 229] width 600 height 88
click at [59, 292] on span "Members" at bounding box center [49, 297] width 61 height 17
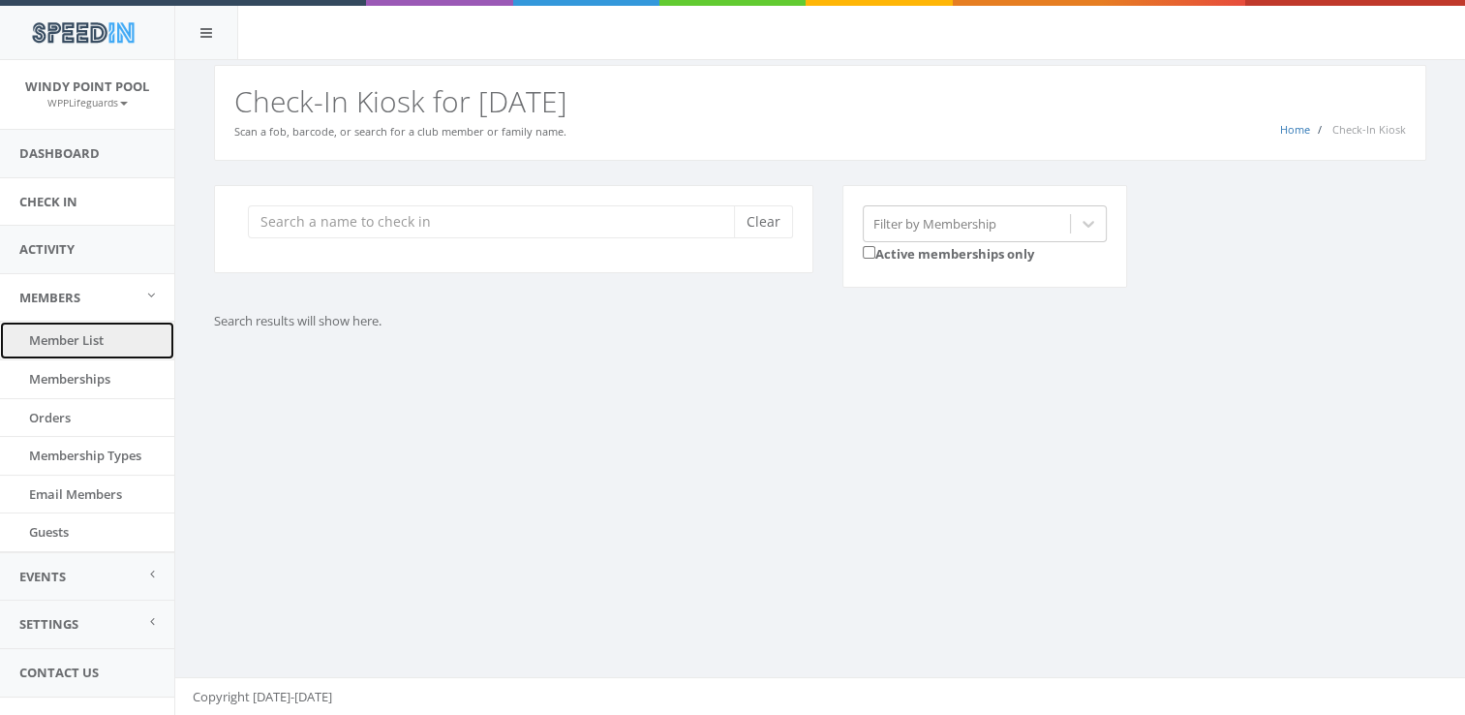
click at [93, 351] on link "Member List" at bounding box center [87, 341] width 174 height 38
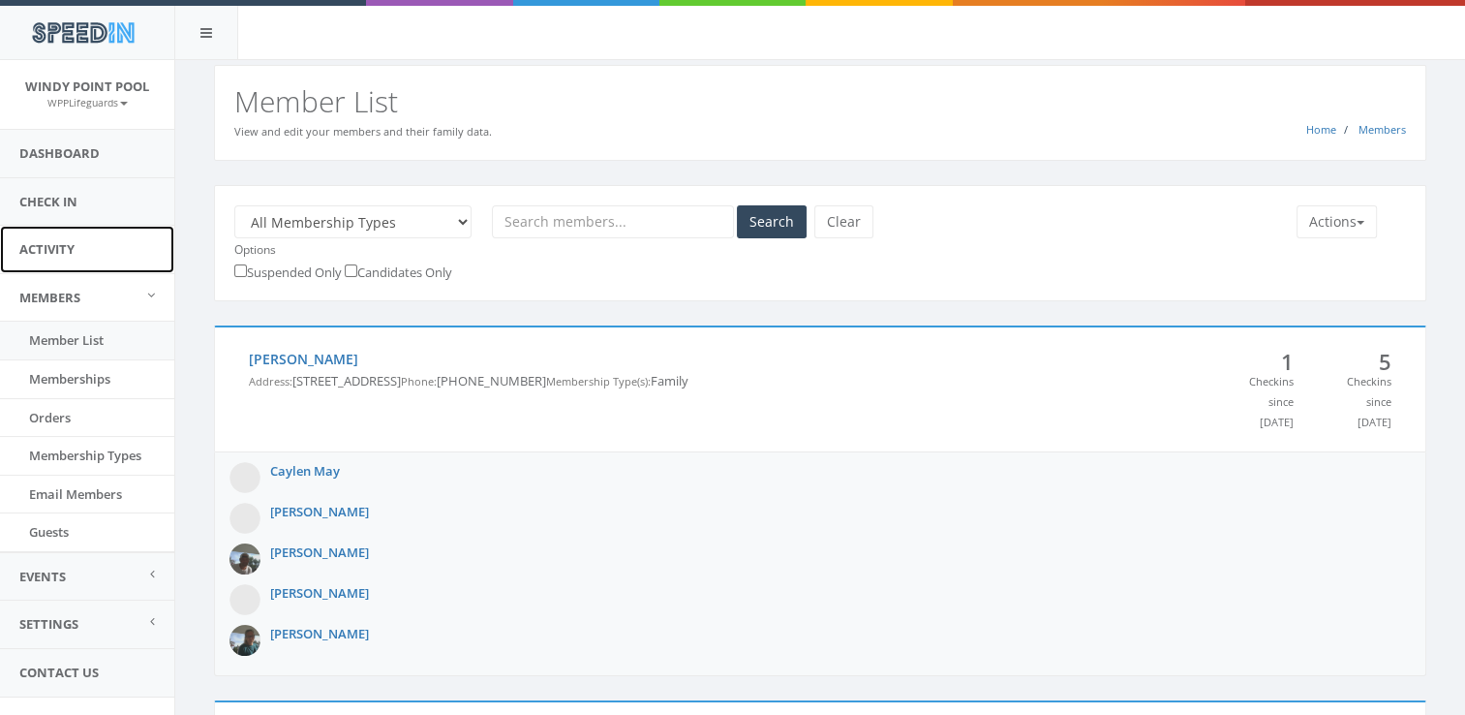
click at [89, 249] on link "Activity" at bounding box center [87, 249] width 174 height 47
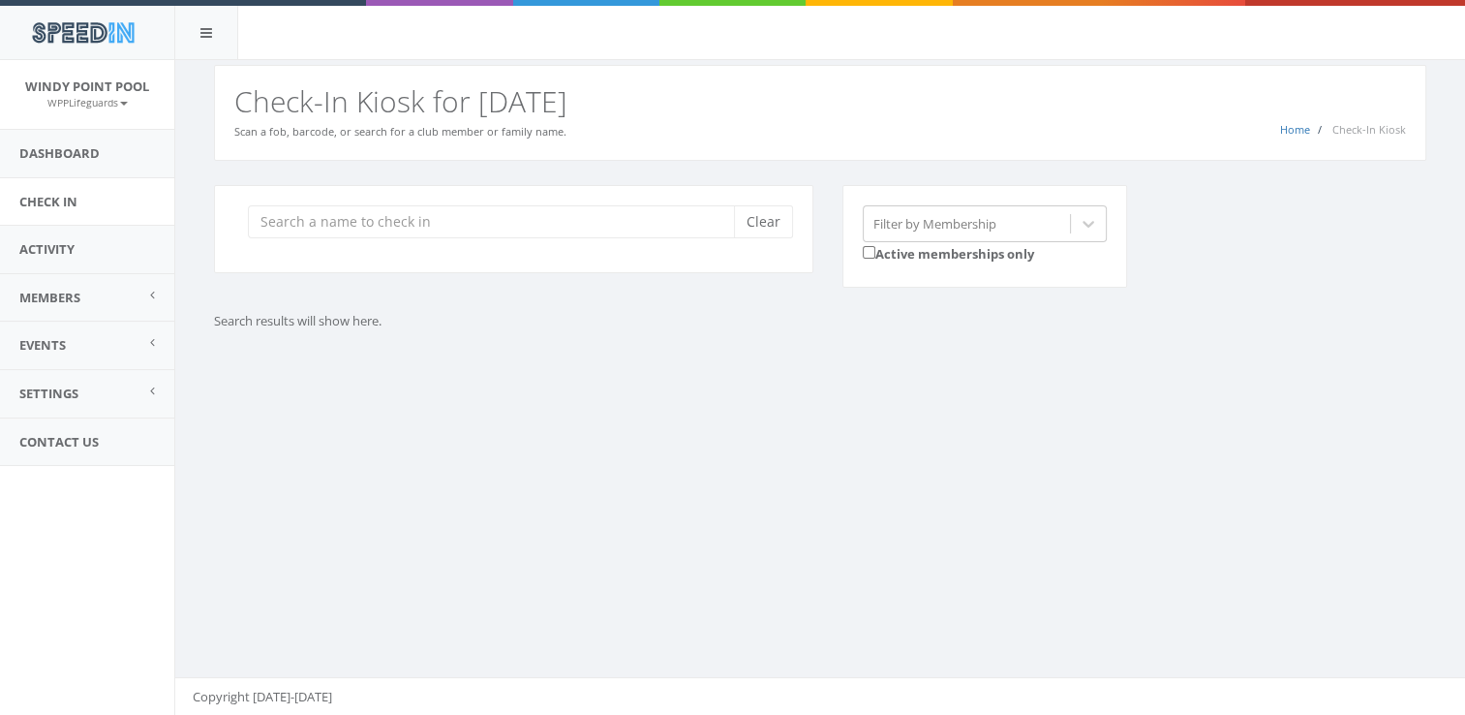
click at [344, 226] on input "search" at bounding box center [498, 221] width 501 height 33
type input "j"
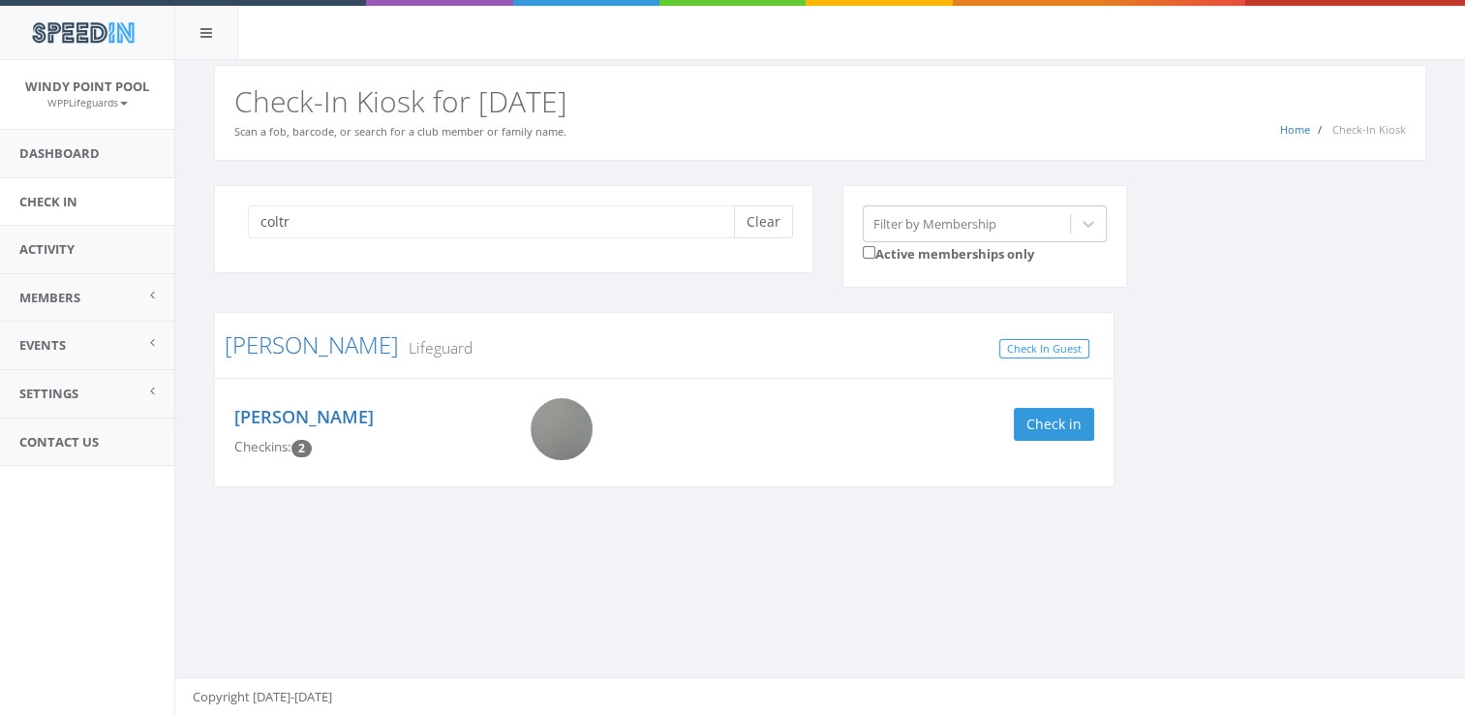
type input "coltr"
click at [766, 230] on button "Clear" at bounding box center [763, 221] width 59 height 33
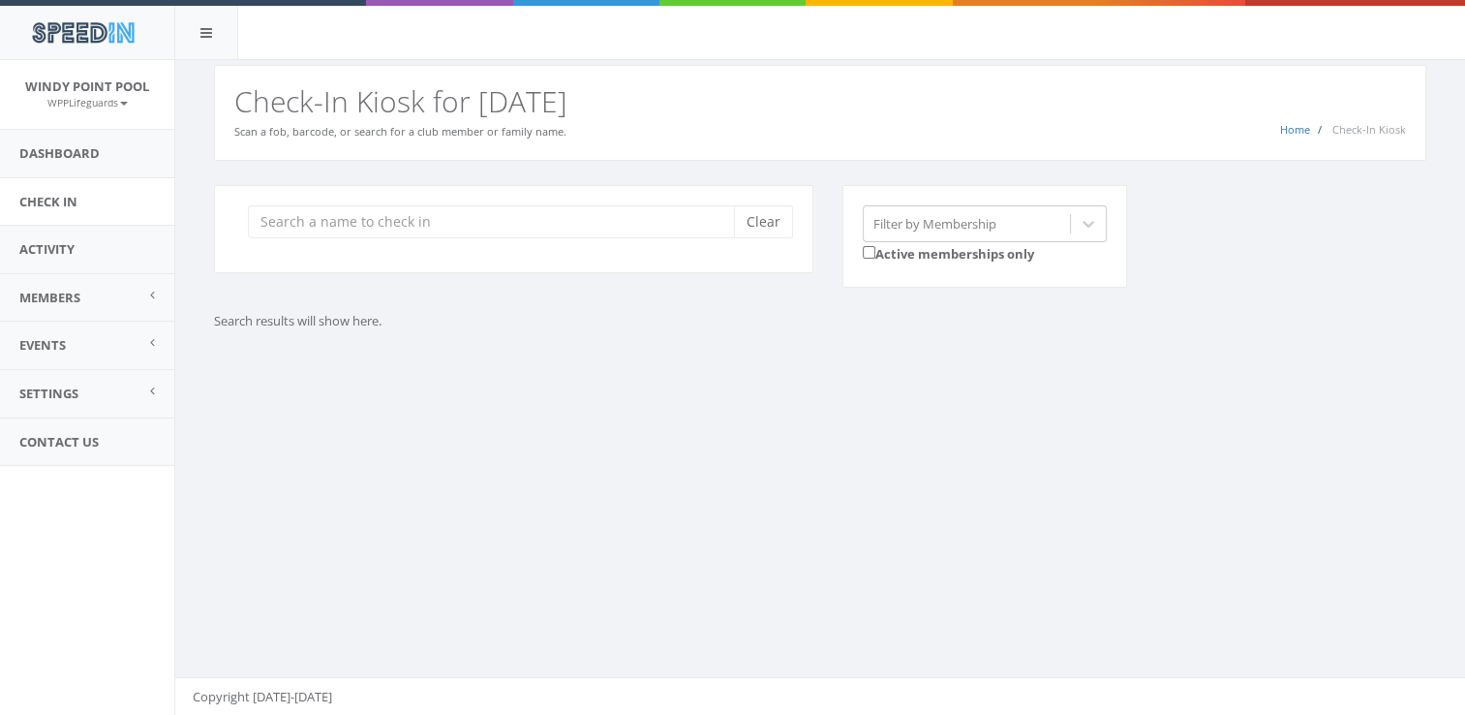
click at [567, 437] on div "You are using Internet Explorer, which is an old, insecure browser that does no…" at bounding box center [819, 388] width 1291 height 656
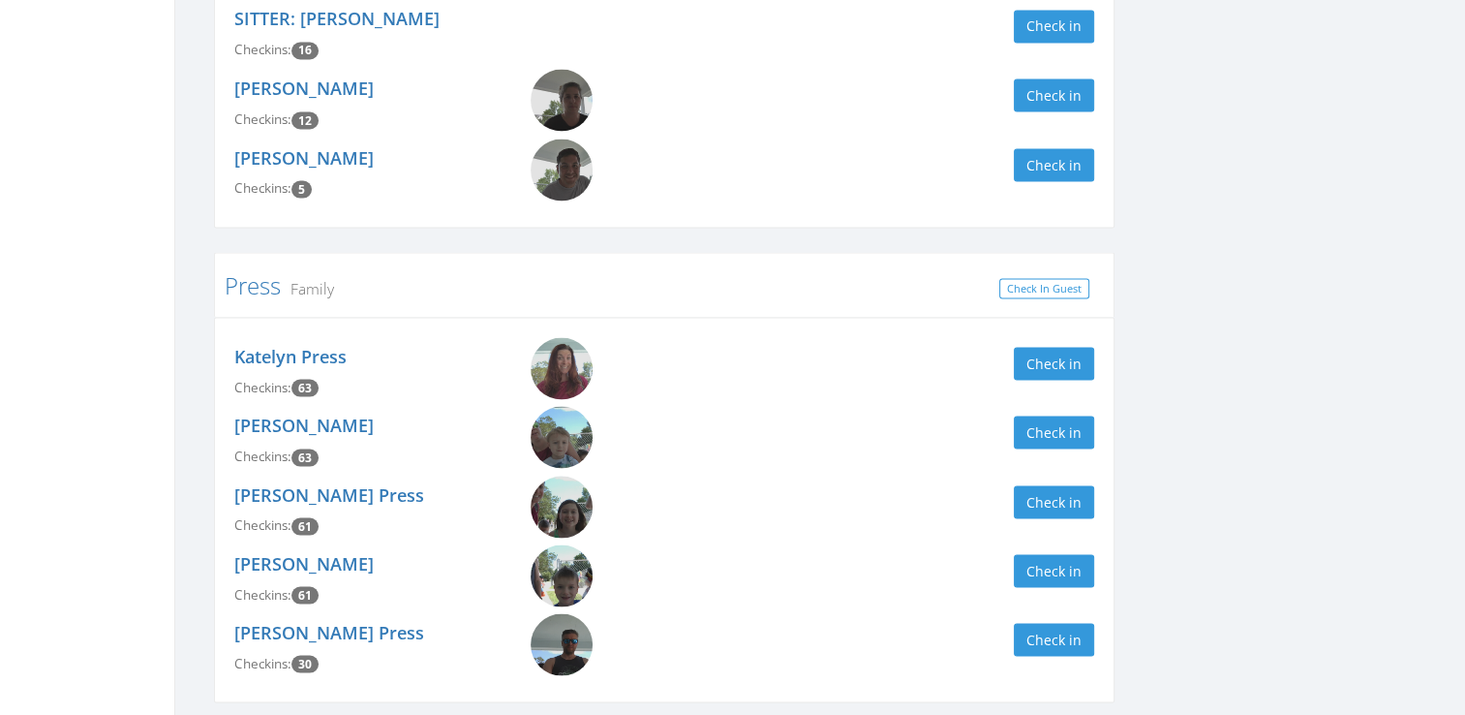
scroll to position [3789, 0]
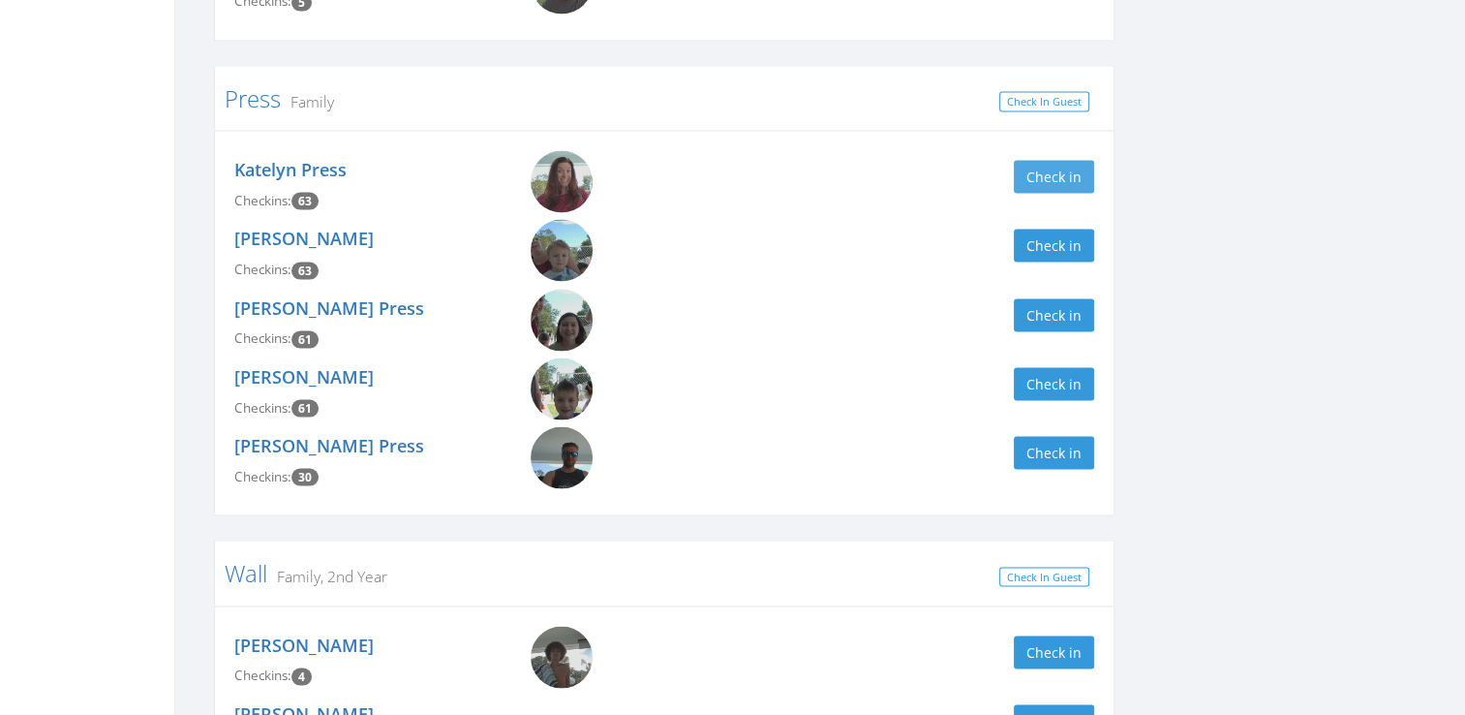
type input "[PERSON_NAME]"
click at [1051, 177] on button "Check in" at bounding box center [1054, 177] width 80 height 33
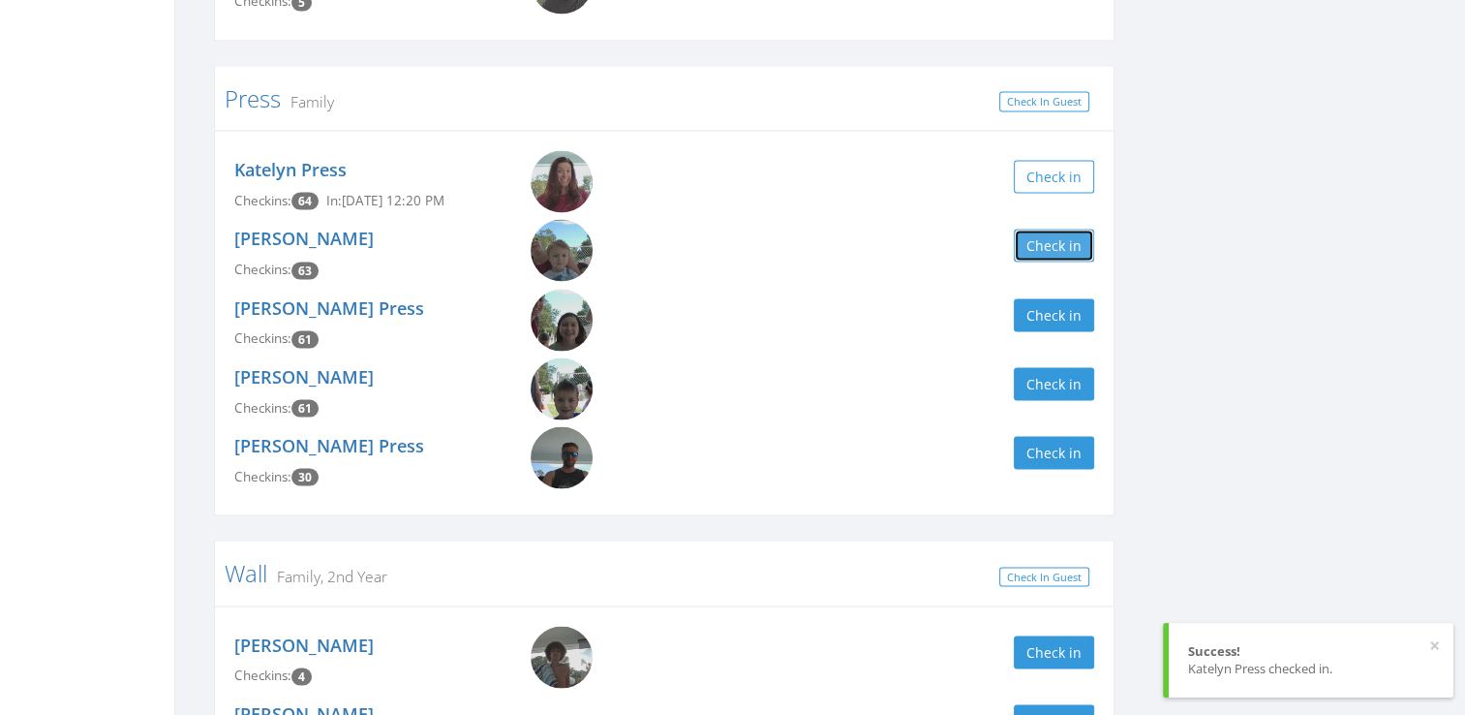
click at [1059, 244] on button "Check in" at bounding box center [1054, 246] width 80 height 33
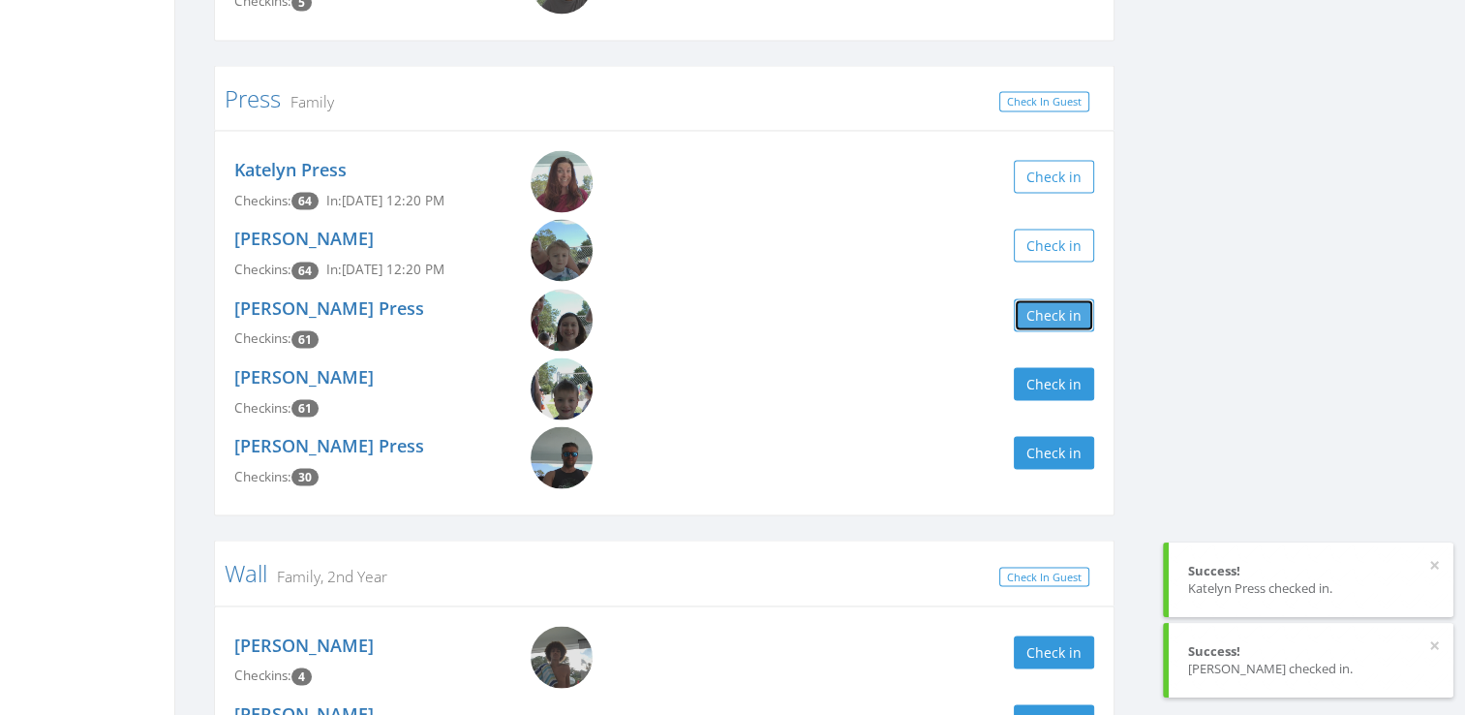
click at [1058, 300] on button "Check in" at bounding box center [1054, 315] width 80 height 33
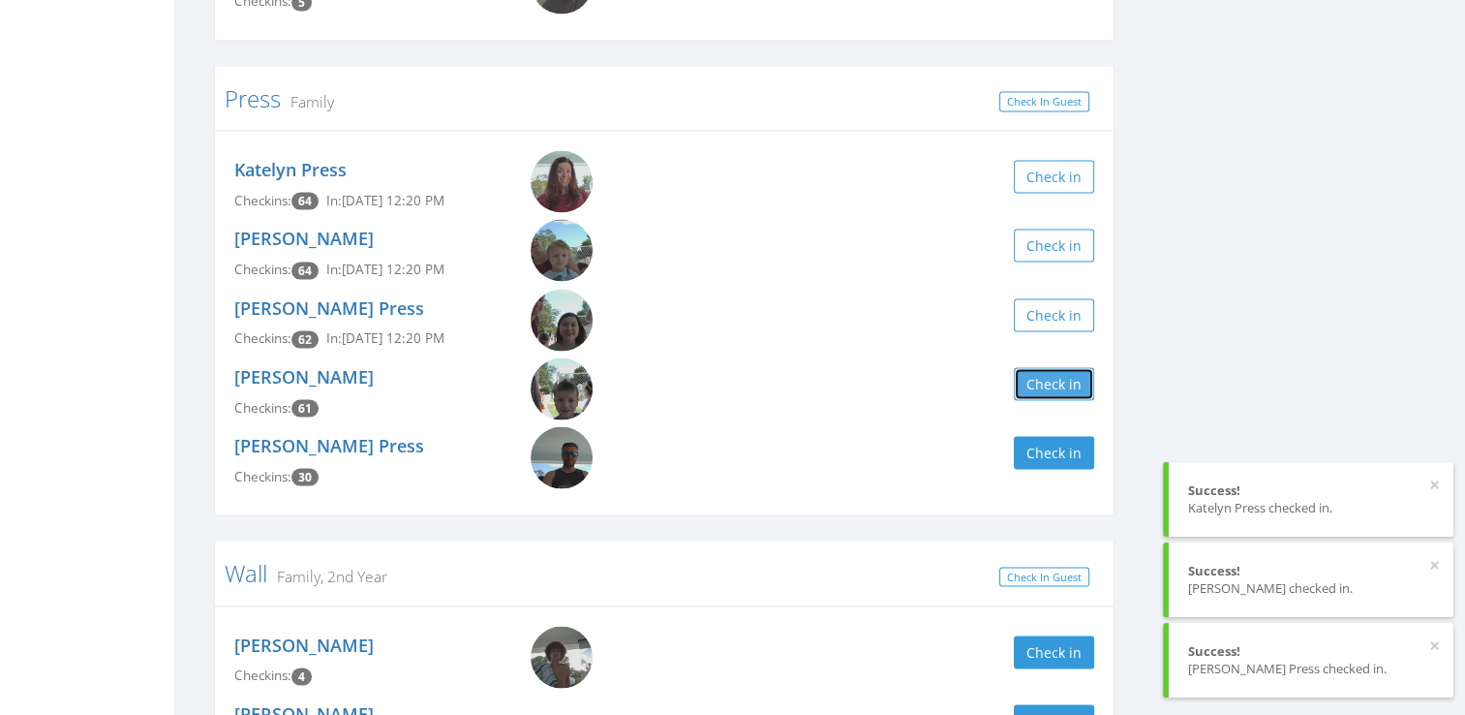
click at [1055, 375] on button "Check in" at bounding box center [1054, 384] width 80 height 33
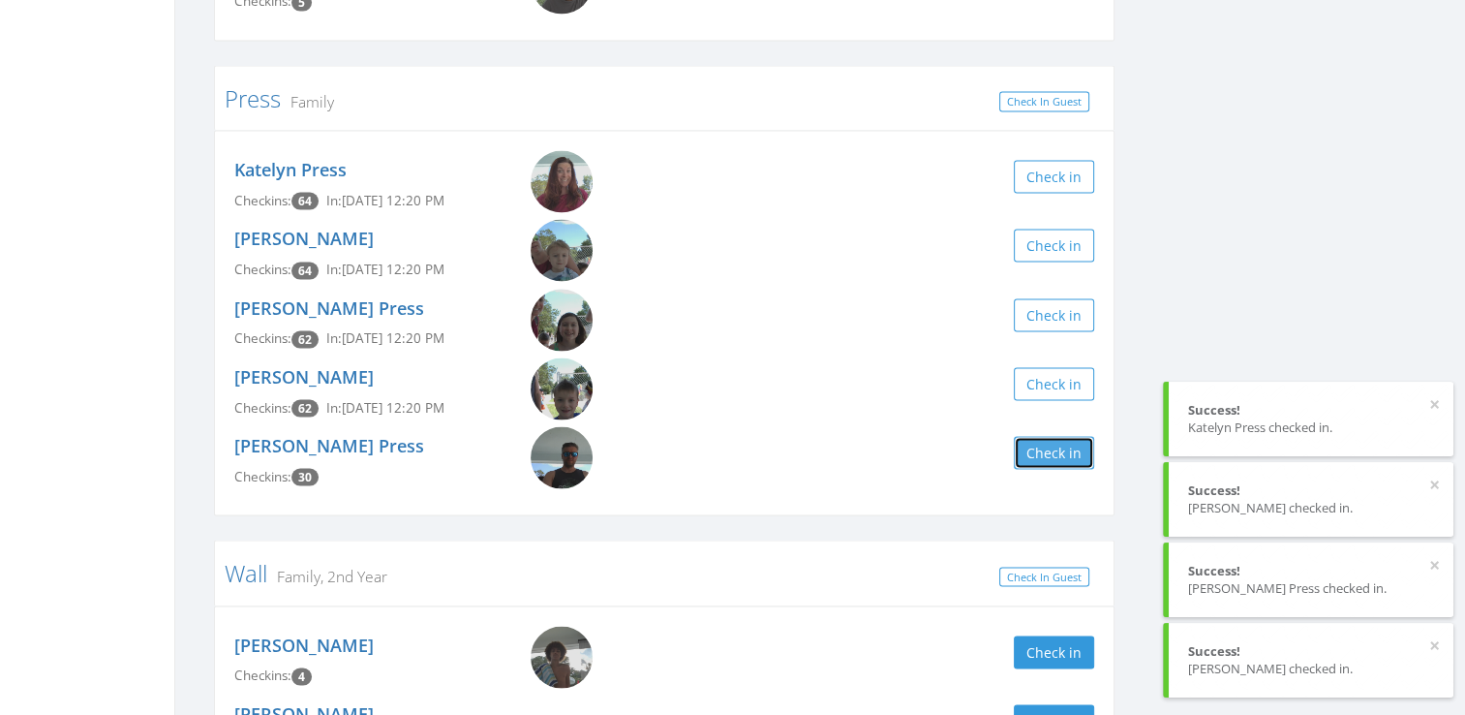
click at [1051, 450] on button "Check in" at bounding box center [1054, 453] width 80 height 33
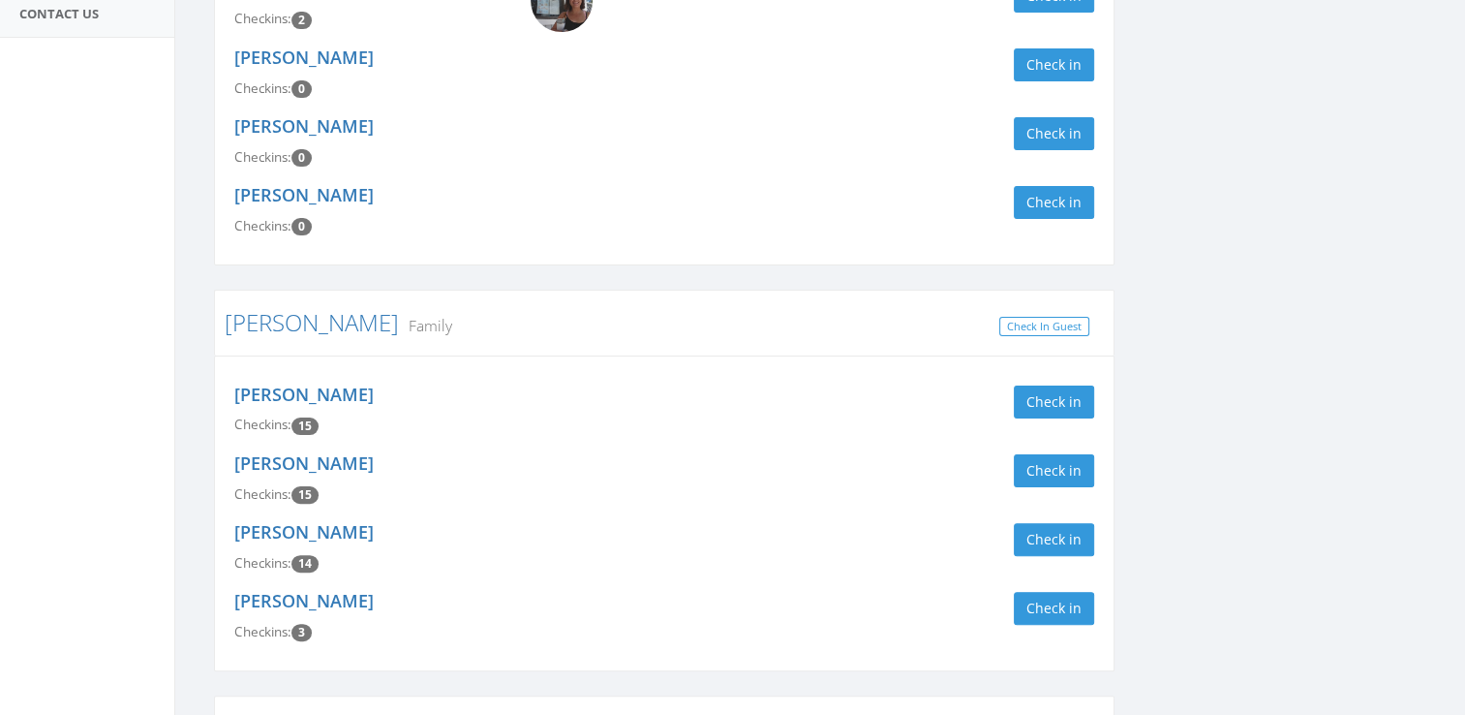
scroll to position [3, 0]
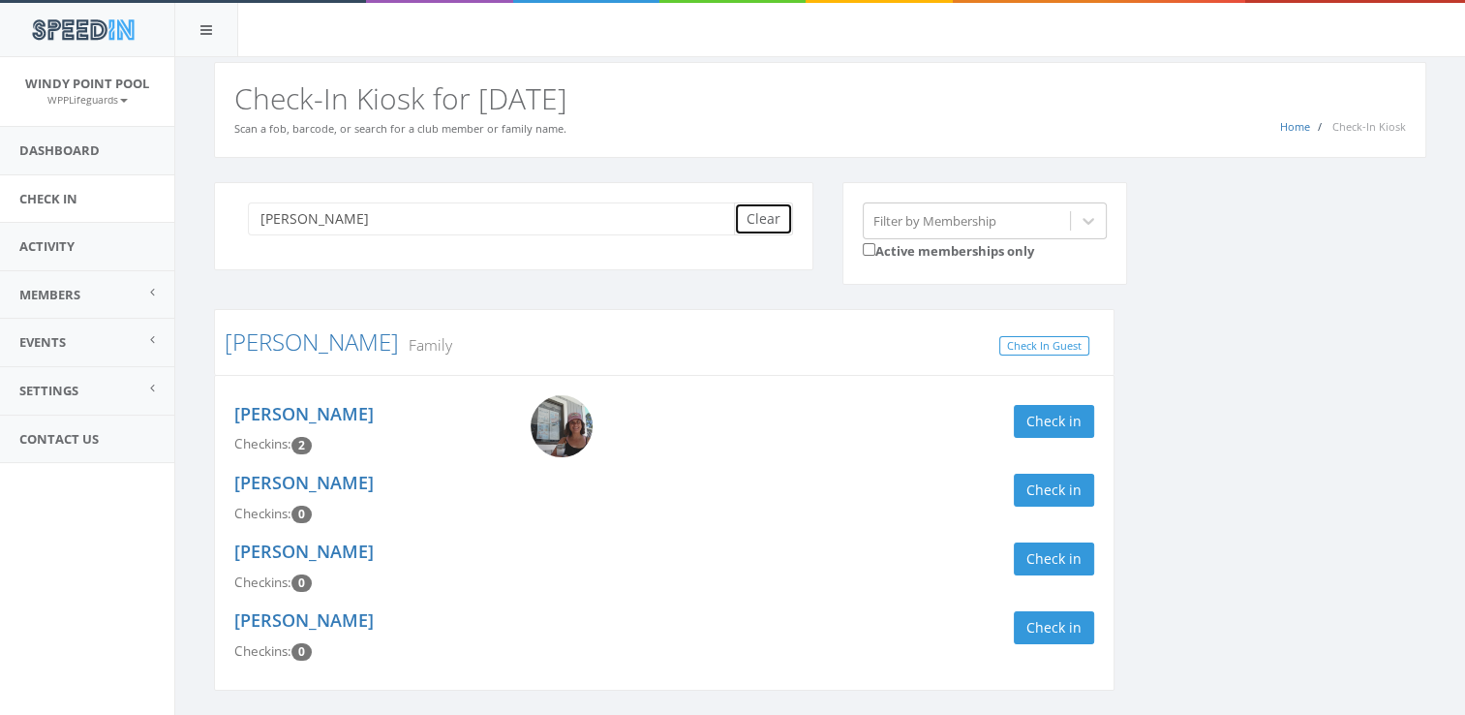
click at [767, 211] on button "Clear" at bounding box center [763, 218] width 59 height 33
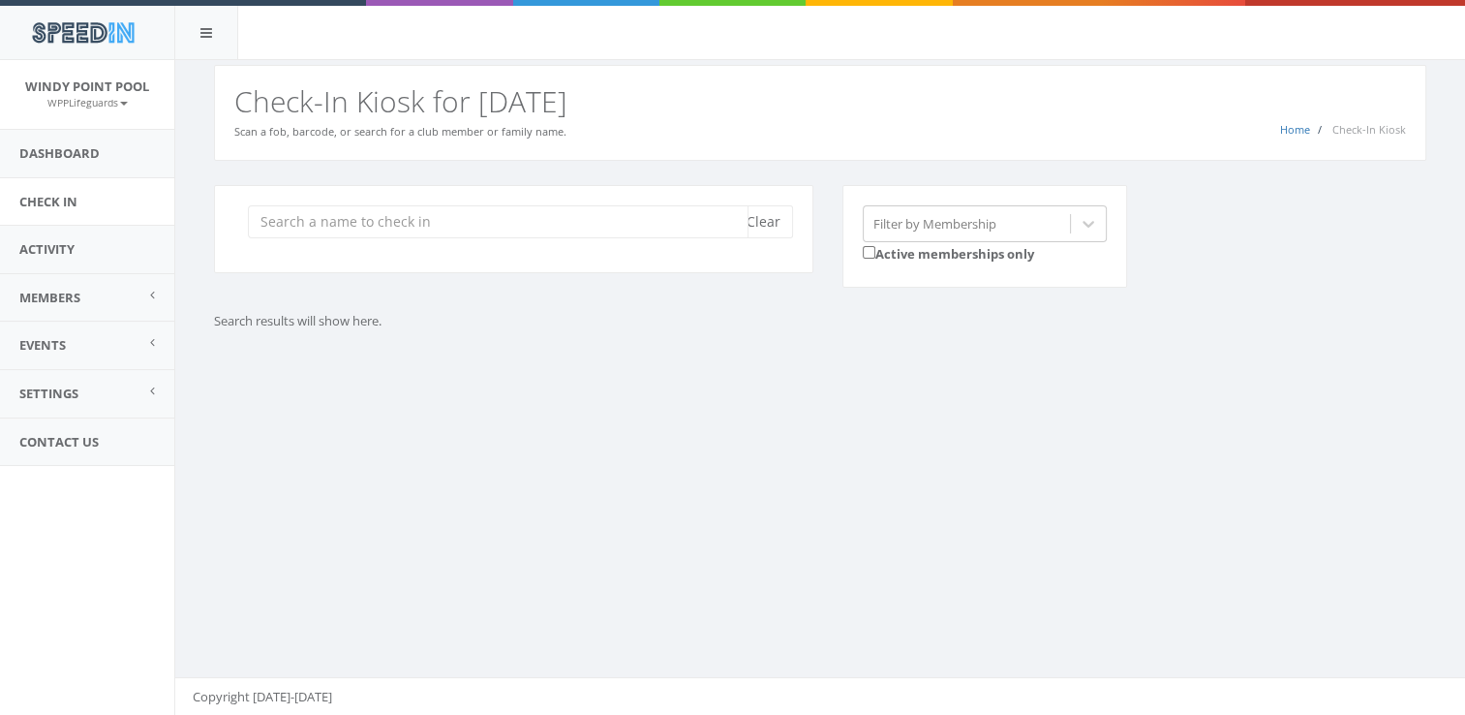
scroll to position [0, 0]
click at [499, 214] on input "search" at bounding box center [498, 221] width 501 height 33
type input "["
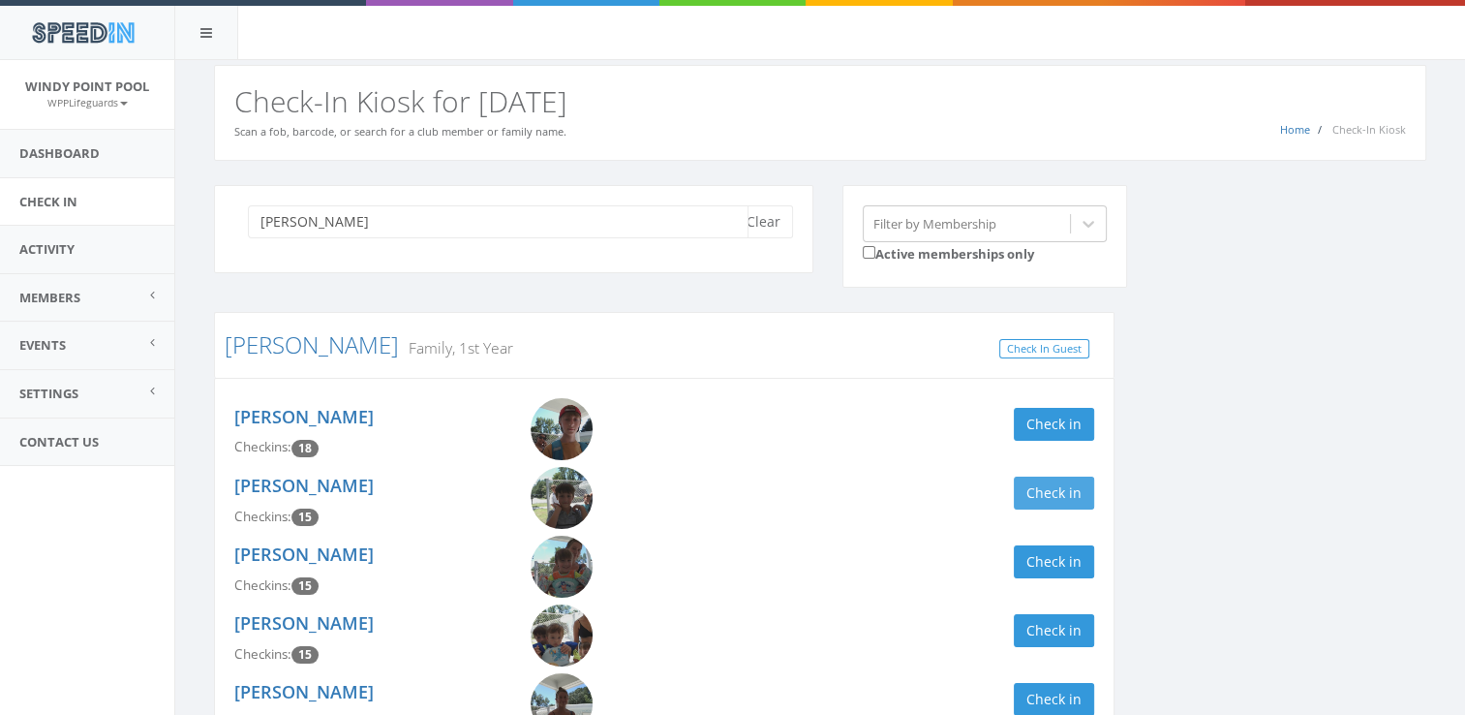
type input "[PERSON_NAME]"
click at [1050, 490] on button "Check in" at bounding box center [1054, 493] width 80 height 33
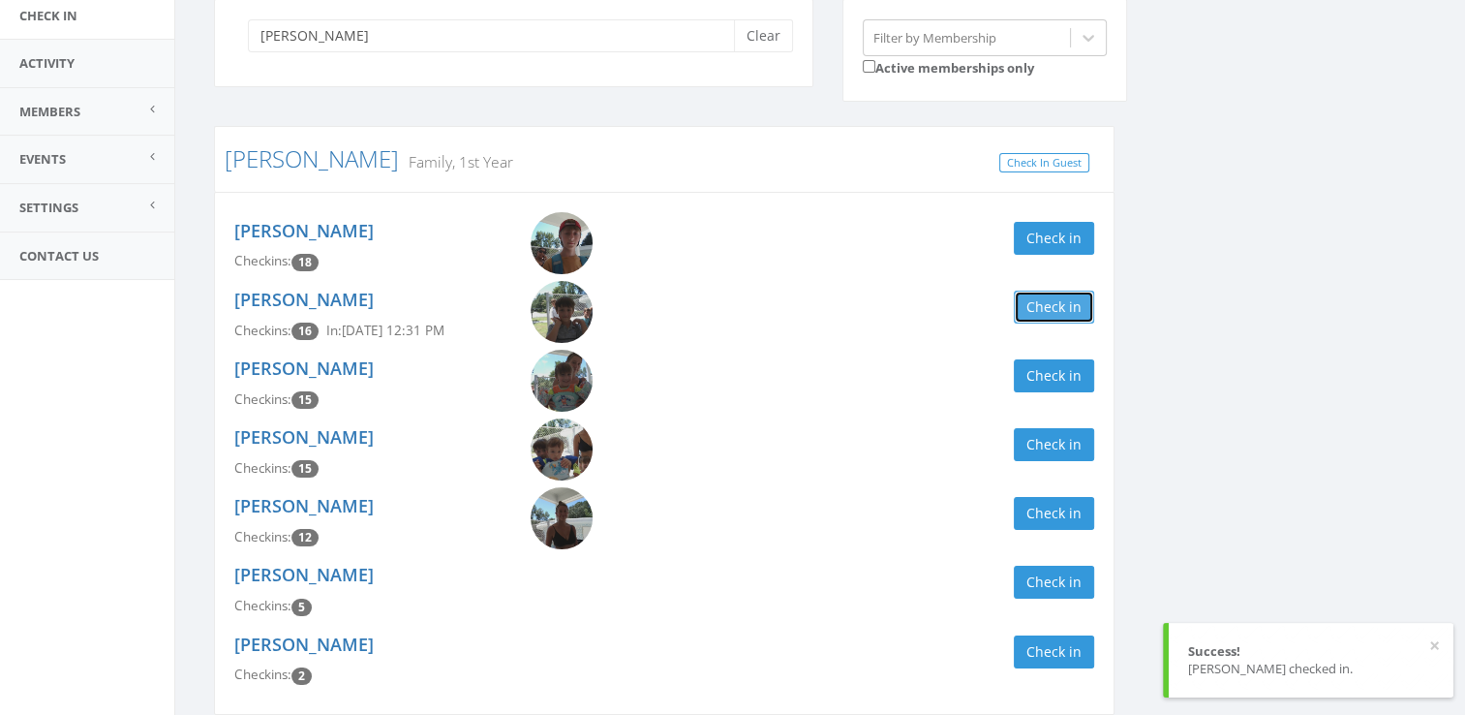
scroll to position [271, 0]
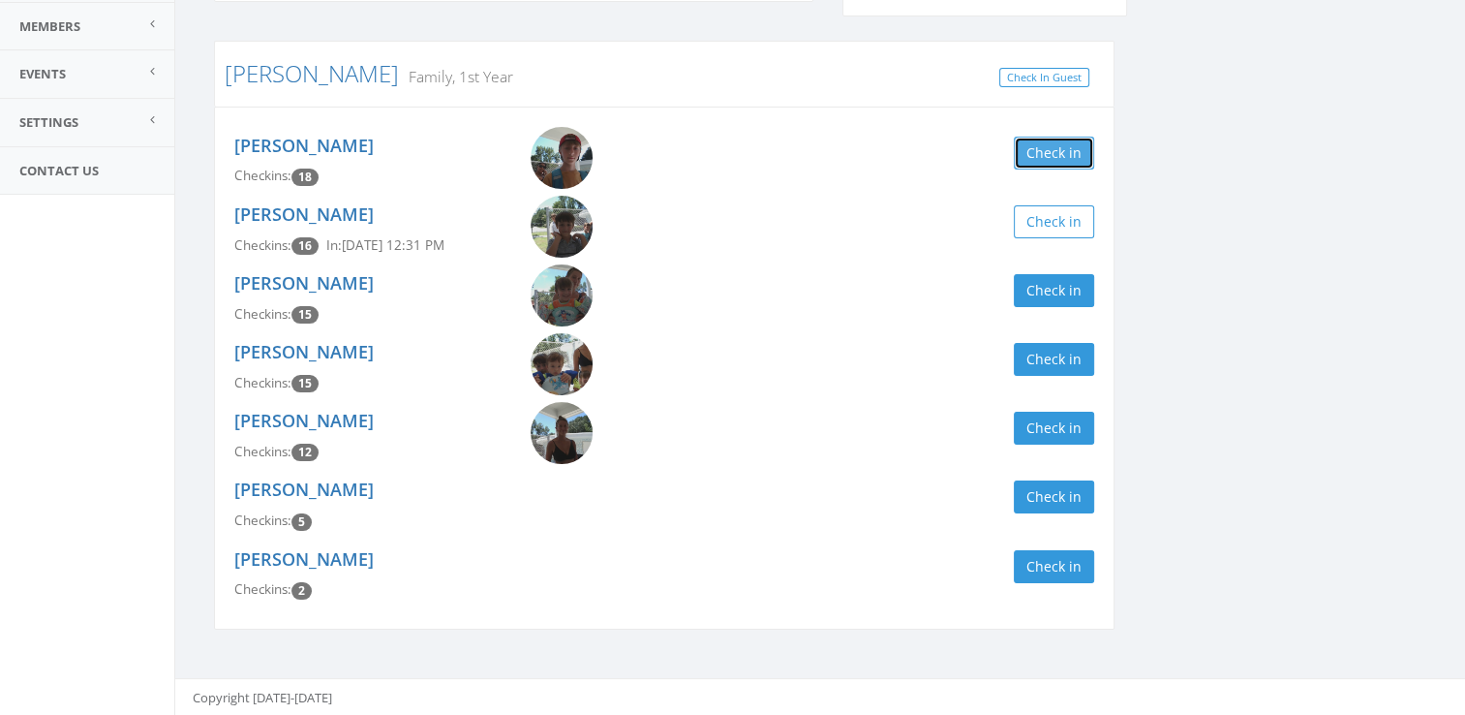
click at [1085, 149] on button "Check in" at bounding box center [1054, 153] width 80 height 33
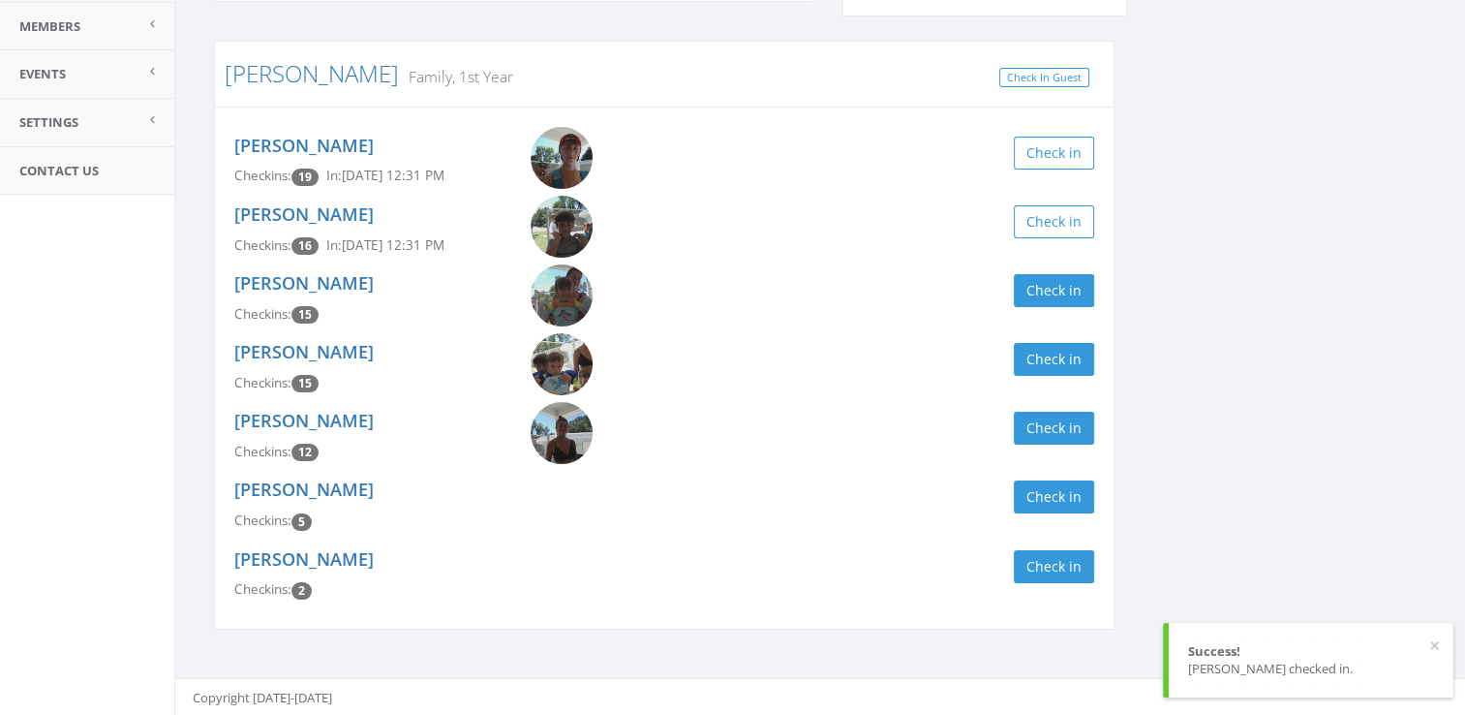
drag, startPoint x: 1245, startPoint y: 172, endPoint x: 1250, endPoint y: 253, distance: 80.6
click at [1250, 253] on div "[PERSON_NAME] Clear Filter by Membership Active memberships only [PERSON_NAME] …" at bounding box center [821, 284] width 1242 height 740
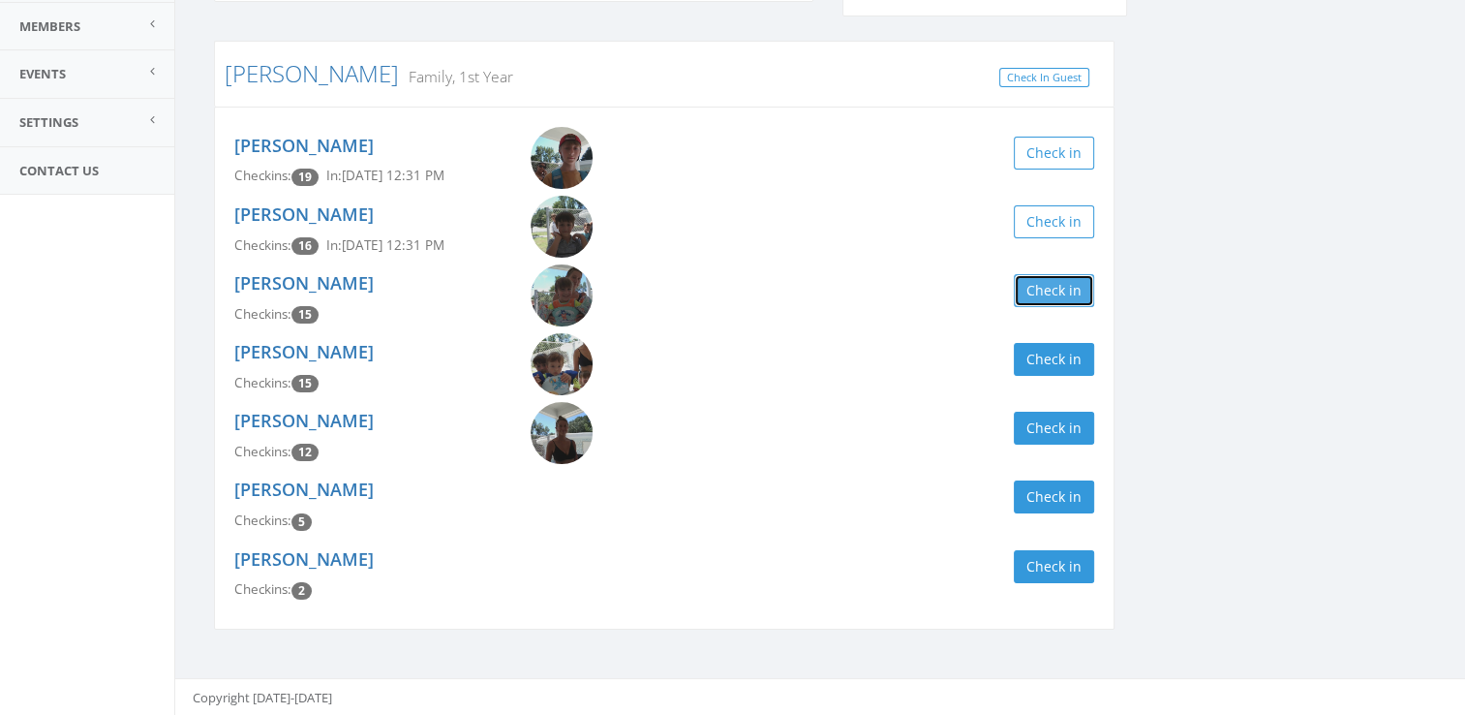
click at [1047, 283] on button "Check in" at bounding box center [1054, 290] width 80 height 33
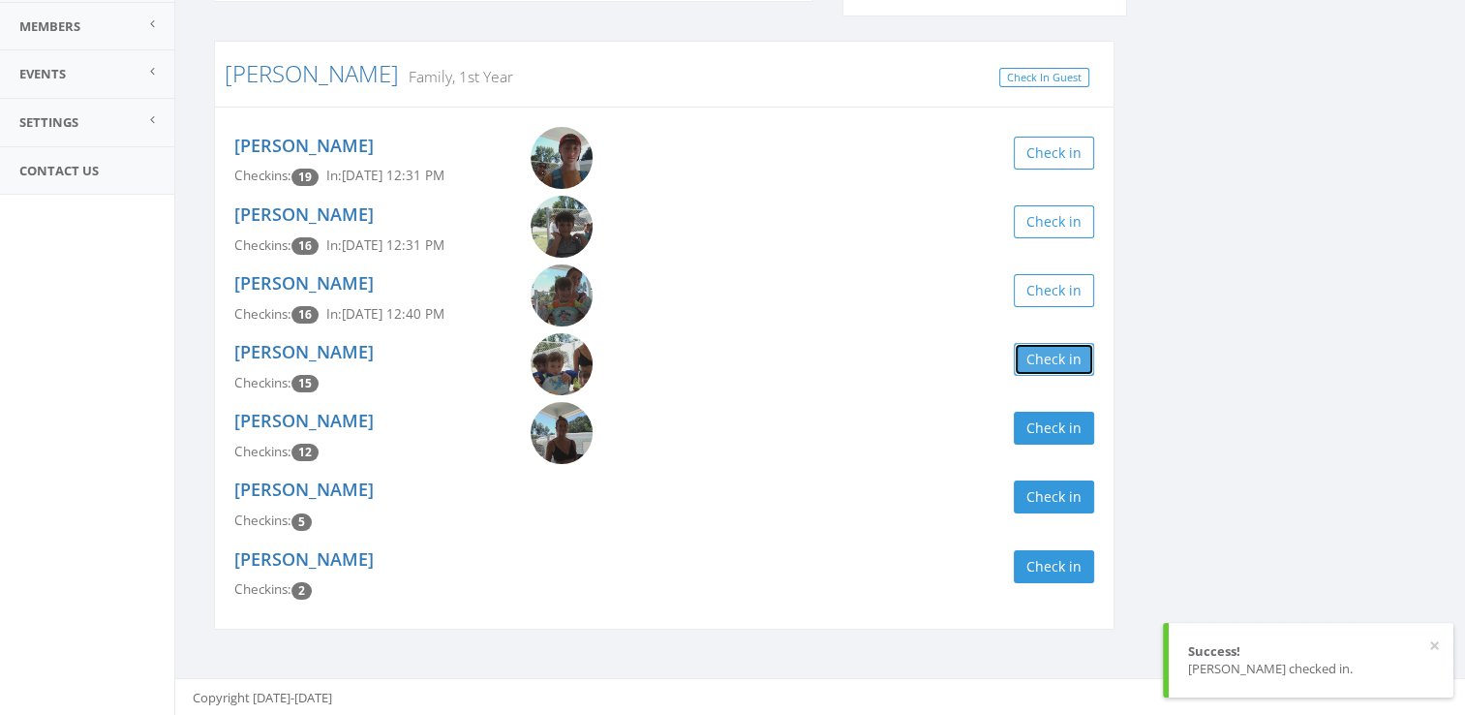
click at [1069, 347] on button "Check in" at bounding box center [1054, 359] width 80 height 33
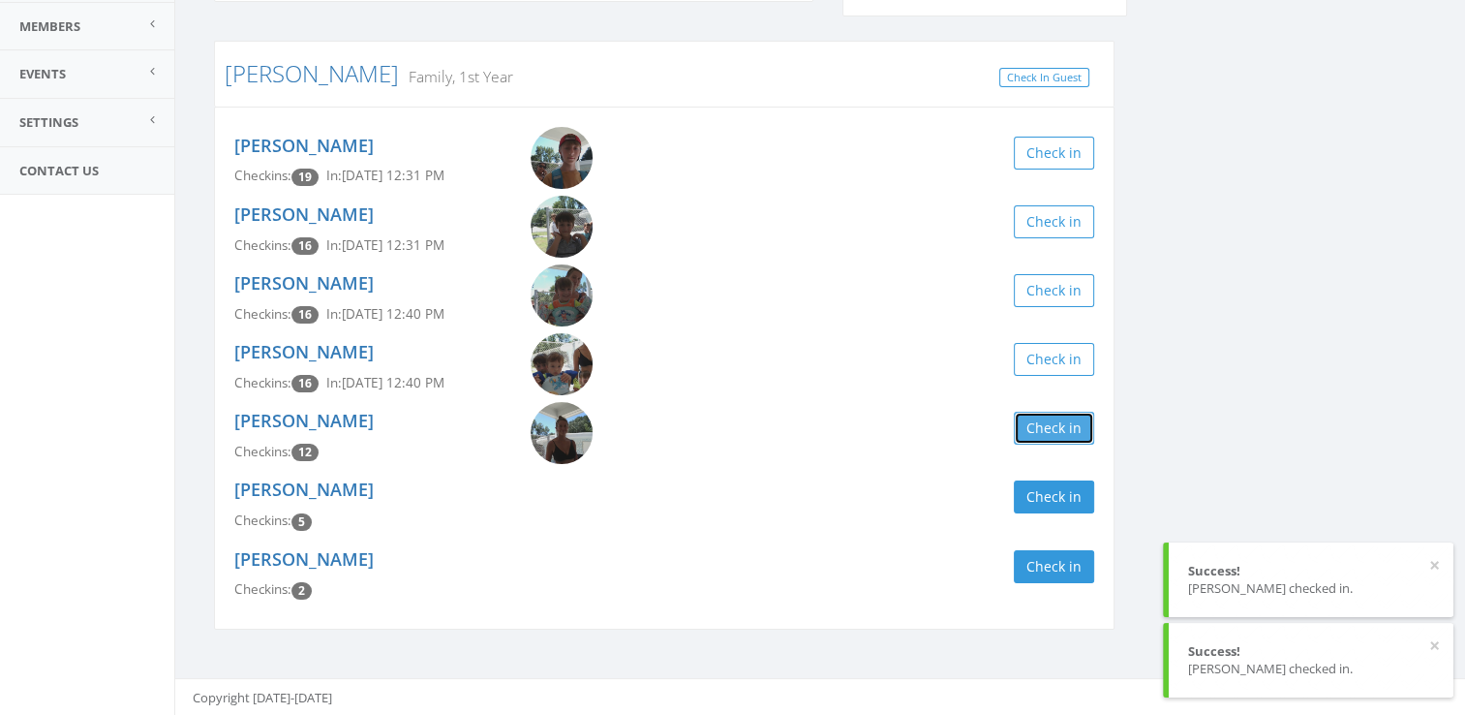
click at [1045, 419] on button "Check in" at bounding box center [1054, 428] width 80 height 33
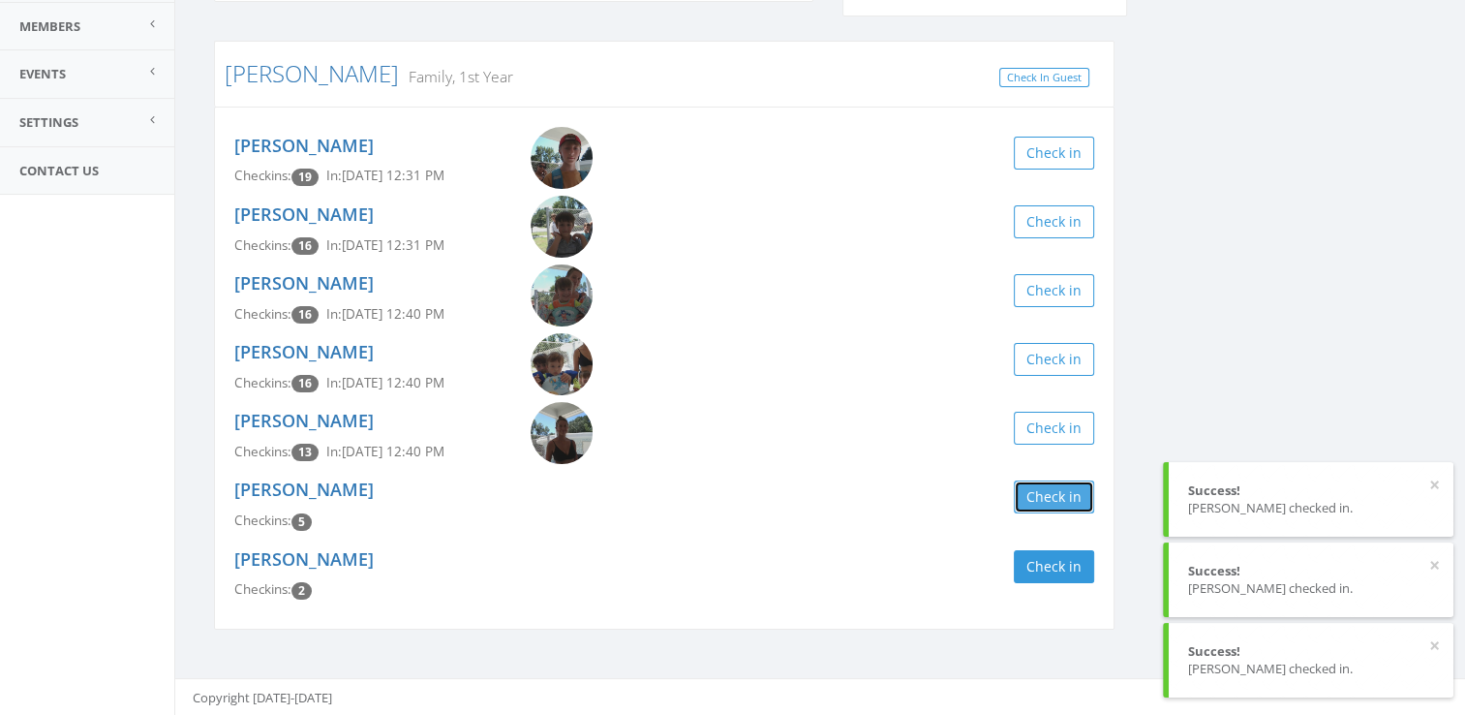
click at [1051, 490] on button "Check in" at bounding box center [1054, 496] width 80 height 33
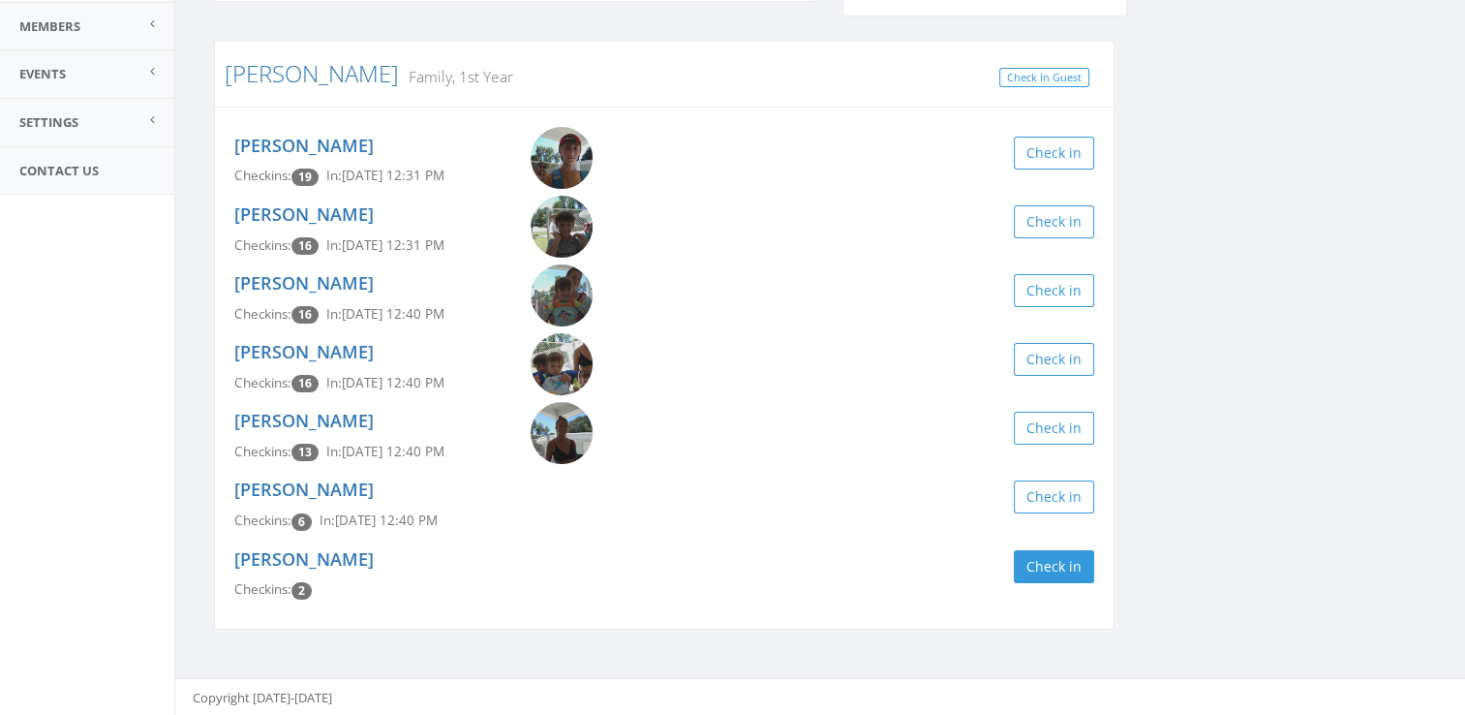
drag, startPoint x: 1455, startPoint y: 275, endPoint x: 1483, endPoint y: 285, distance: 29.7
click at [1464, 285] on html "SpeedIn SpeedIn [GEOGRAPHIC_DATA] WPPLifeguards My Profile Logout Dashboard Che…" at bounding box center [732, 86] width 1465 height 715
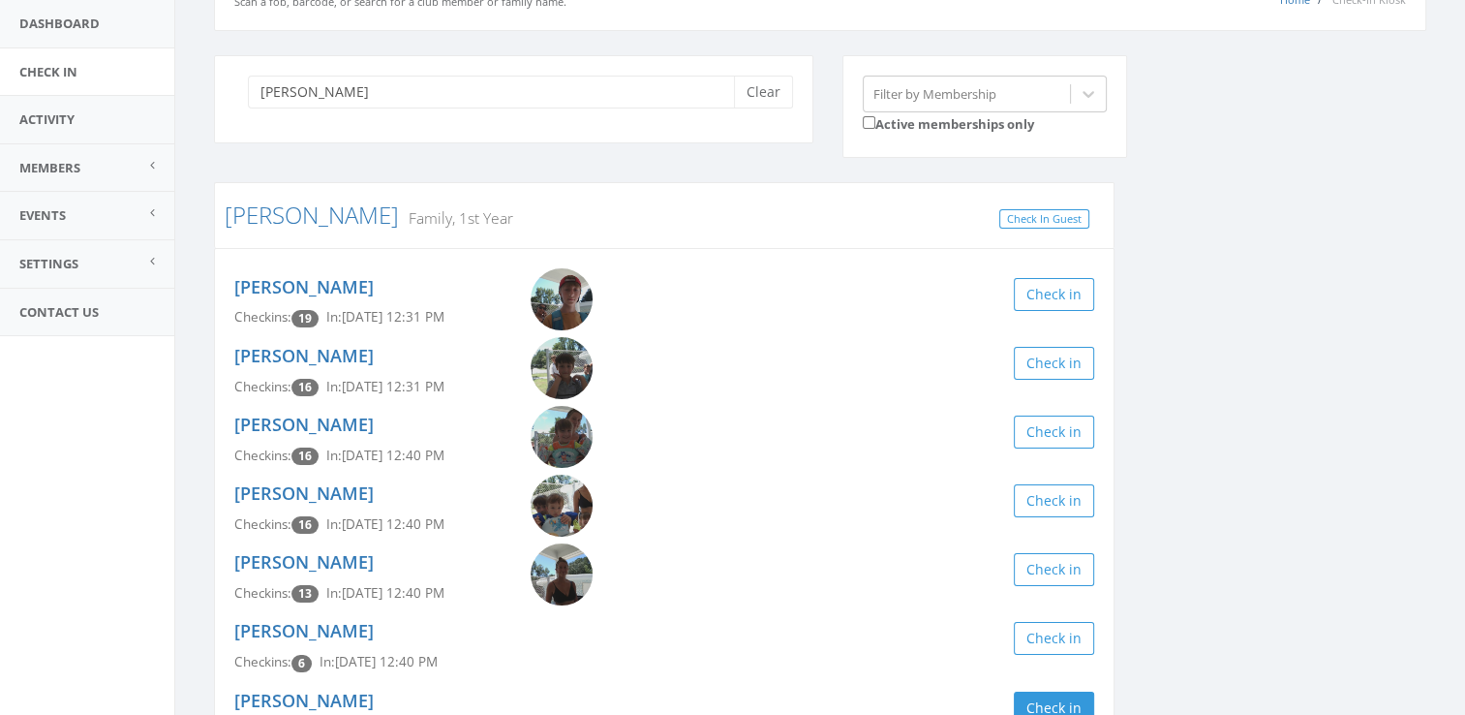
scroll to position [0, 0]
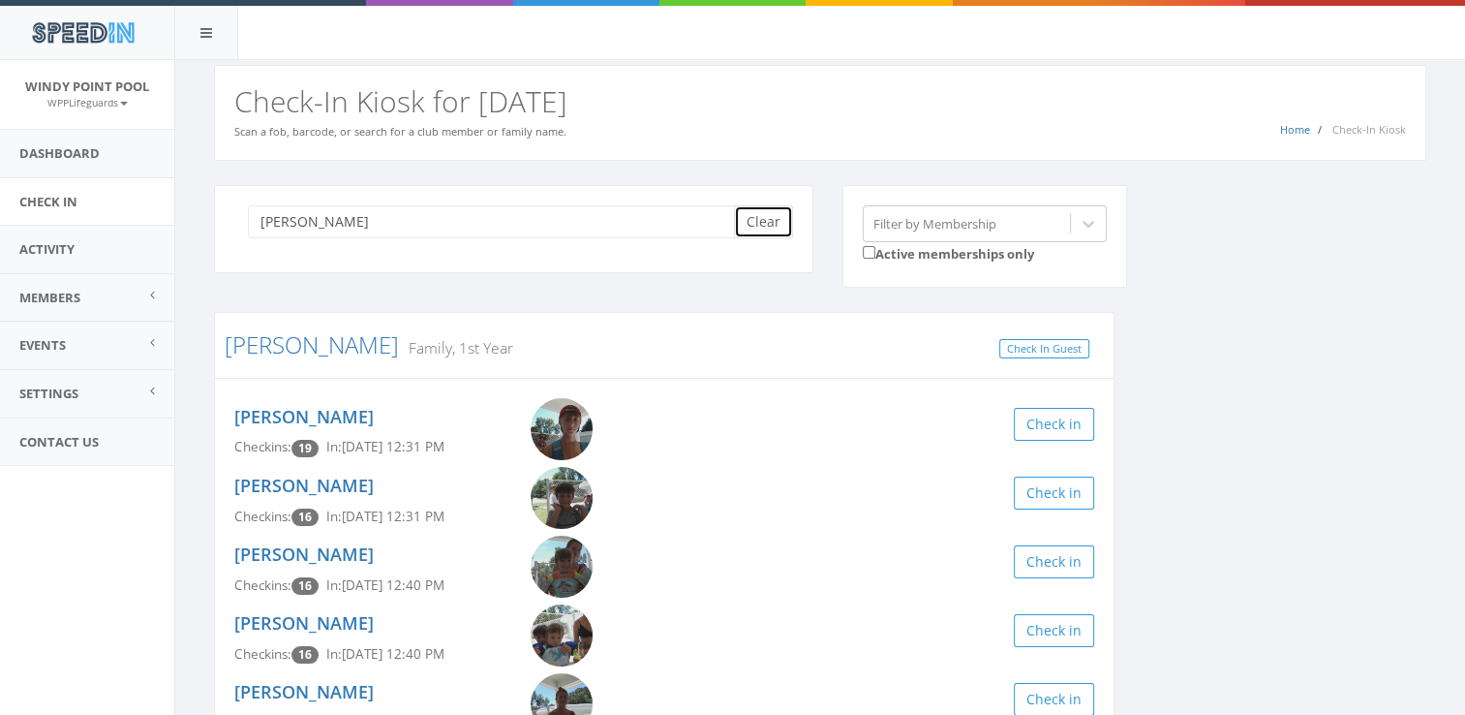
click at [771, 223] on button "Clear" at bounding box center [763, 221] width 59 height 33
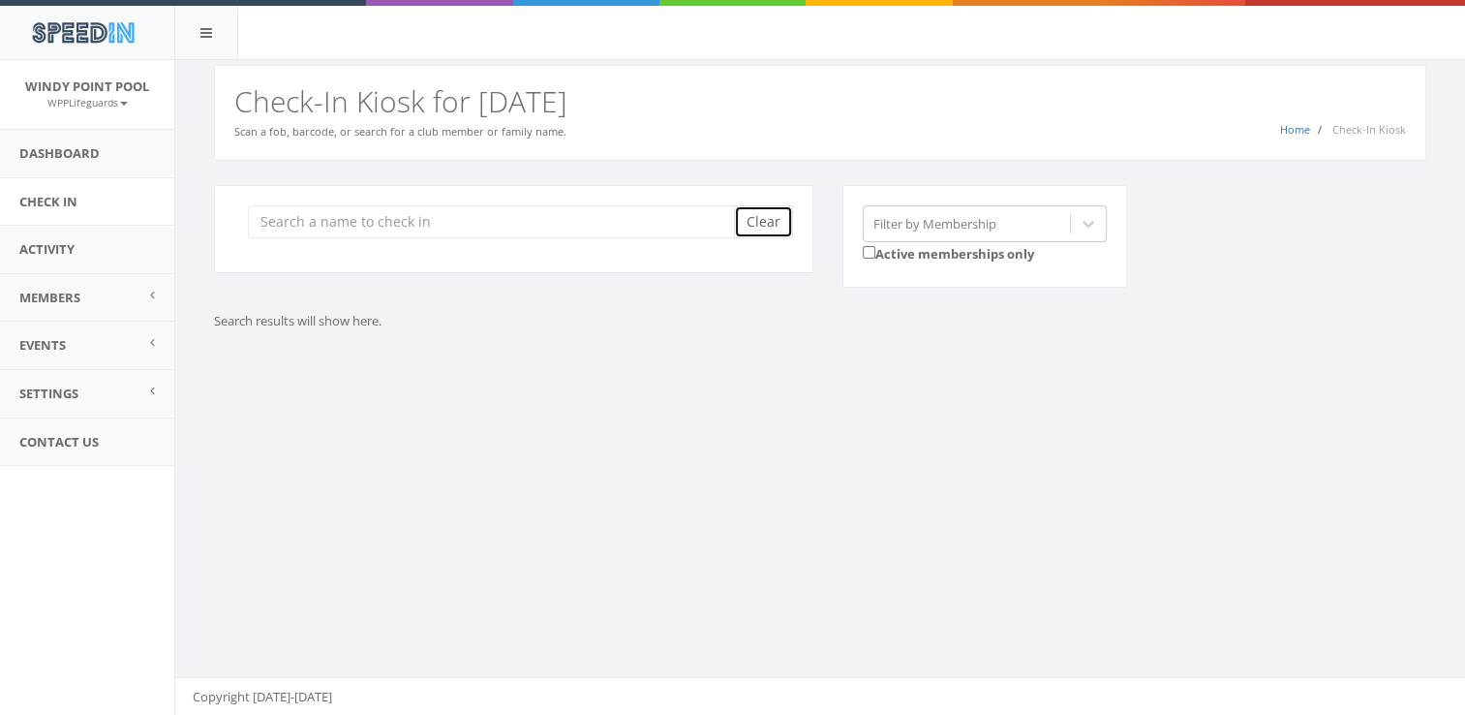
click at [771, 230] on button "Clear" at bounding box center [763, 221] width 59 height 33
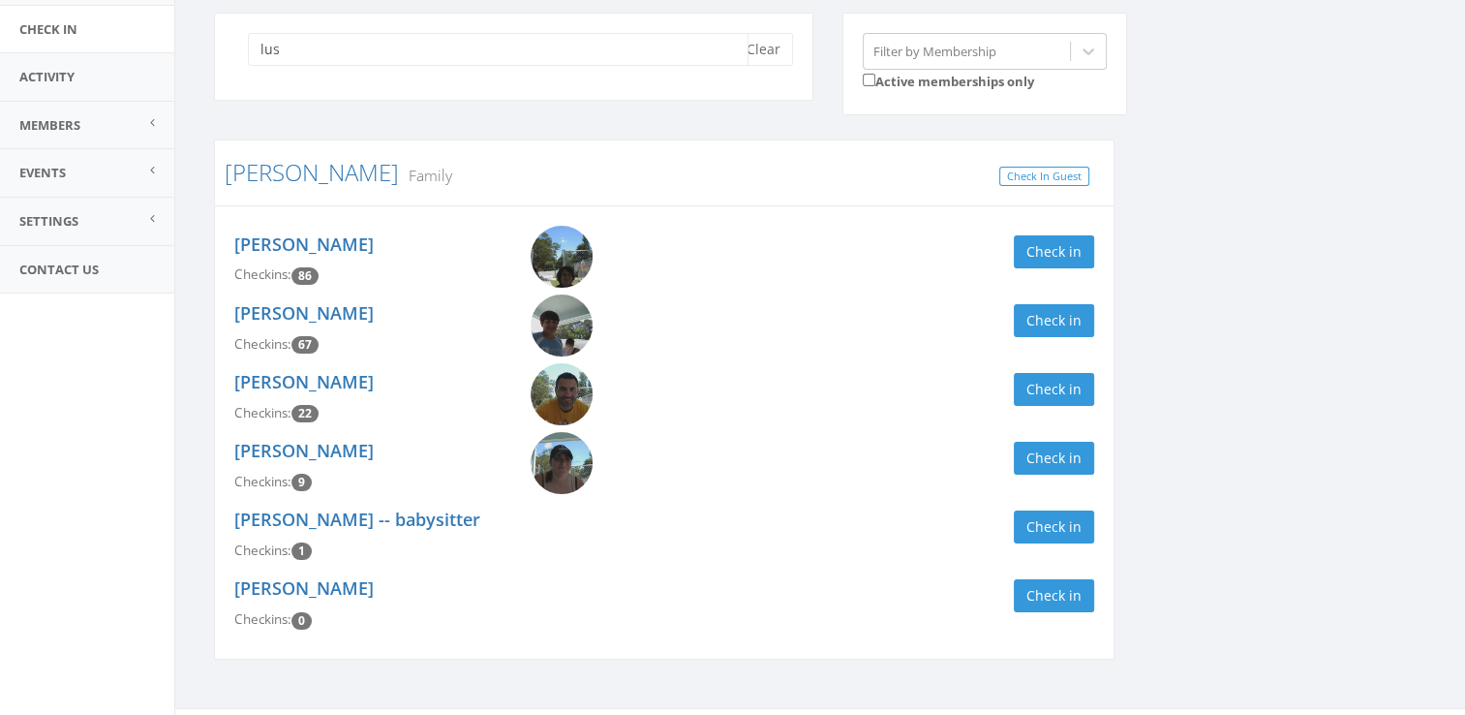
scroll to position [192, 0]
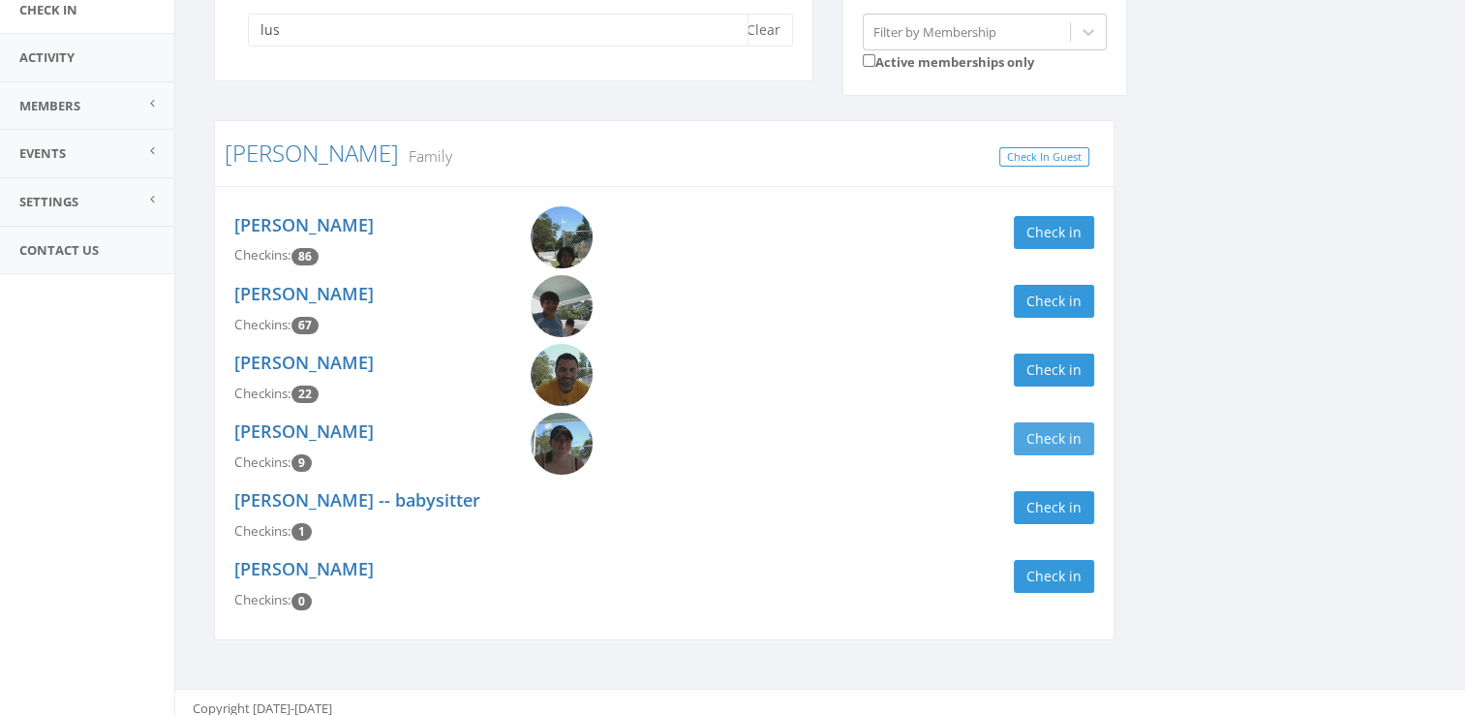
type input "lus"
click at [1030, 422] on button "Check in" at bounding box center [1054, 438] width 80 height 33
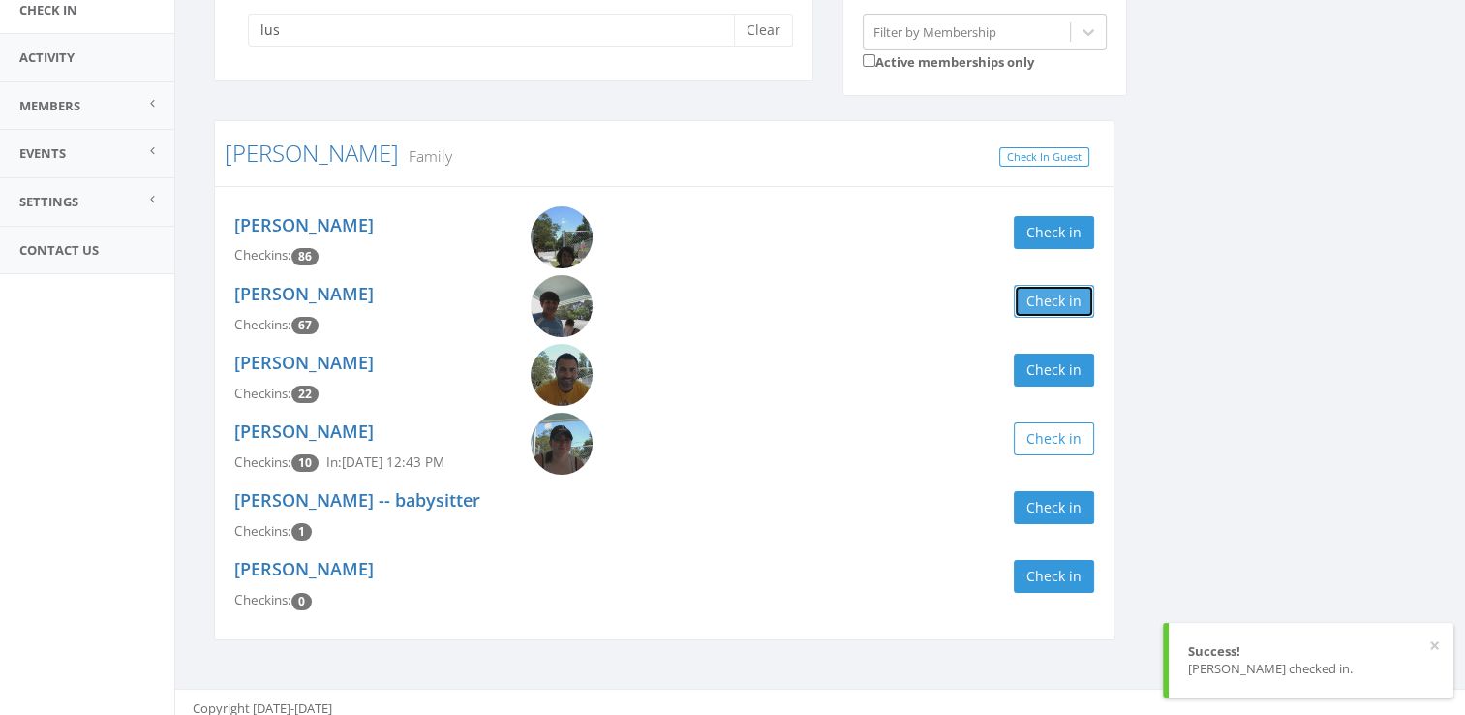
click at [1034, 295] on button "Check in" at bounding box center [1054, 301] width 80 height 33
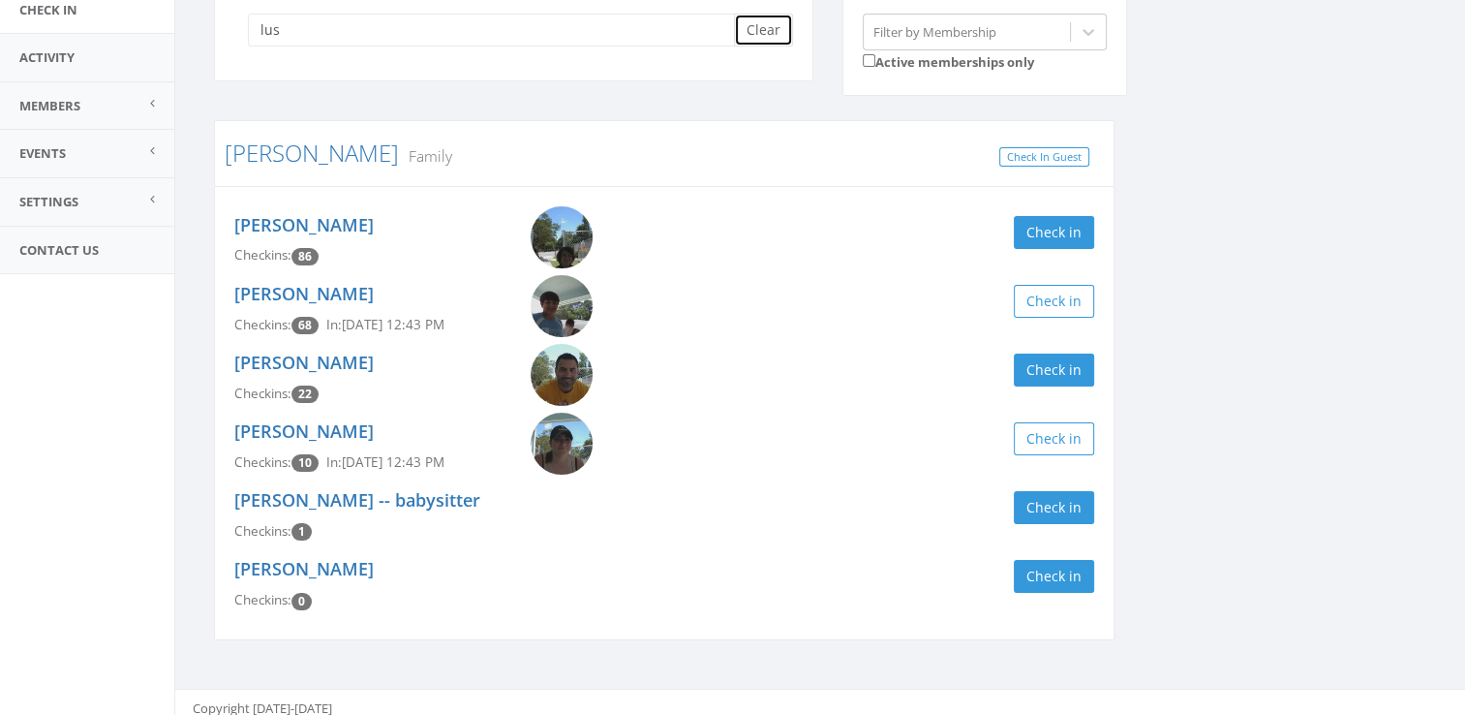
click at [781, 31] on button "Clear" at bounding box center [763, 30] width 59 height 33
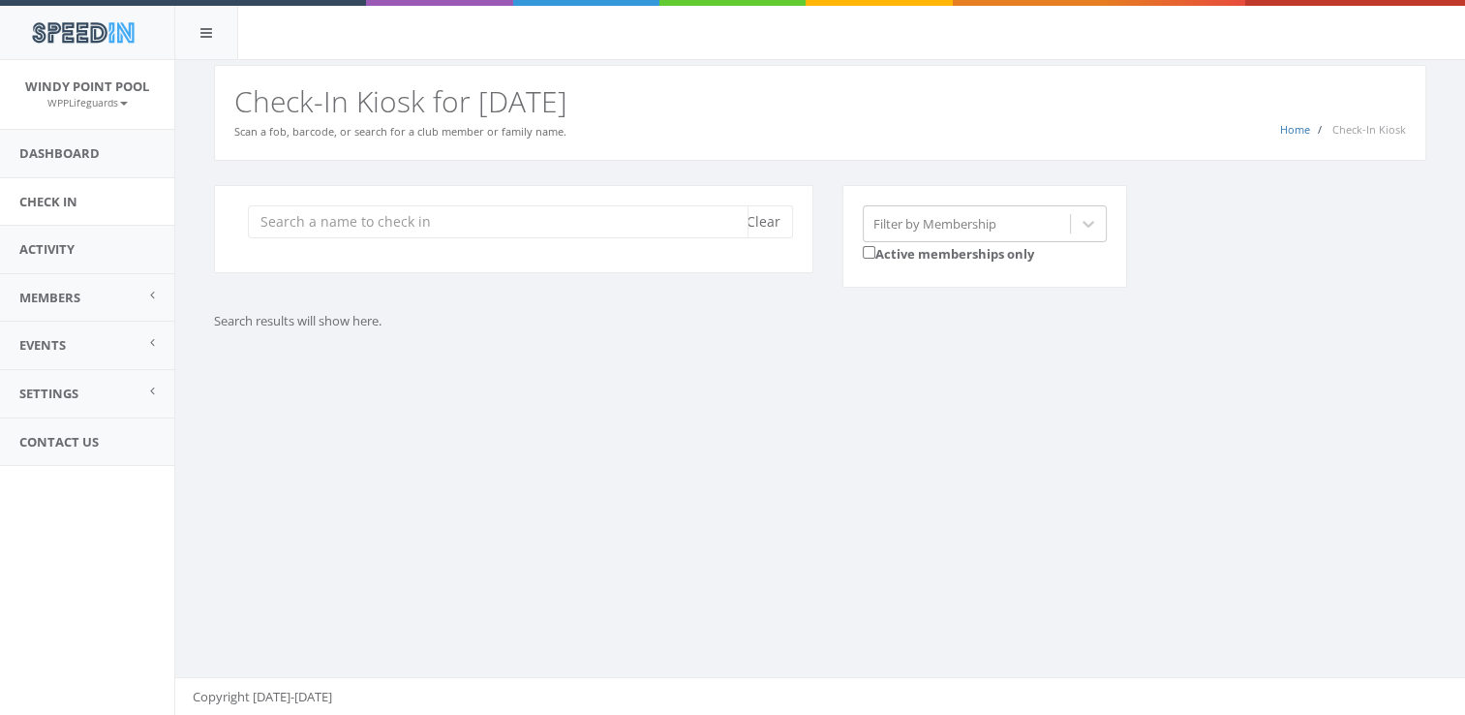
scroll to position [0, 0]
click at [759, 296] on div "Clear Filter by Membership Active memberships only" at bounding box center [828, 249] width 1256 height 128
click at [755, 281] on div "Clear" at bounding box center [514, 241] width 629 height 112
click at [605, 226] on input "search" at bounding box center [498, 221] width 501 height 33
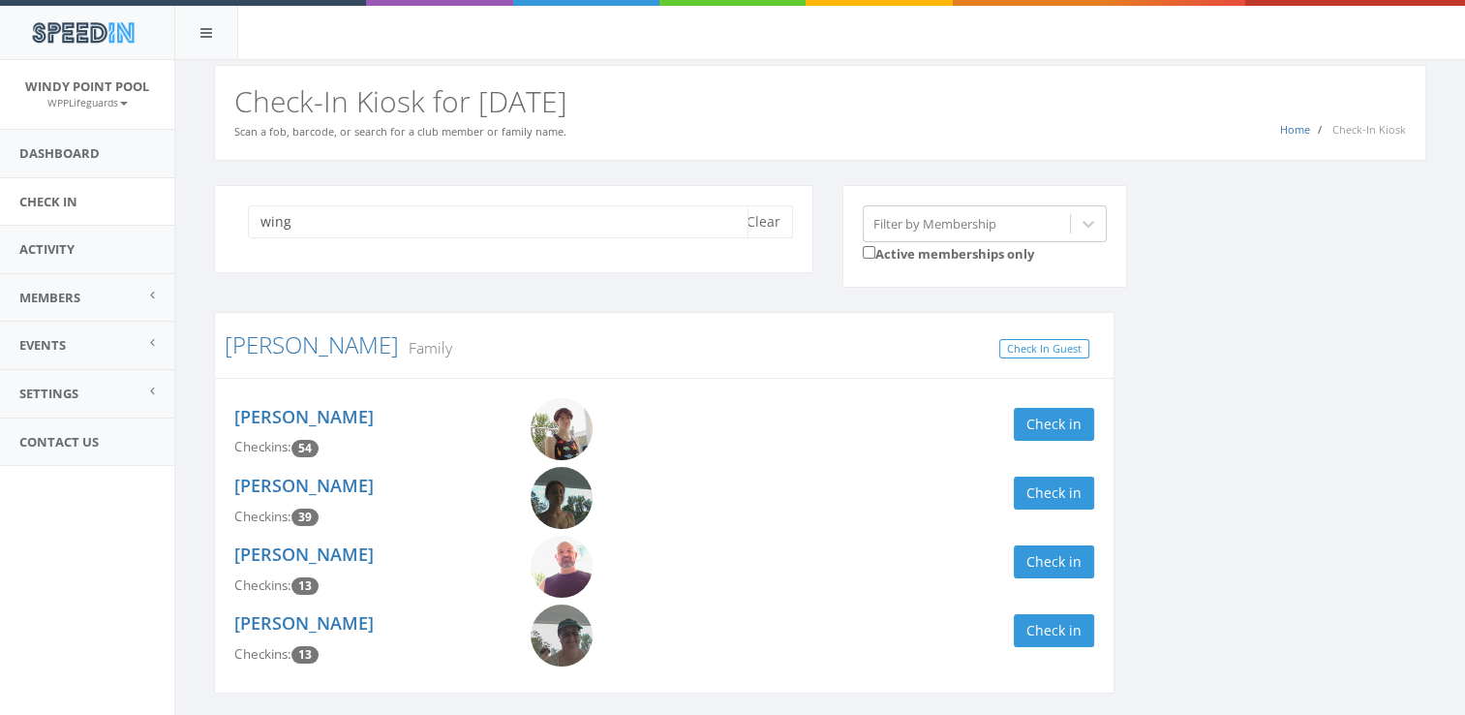
scroll to position [401, 0]
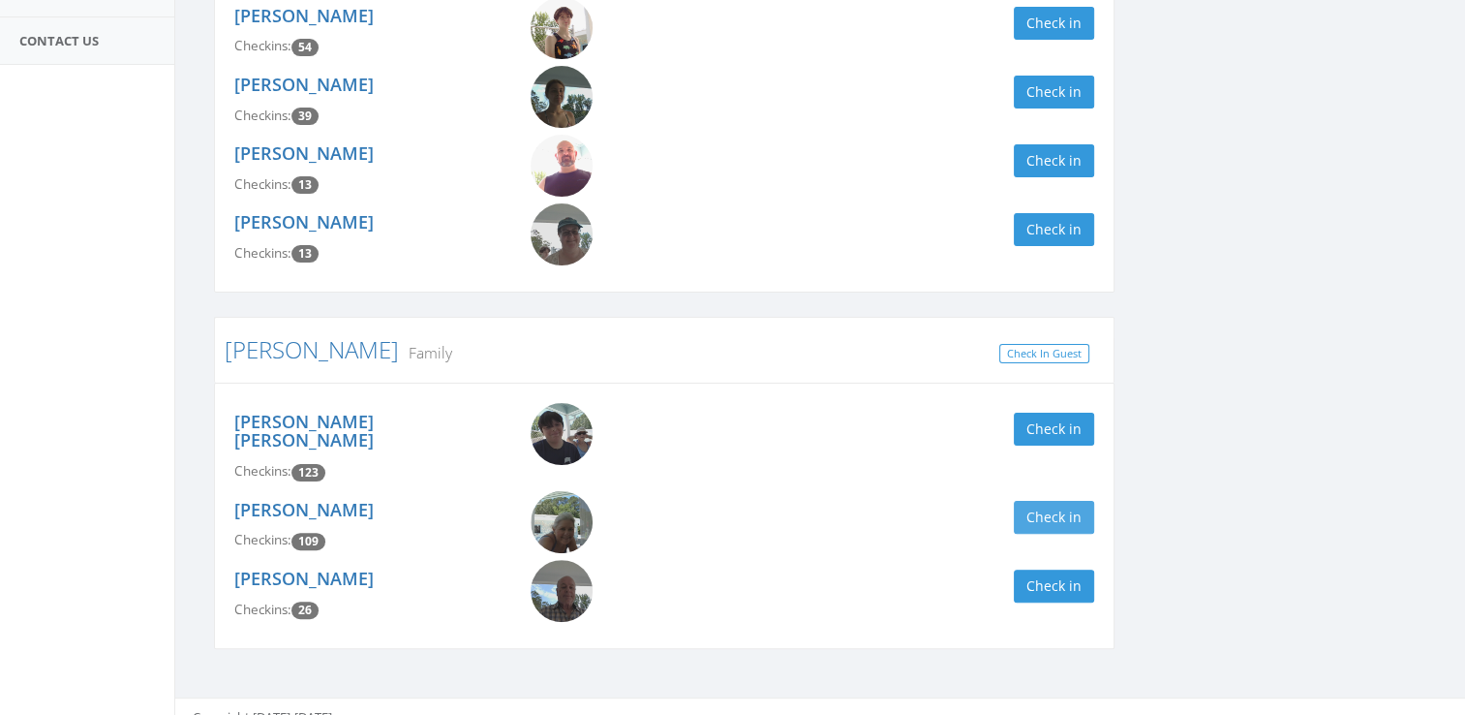
type input "wing"
click at [1053, 501] on button "Check in" at bounding box center [1054, 517] width 80 height 33
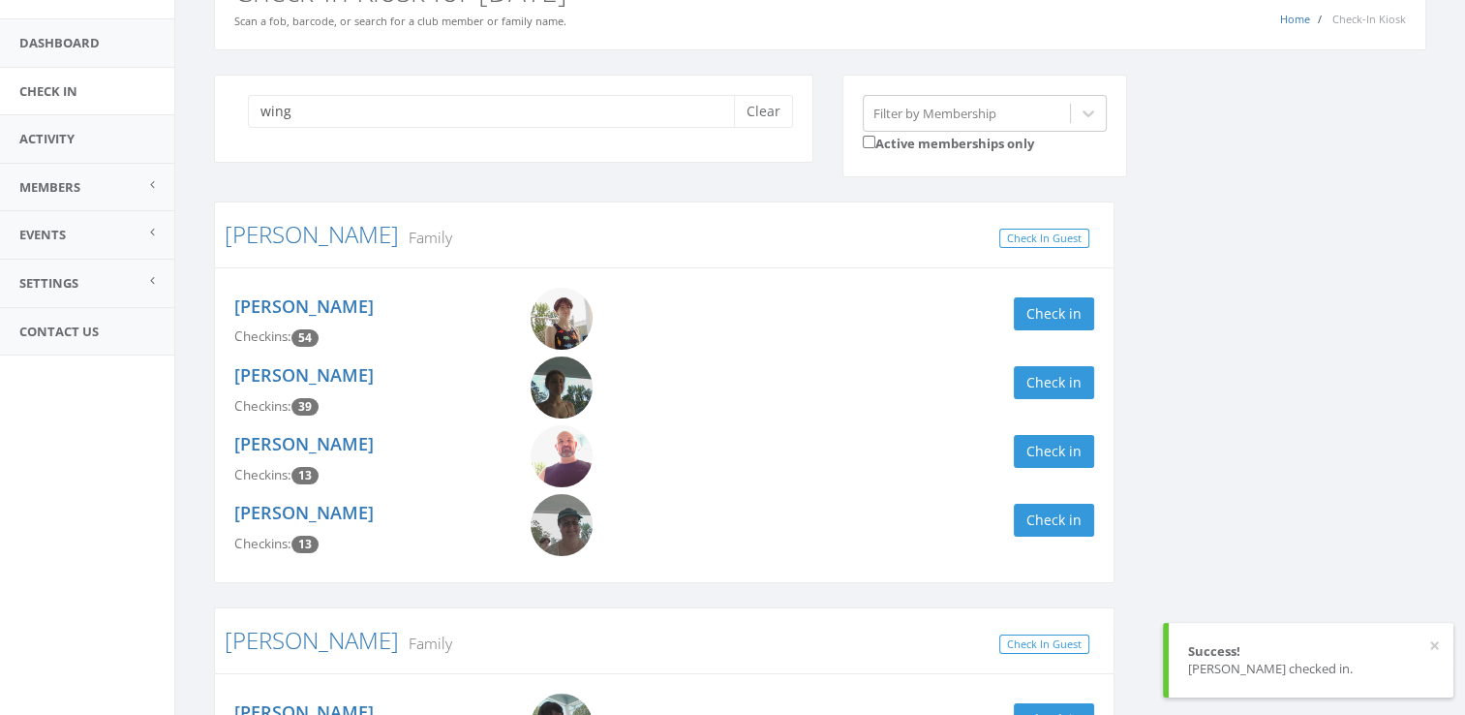
scroll to position [0, 0]
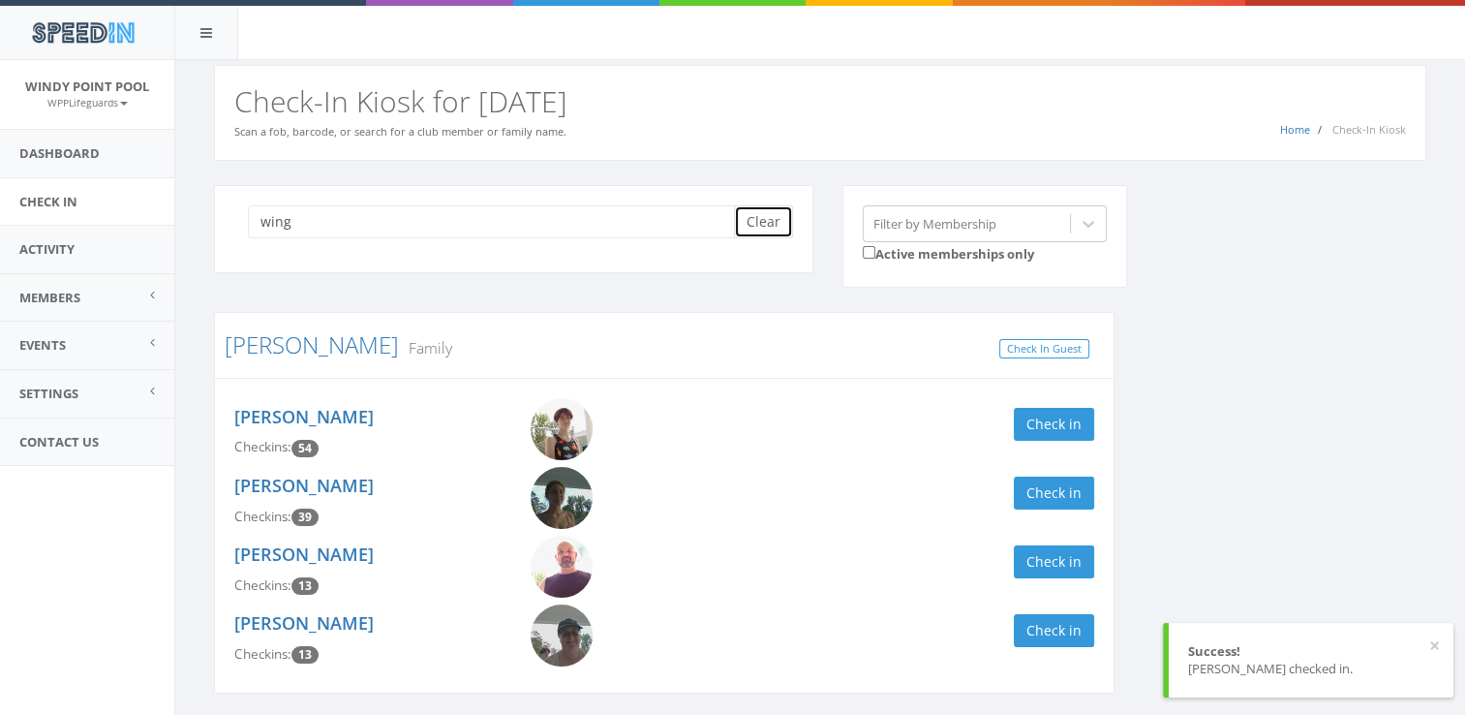
click at [761, 223] on button "Clear" at bounding box center [763, 221] width 59 height 33
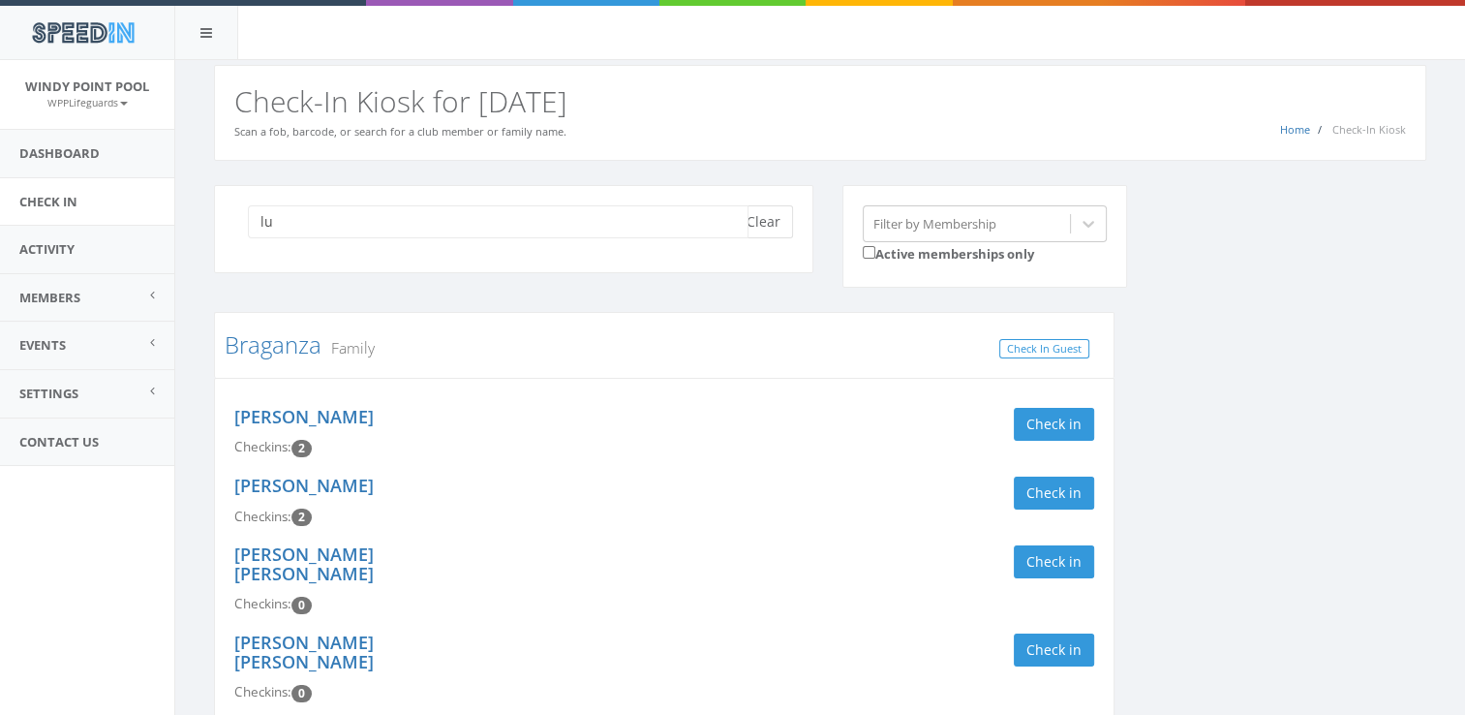
type input "lu"
click at [773, 214] on button "Clear" at bounding box center [763, 221] width 59 height 33
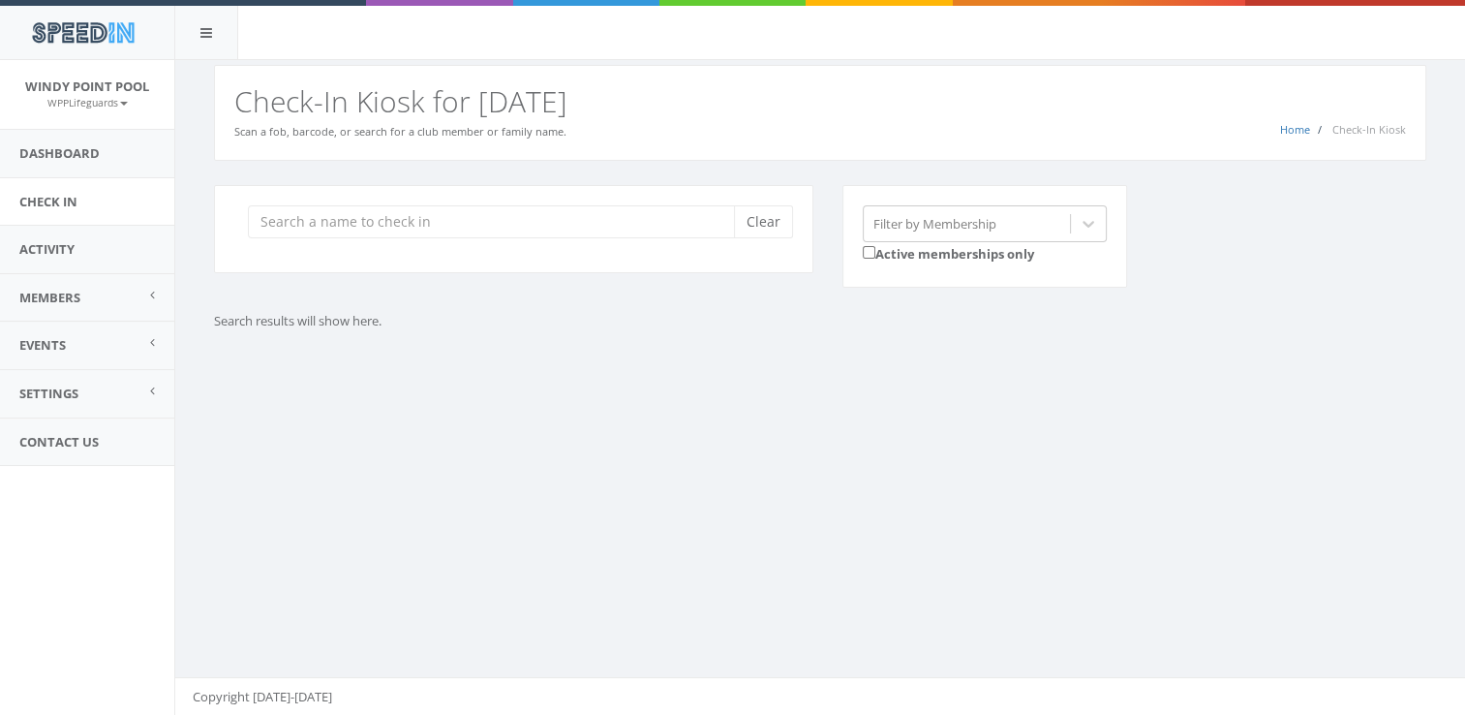
click at [682, 455] on div "You are using Internet Explorer, which is an old, insecure browser that does no…" at bounding box center [819, 388] width 1291 height 656
